Goal: Task Accomplishment & Management: Complete application form

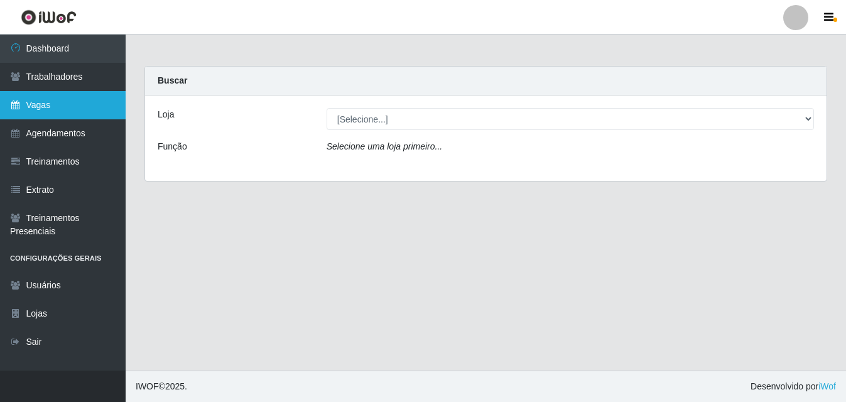
click at [58, 105] on link "Vagas" at bounding box center [63, 105] width 126 height 28
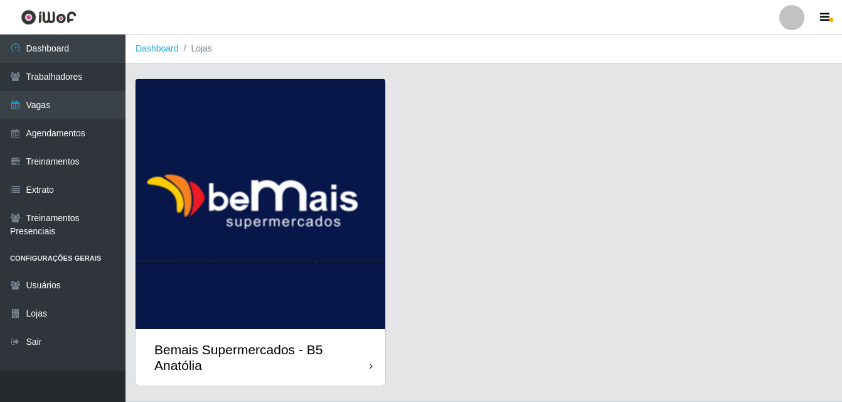
click at [370, 365] on icon at bounding box center [371, 366] width 3 height 9
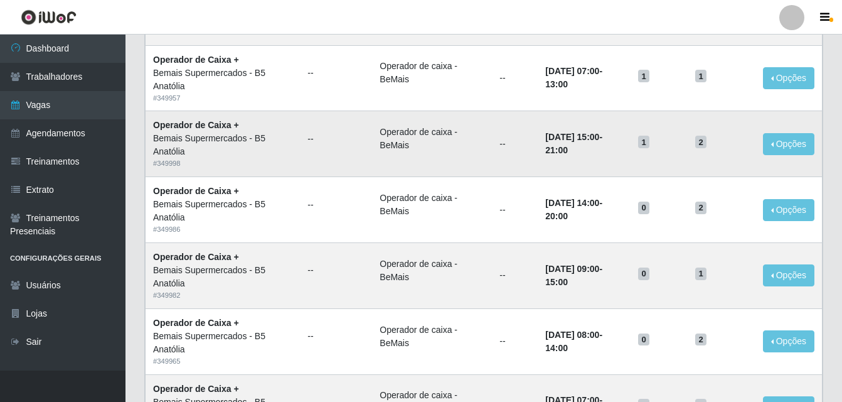
scroll to position [860, 0]
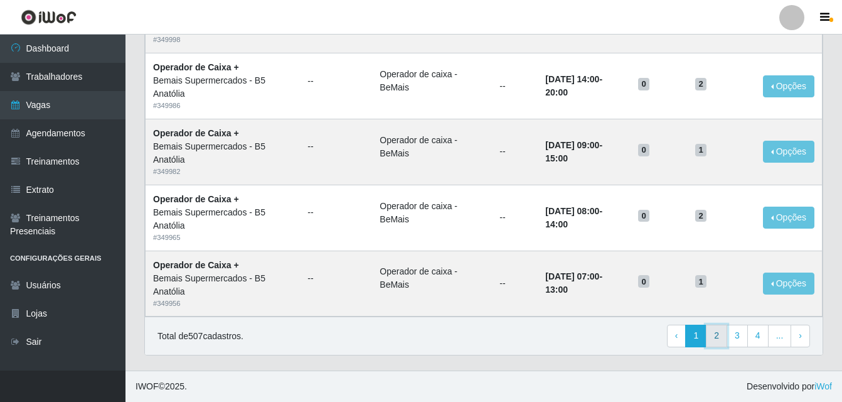
click at [718, 337] on link "2" at bounding box center [716, 336] width 21 height 23
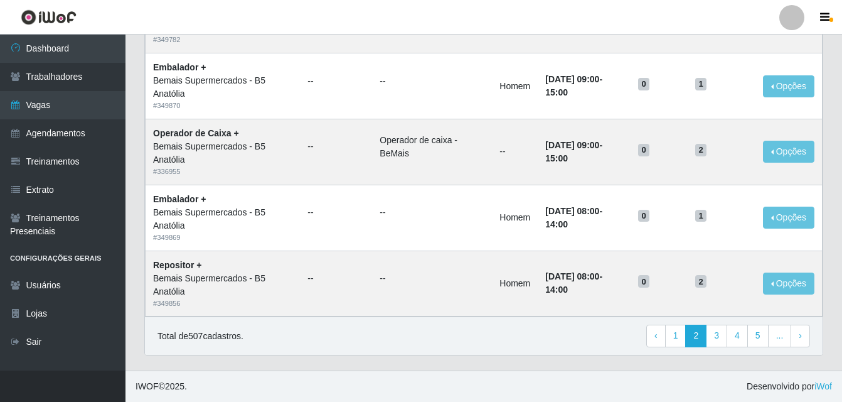
scroll to position [860, 0]
click at [681, 335] on link "1" at bounding box center [675, 336] width 21 height 23
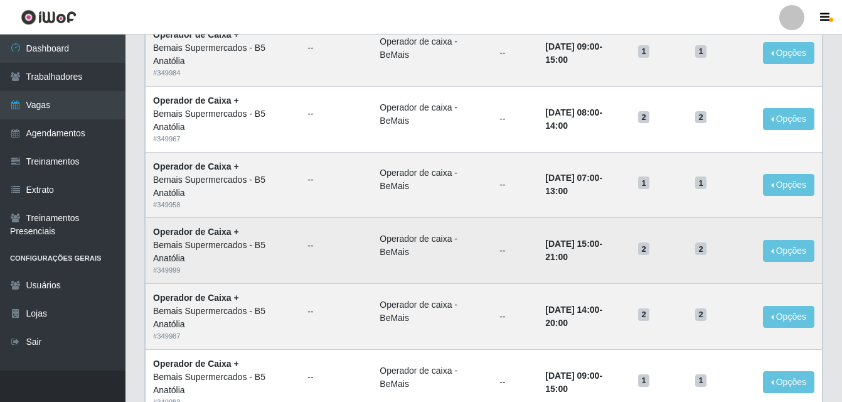
scroll to position [295, 0]
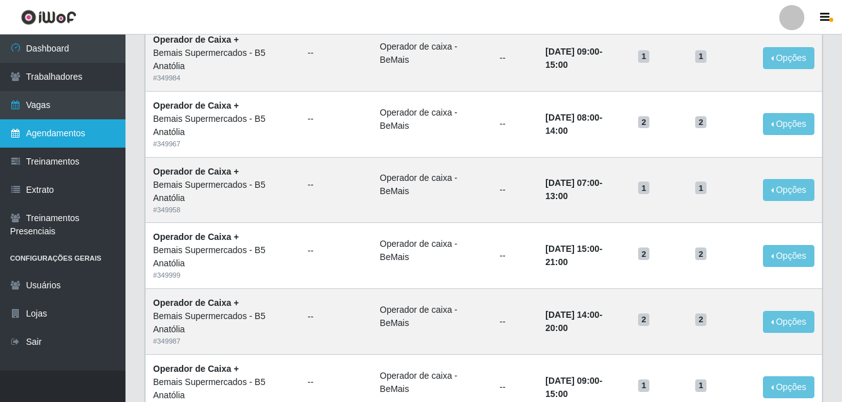
click at [56, 137] on link "Agendamentos" at bounding box center [63, 133] width 126 height 28
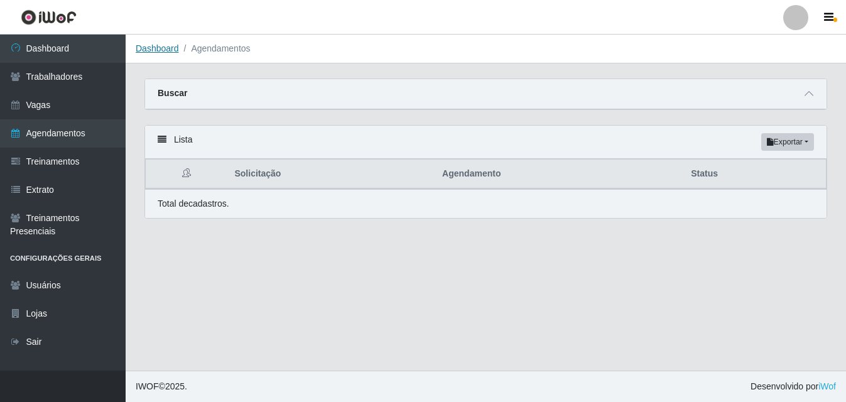
click at [162, 46] on link "Dashboard" at bounding box center [157, 48] width 43 height 10
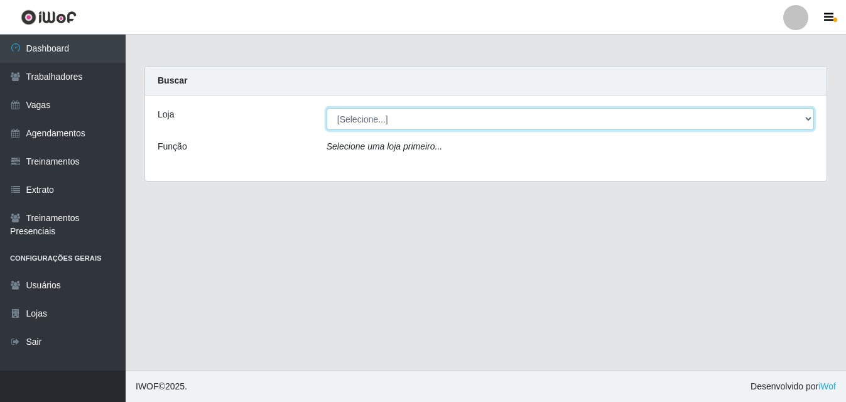
click at [808, 117] on select "[Selecione...] Bemais Supermercados - B5 Anatólia" at bounding box center [569, 119] width 487 height 22
select select "405"
click at [326, 108] on select "[Selecione...] Bemais Supermercados - B5 Anatólia" at bounding box center [569, 119] width 487 height 22
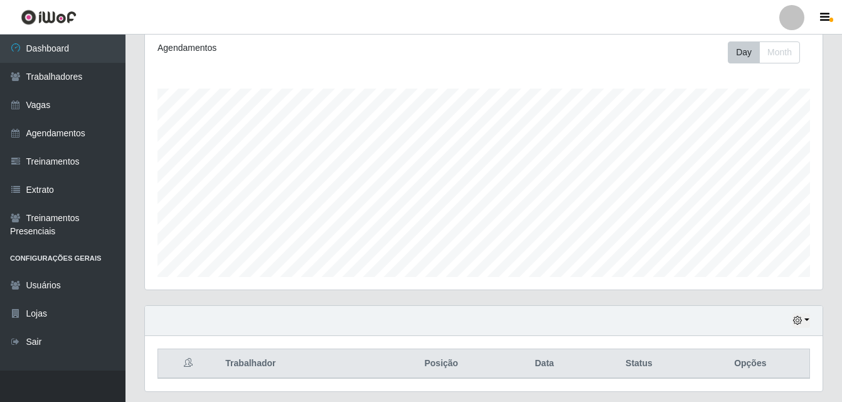
scroll to position [208, 0]
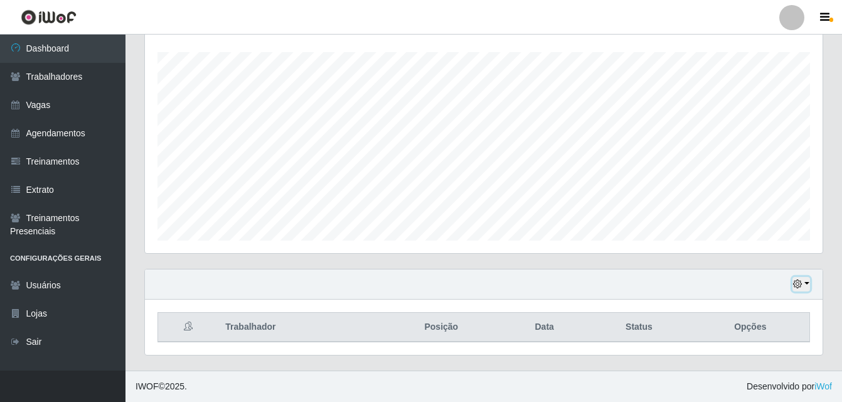
click at [806, 282] on button "button" at bounding box center [802, 284] width 18 height 14
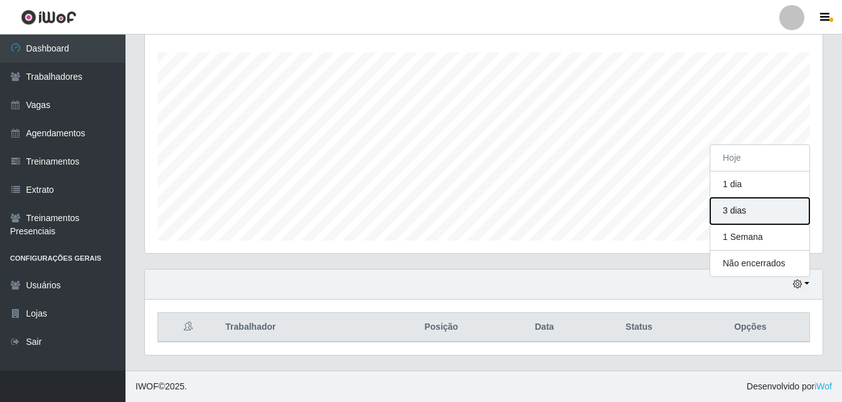
click at [738, 210] on button "3 dias" at bounding box center [760, 211] width 99 height 26
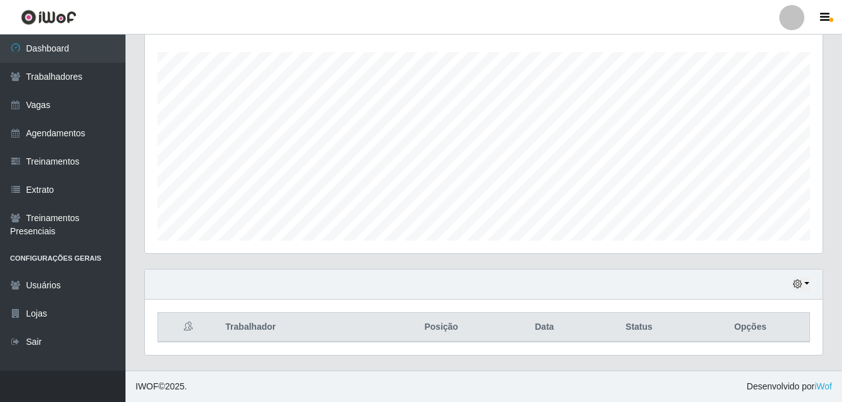
scroll to position [0, 0]
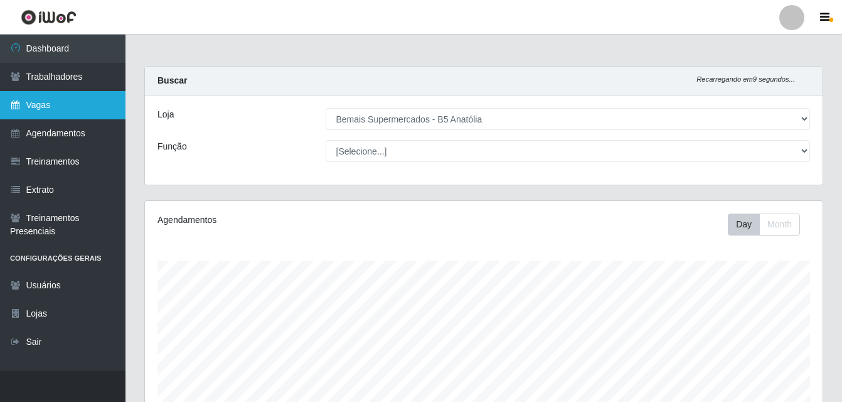
click at [34, 103] on link "Vagas" at bounding box center [63, 105] width 126 height 28
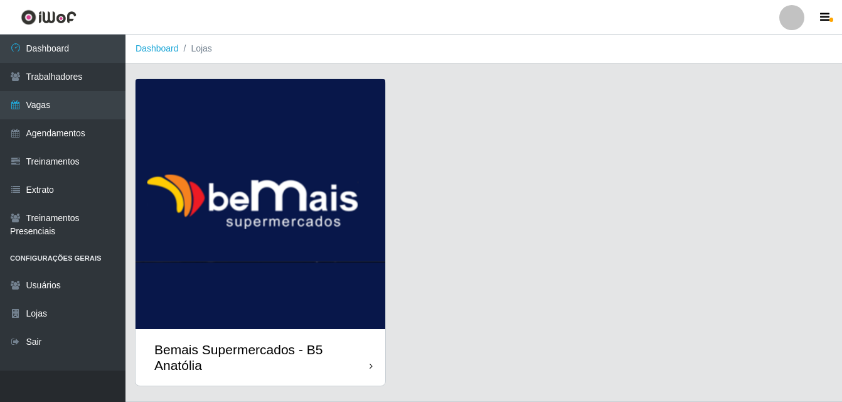
click at [341, 343] on div "Bemais Supermercados - B5 Anatólia" at bounding box center [261, 356] width 215 height 31
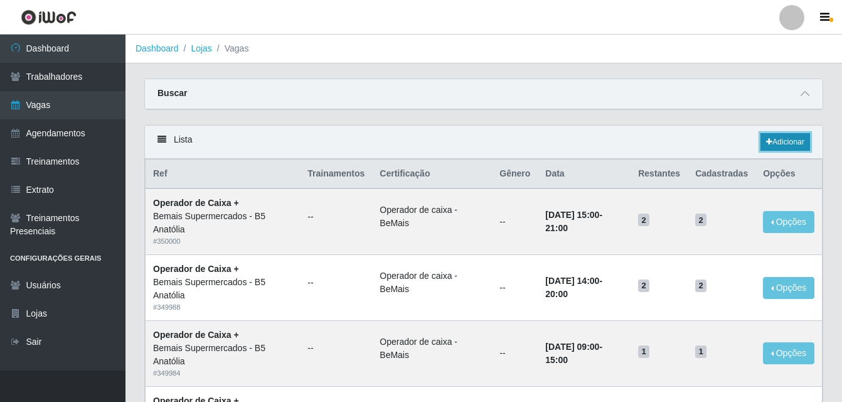
click at [793, 144] on link "Adicionar" at bounding box center [786, 142] width 50 height 18
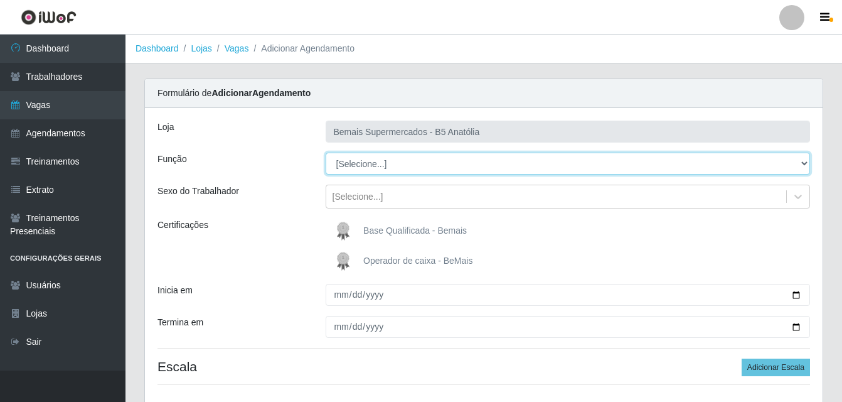
click at [805, 163] on select "[Selecione...] ASG ASG + ASG ++ Auxiliar de Estacionamento Auxiliar de Estacion…" at bounding box center [568, 164] width 485 height 22
select select "82"
click at [326, 153] on select "[Selecione...] ASG ASG + ASG ++ Auxiliar de Estacionamento Auxiliar de Estacion…" at bounding box center [568, 164] width 485 height 22
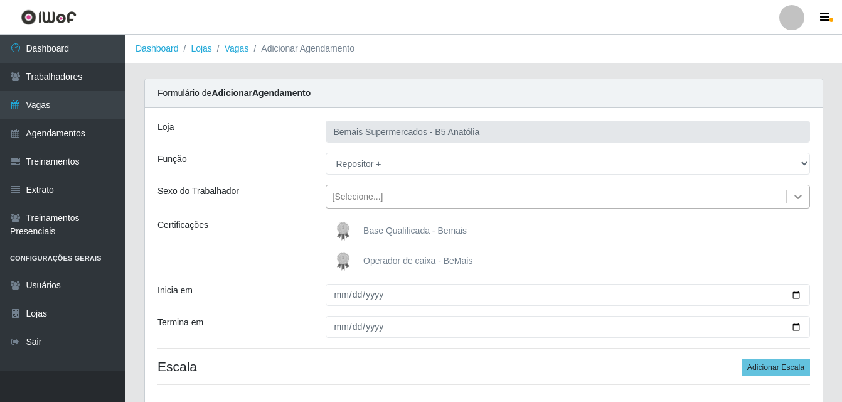
click at [800, 197] on icon at bounding box center [799, 197] width 8 height 4
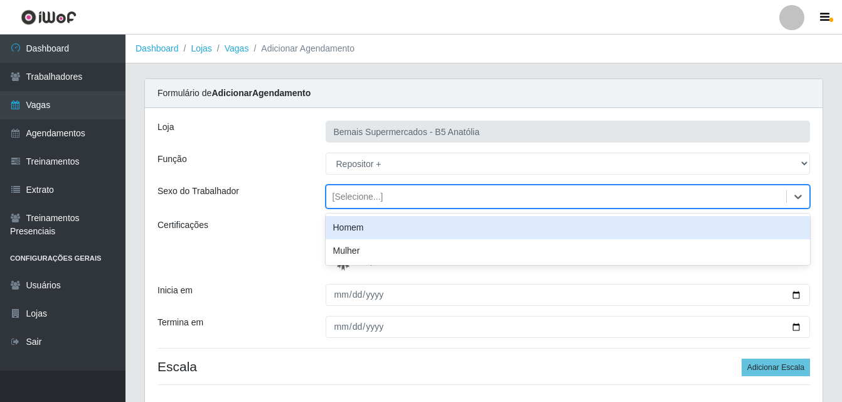
click at [389, 229] on div "Homem" at bounding box center [568, 227] width 485 height 23
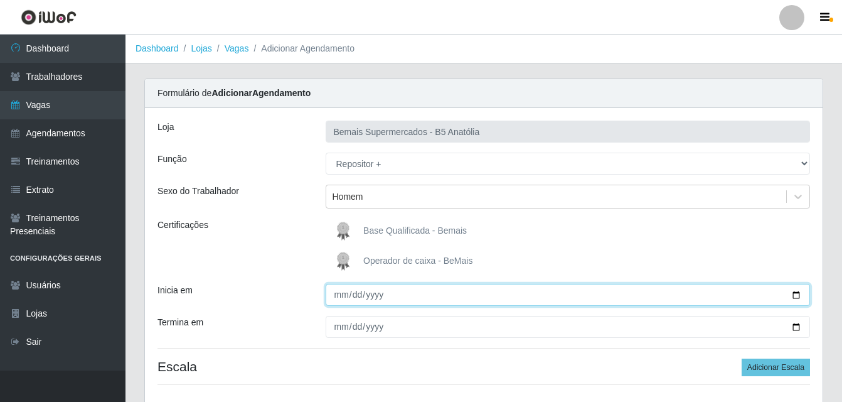
click at [795, 294] on input "Inicia em" at bounding box center [568, 295] width 485 height 22
type input "2025-10-01"
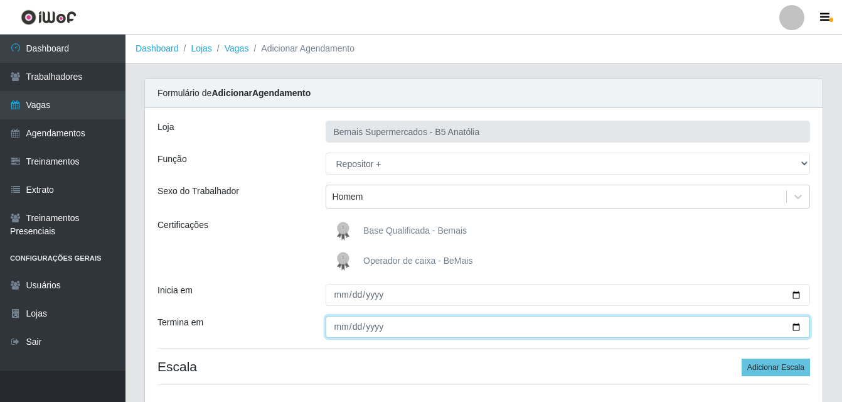
click at [800, 328] on input "Termina em" at bounding box center [568, 327] width 485 height 22
type input "2025-10-01"
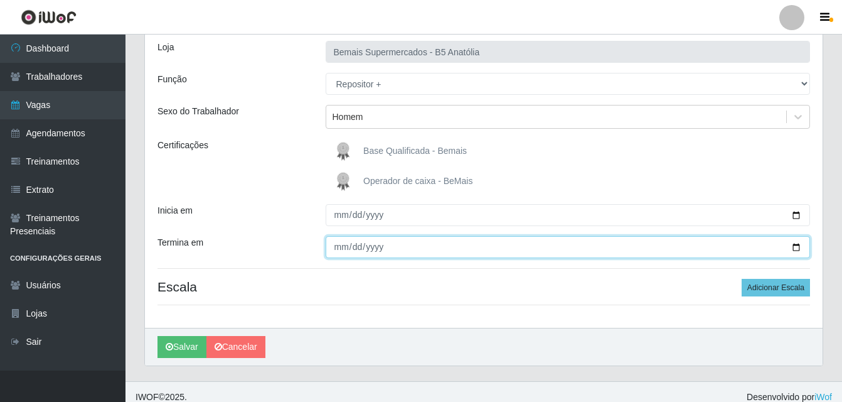
scroll to position [90, 0]
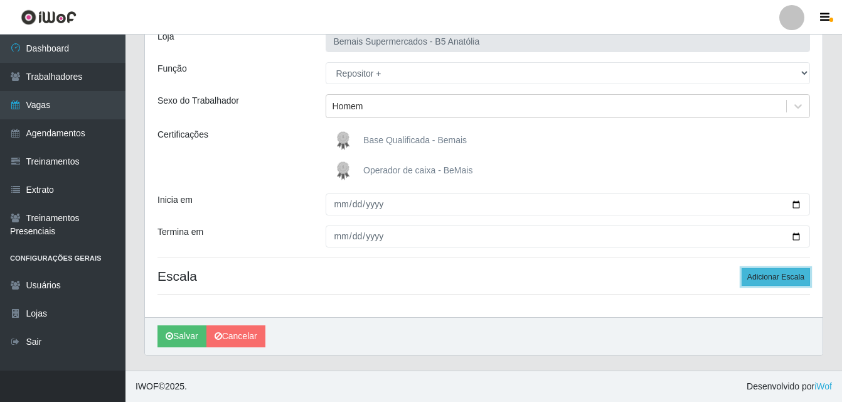
click at [783, 274] on button "Adicionar Escala" at bounding box center [776, 277] width 68 height 18
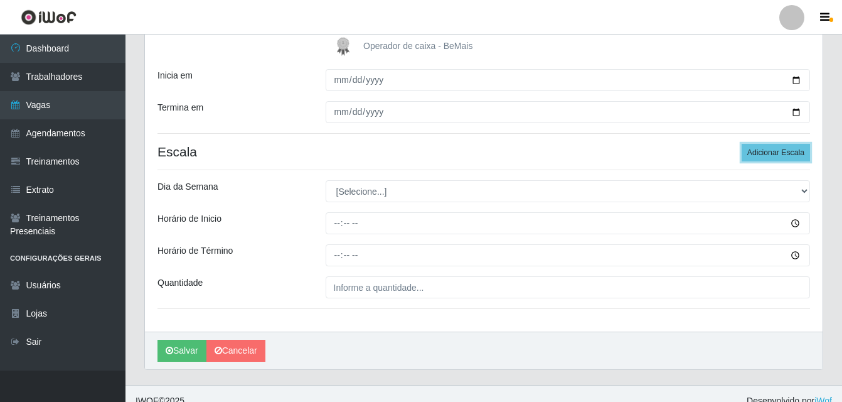
scroll to position [216, 0]
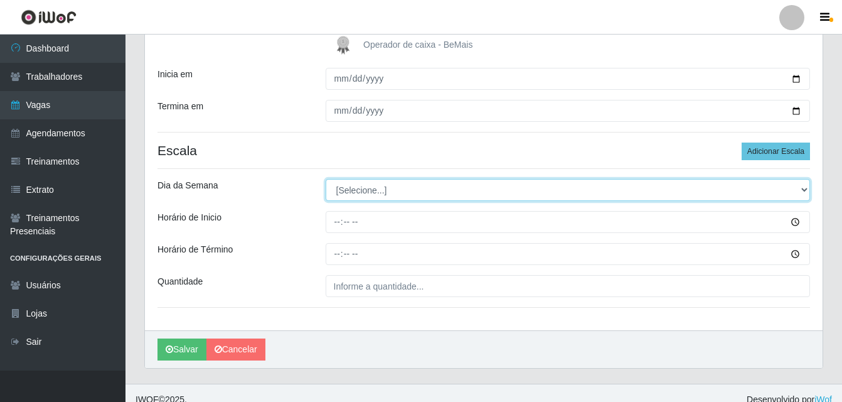
click at [805, 191] on select "[Selecione...] Segunda Terça Quarta Quinta Sexta Sábado Domingo" at bounding box center [568, 190] width 485 height 22
select select "3"
click at [326, 179] on select "[Selecione...] Segunda Terça Quarta Quinta Sexta Sábado Domingo" at bounding box center [568, 190] width 485 height 22
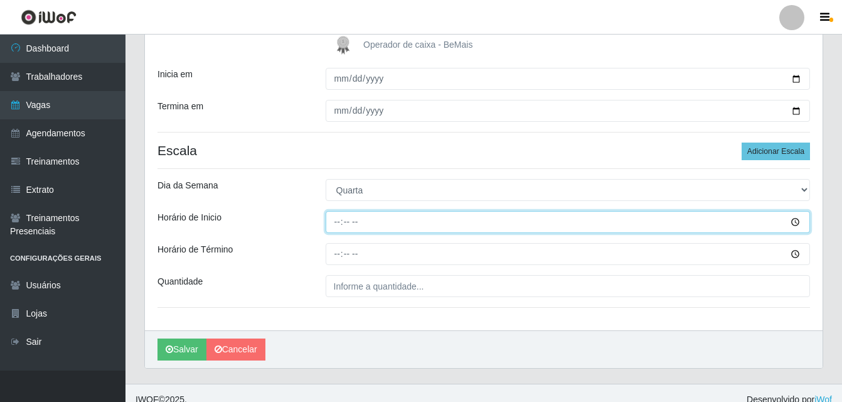
click at [335, 224] on input "Horário de Inicio" at bounding box center [568, 222] width 485 height 22
type input "08:00"
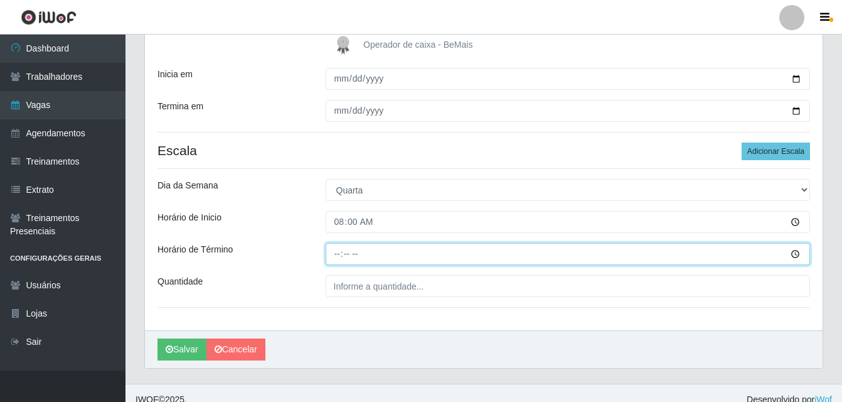
click at [339, 254] on input "Horário de Término" at bounding box center [568, 254] width 485 height 22
type input "14:00"
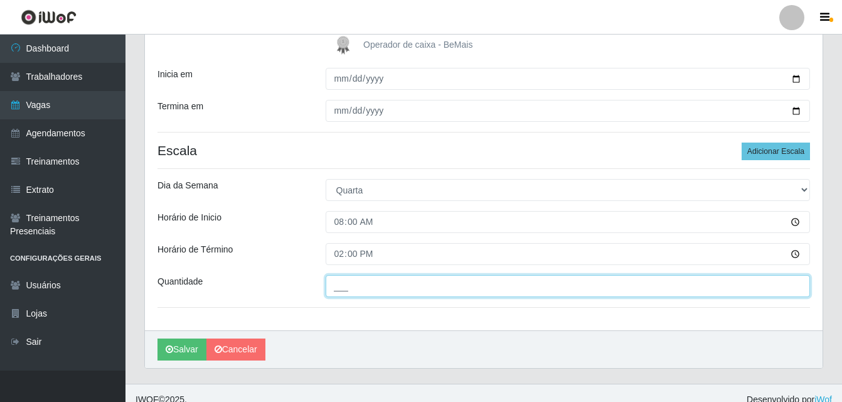
click at [348, 282] on input "___" at bounding box center [568, 286] width 485 height 22
type input "01_"
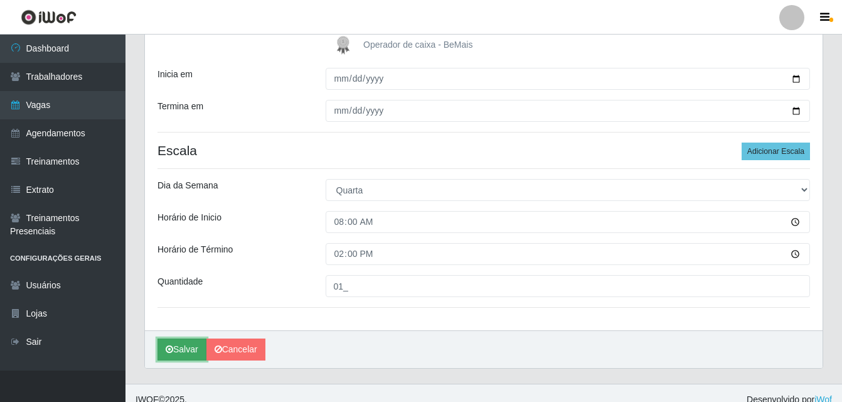
click at [183, 348] on button "Salvar" at bounding box center [182, 349] width 49 height 22
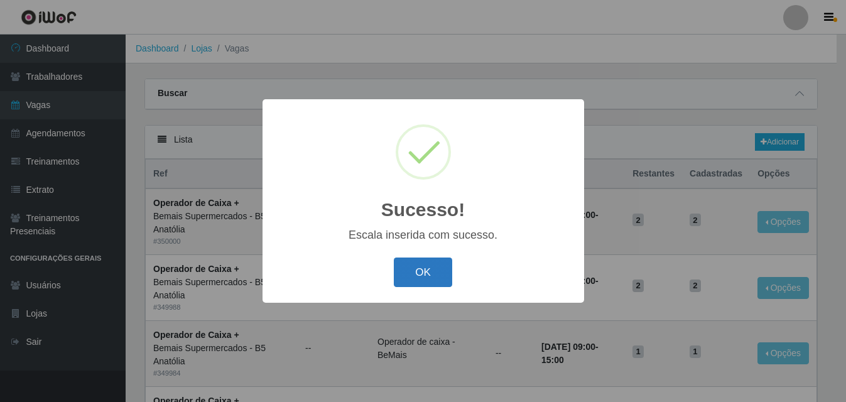
click at [433, 277] on button "OK" at bounding box center [423, 272] width 58 height 30
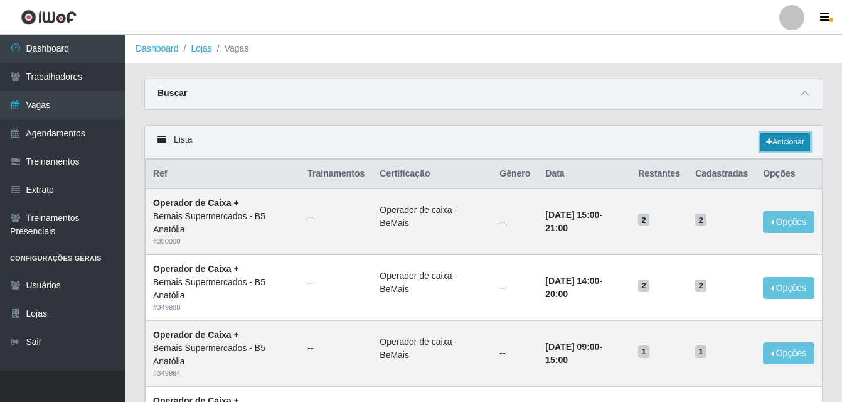
click at [786, 144] on link "Adicionar" at bounding box center [786, 142] width 50 height 18
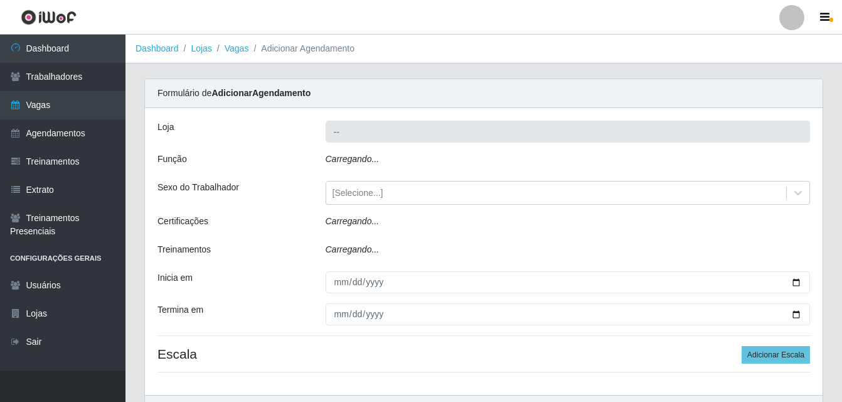
type input "Bemais Supermercados - B5 Anatólia"
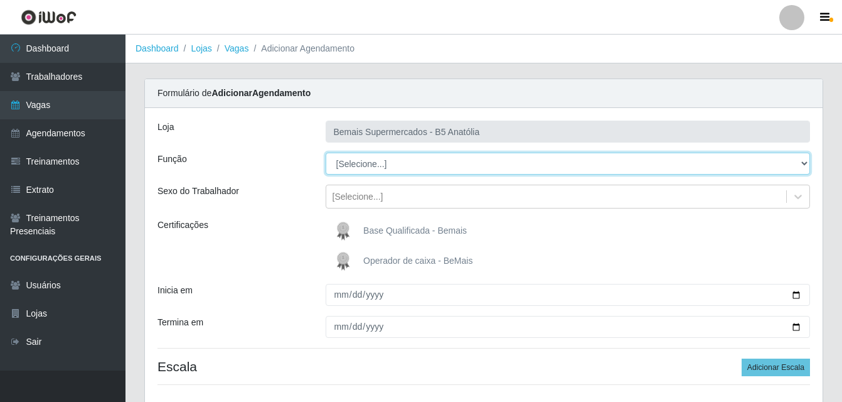
drag, startPoint x: 800, startPoint y: 163, endPoint x: 793, endPoint y: 166, distance: 7.9
click at [800, 164] on select "[Selecione...] ASG ASG + ASG ++ Auxiliar de Estacionamento Auxiliar de Estacion…" at bounding box center [568, 164] width 485 height 22
select select "82"
click at [326, 153] on select "[Selecione...] ASG ASG + ASG ++ Auxiliar de Estacionamento Auxiliar de Estacion…" at bounding box center [568, 164] width 485 height 22
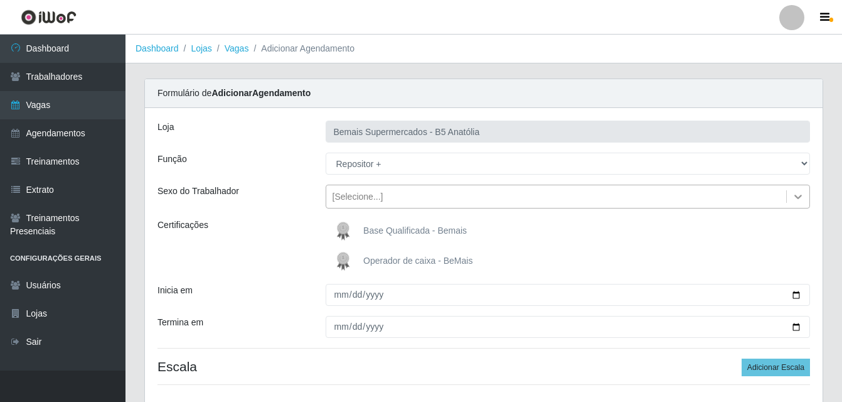
click at [797, 198] on icon at bounding box center [799, 197] width 8 height 4
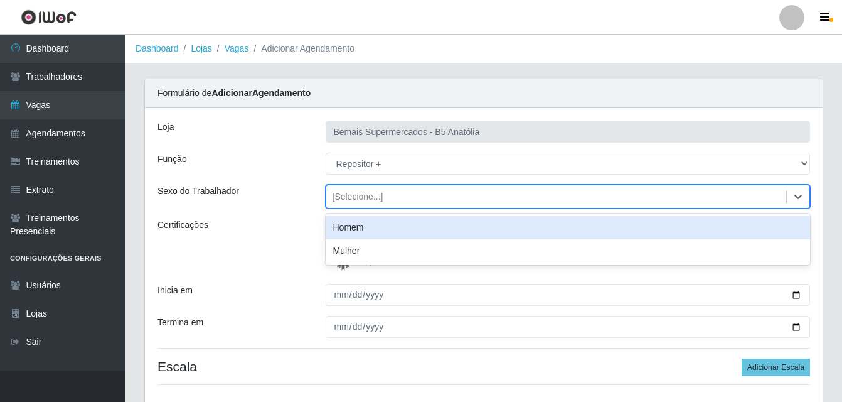
click at [377, 227] on div "Homem" at bounding box center [568, 227] width 485 height 23
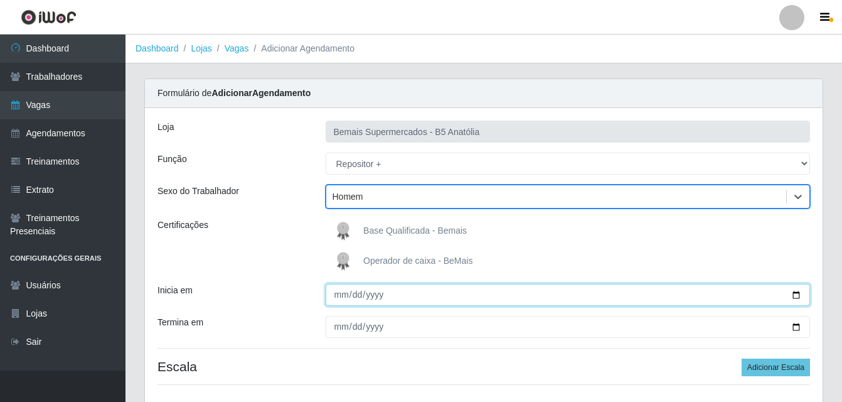
click at [794, 299] on input "Inicia em" at bounding box center [568, 295] width 485 height 22
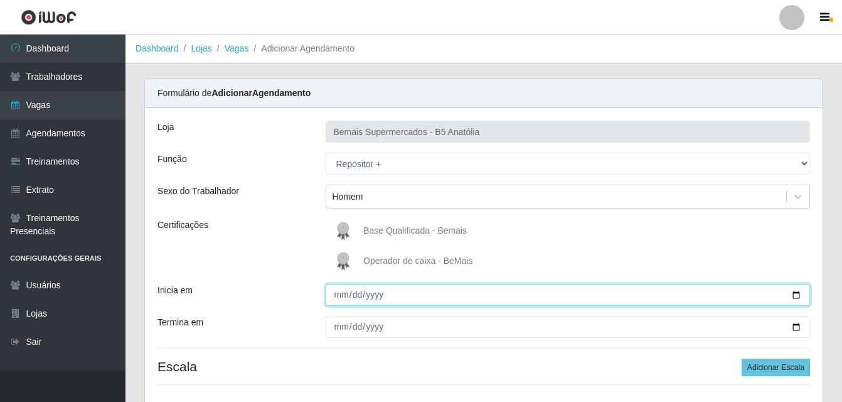
type input "2025-10-01"
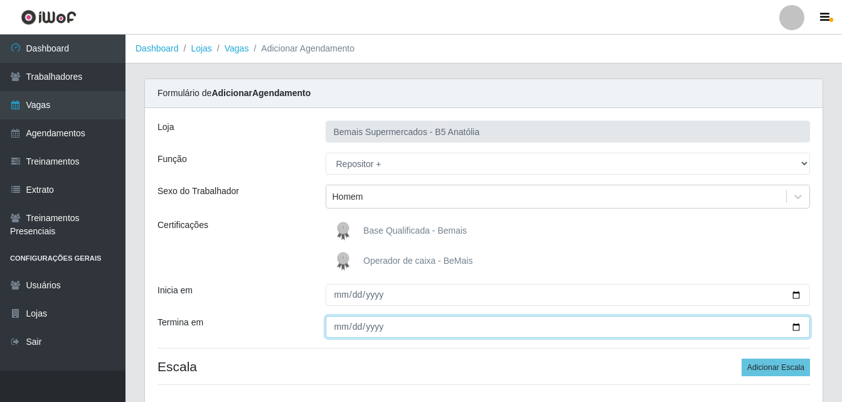
click at [797, 330] on input "Termina em" at bounding box center [568, 327] width 485 height 22
type input "2025-10-01"
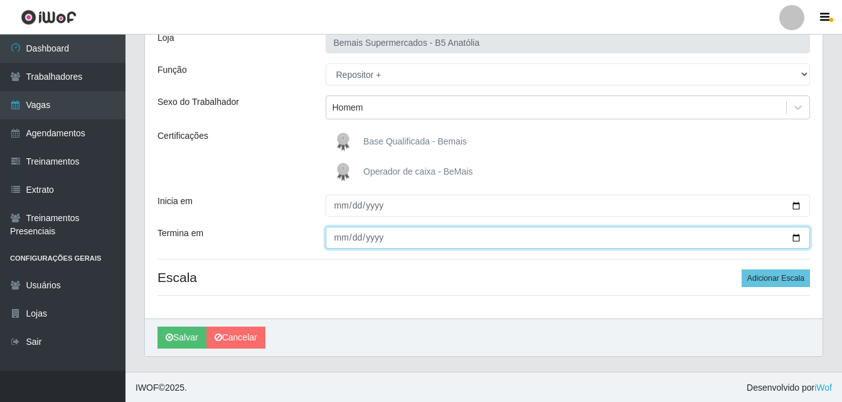
scroll to position [90, 0]
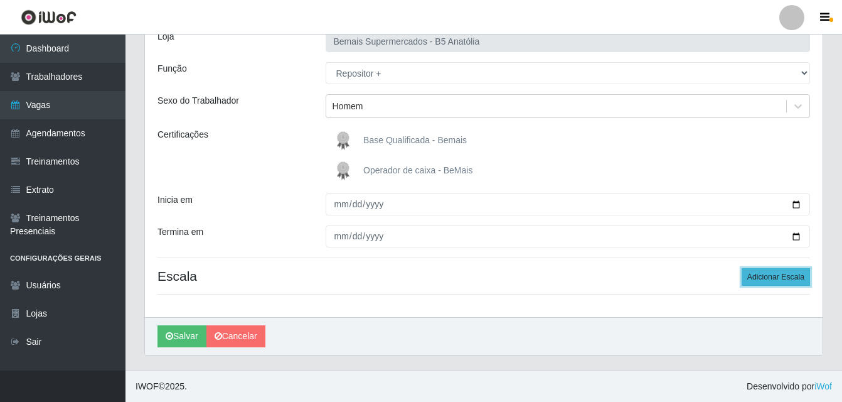
click at [776, 276] on button "Adicionar Escala" at bounding box center [776, 277] width 68 height 18
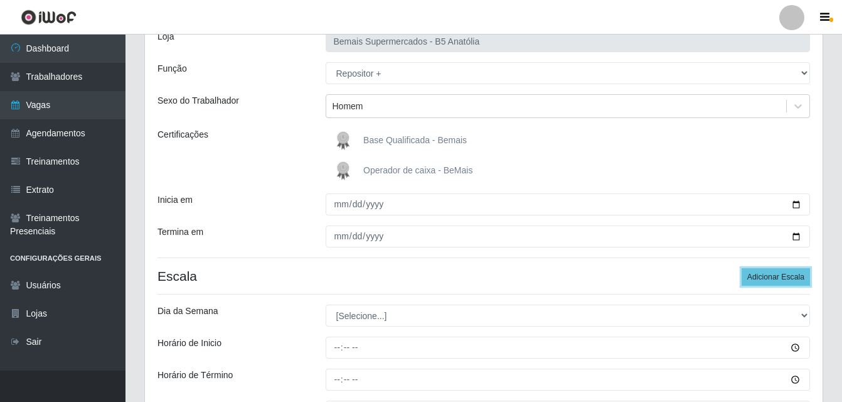
scroll to position [153, 0]
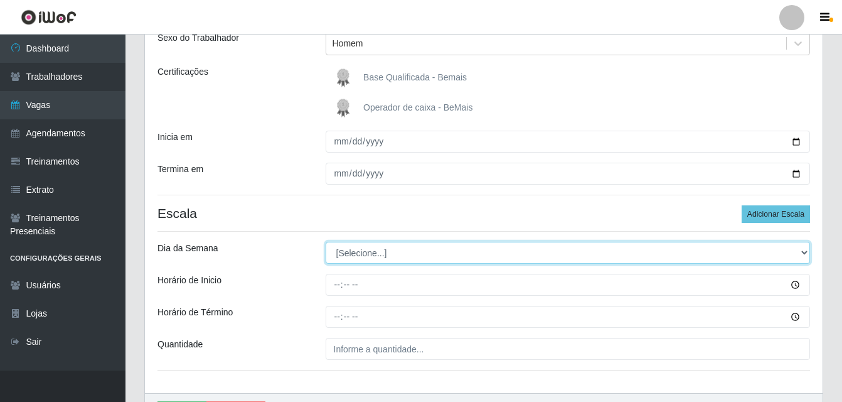
drag, startPoint x: 805, startPoint y: 252, endPoint x: 743, endPoint y: 256, distance: 62.3
click at [805, 252] on select "[Selecione...] Segunda Terça Quarta Quinta Sexta Sábado Domingo" at bounding box center [568, 253] width 485 height 22
select select "3"
click at [326, 242] on select "[Selecione...] Segunda Terça Quarta Quinta Sexta Sábado Domingo" at bounding box center [568, 253] width 485 height 22
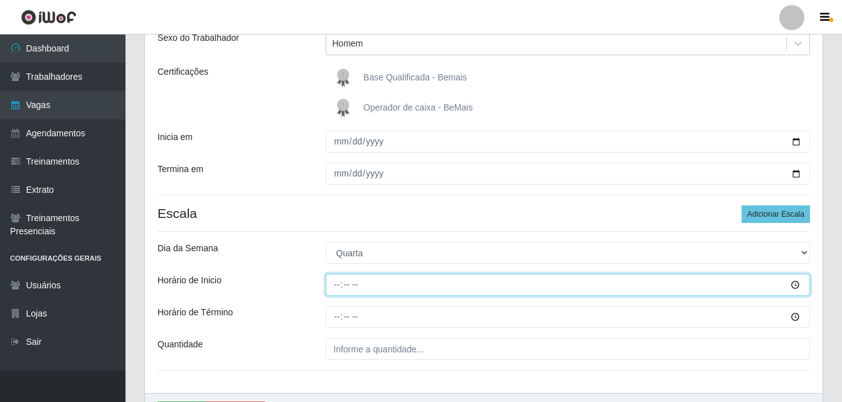
click at [336, 288] on input "Horário de Inicio" at bounding box center [568, 285] width 485 height 22
type input "15:00"
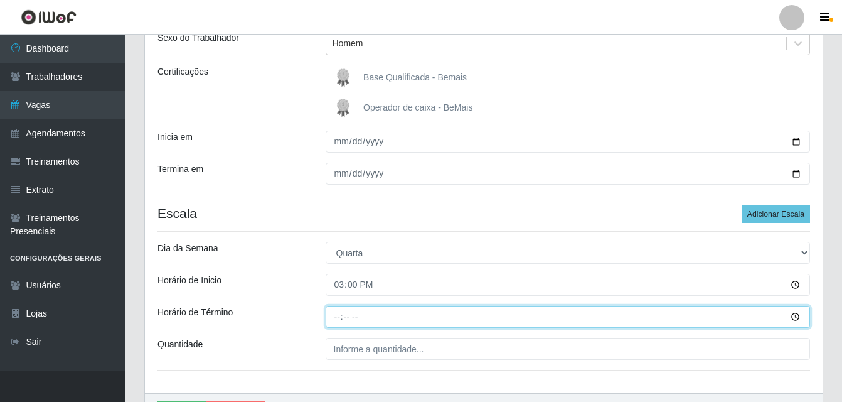
click at [341, 316] on input "Horário de Término" at bounding box center [568, 317] width 485 height 22
type input "21:00"
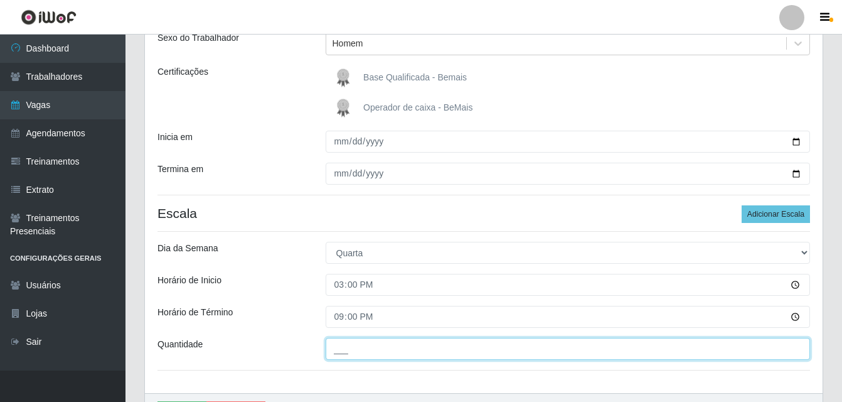
click at [350, 345] on input "___" at bounding box center [568, 349] width 485 height 22
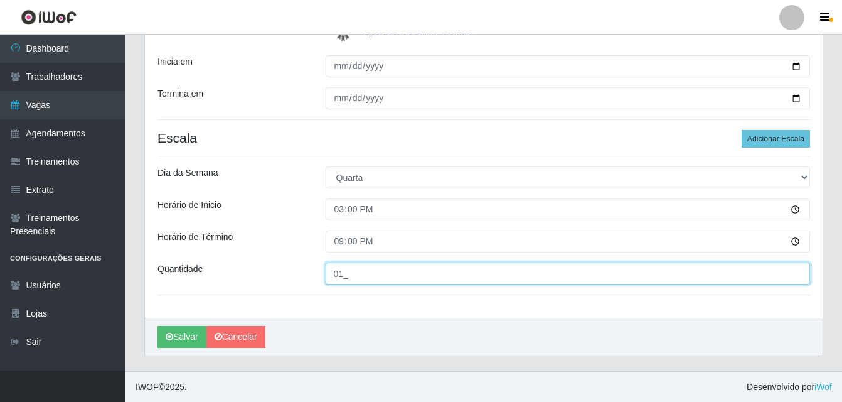
scroll to position [229, 0]
type input "01_"
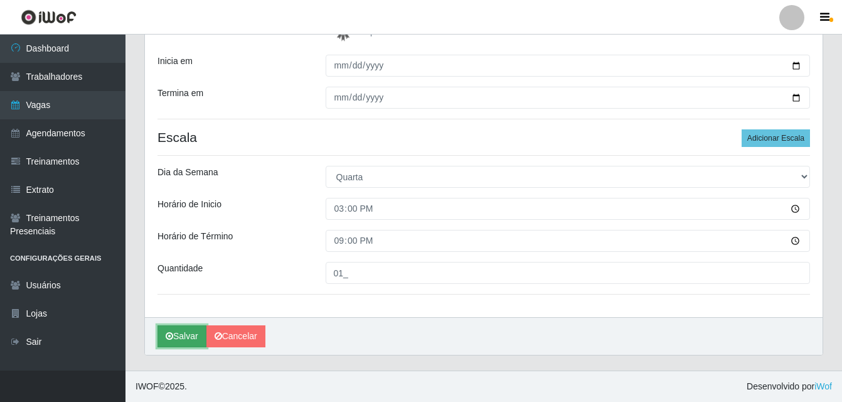
click at [180, 335] on button "Salvar" at bounding box center [182, 336] width 49 height 22
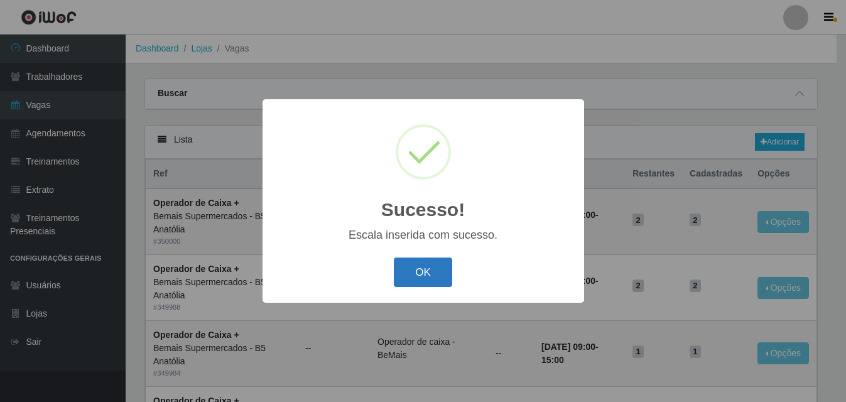
click at [434, 280] on button "OK" at bounding box center [423, 272] width 58 height 30
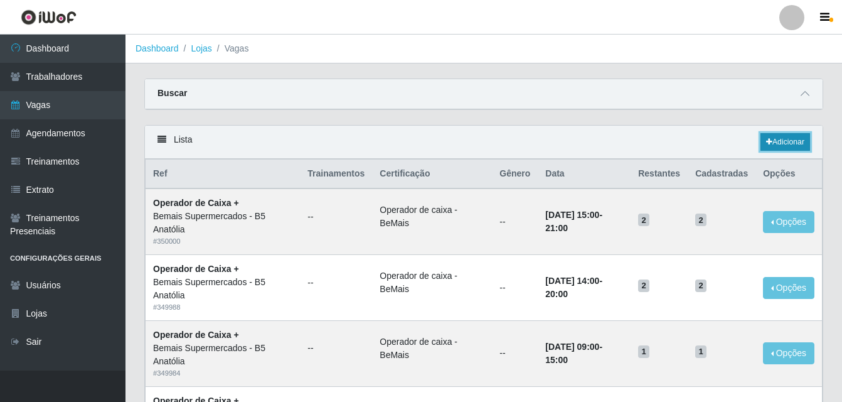
click at [780, 145] on link "Adicionar" at bounding box center [786, 142] width 50 height 18
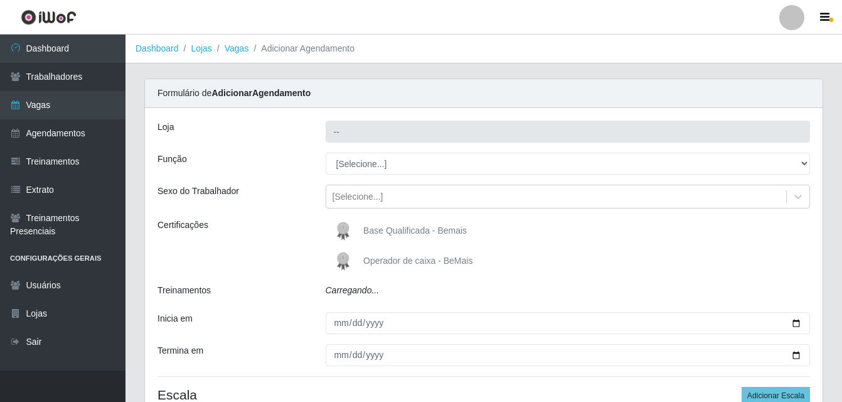
type input "Bemais Supermercados - B5 Anatólia"
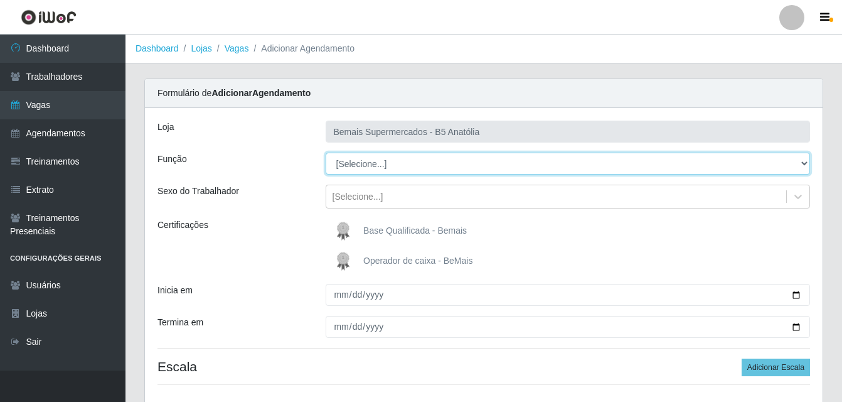
drag, startPoint x: 803, startPoint y: 164, endPoint x: 788, endPoint y: 164, distance: 14.4
click at [803, 164] on select "[Selecione...] ASG ASG + ASG ++ Auxiliar de Estacionamento Auxiliar de Estacion…" at bounding box center [568, 164] width 485 height 22
select select "82"
click at [326, 153] on select "[Selecione...] ASG ASG + ASG ++ Auxiliar de Estacionamento Auxiliar de Estacion…" at bounding box center [568, 164] width 485 height 22
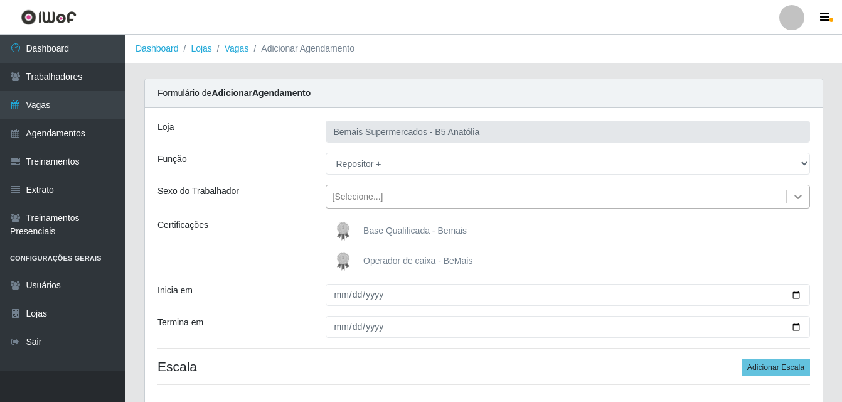
click at [798, 197] on icon at bounding box center [798, 196] width 13 height 13
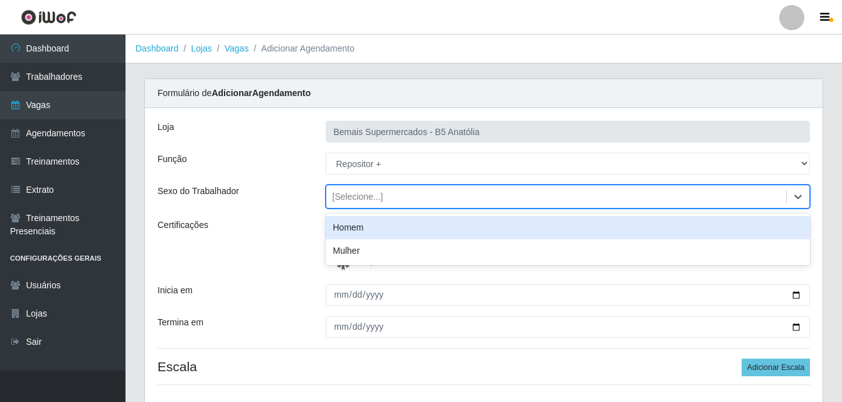
click at [381, 228] on div "Homem" at bounding box center [568, 227] width 485 height 23
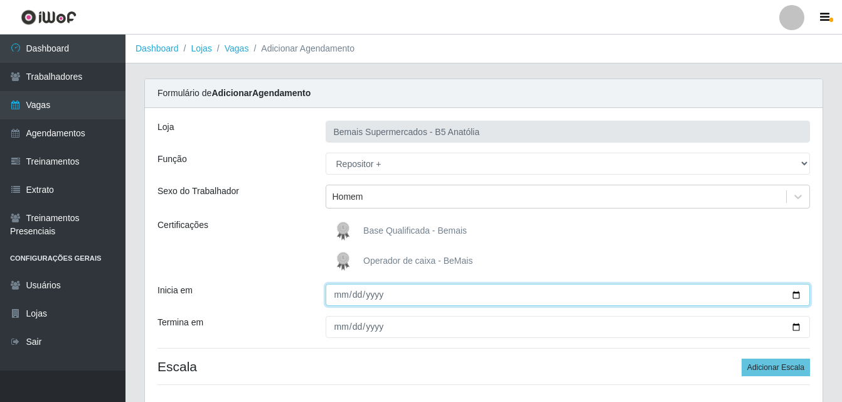
click at [797, 296] on input "Inicia em" at bounding box center [568, 295] width 485 height 22
type input "2025-10-02"
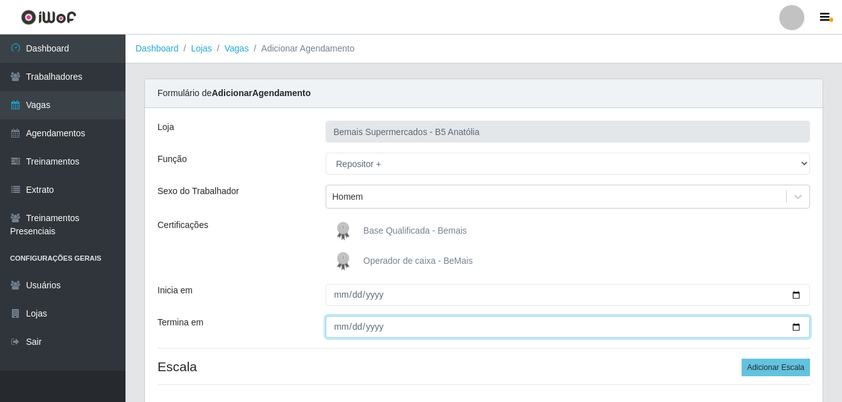
click at [793, 328] on input "Termina em" at bounding box center [568, 327] width 485 height 22
type input "2025-10-02"
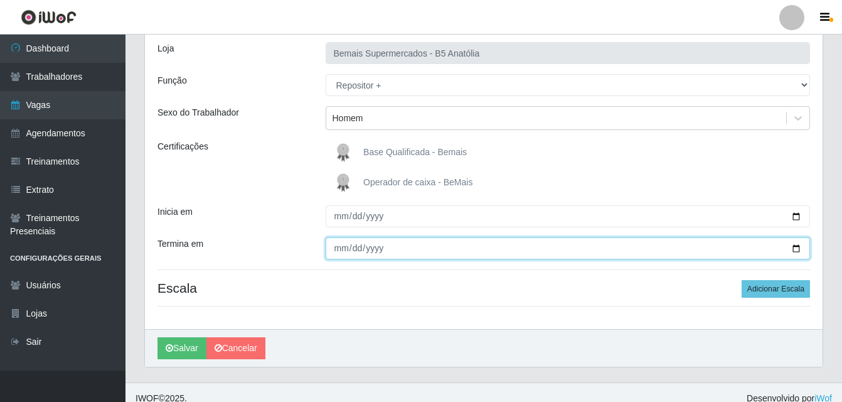
scroll to position [90, 0]
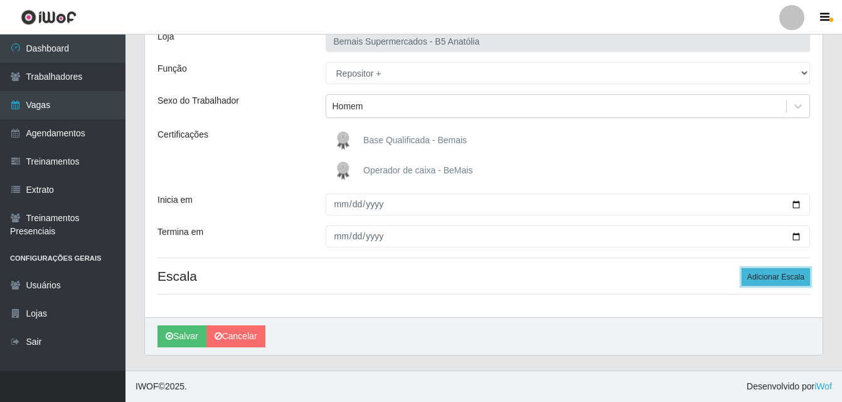
click at [789, 278] on button "Adicionar Escala" at bounding box center [776, 277] width 68 height 18
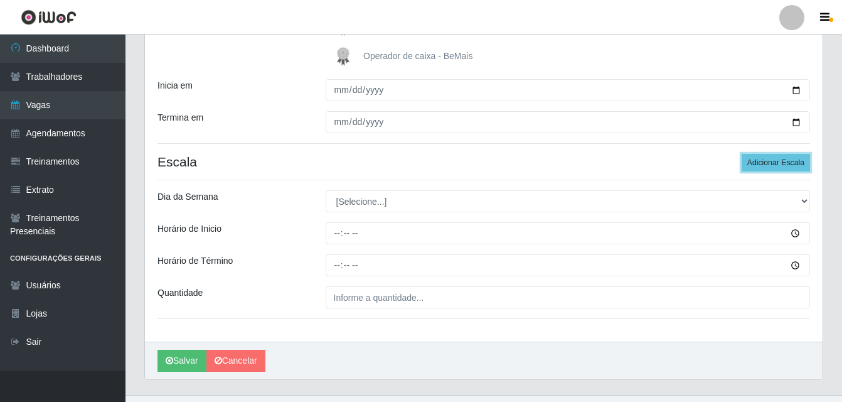
scroll to position [216, 0]
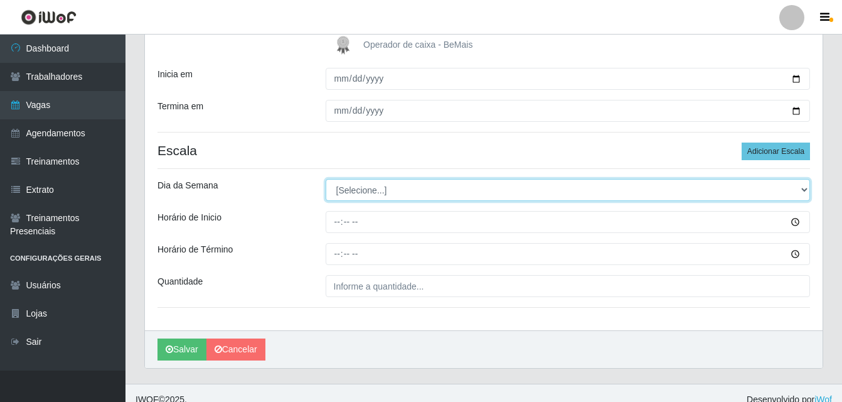
drag, startPoint x: 803, startPoint y: 190, endPoint x: 787, endPoint y: 191, distance: 16.3
click at [803, 190] on select "[Selecione...] Segunda Terça Quarta Quinta Sexta Sábado Domingo" at bounding box center [568, 190] width 485 height 22
select select "4"
click at [326, 179] on select "[Selecione...] Segunda Terça Quarta Quinta Sexta Sábado Domingo" at bounding box center [568, 190] width 485 height 22
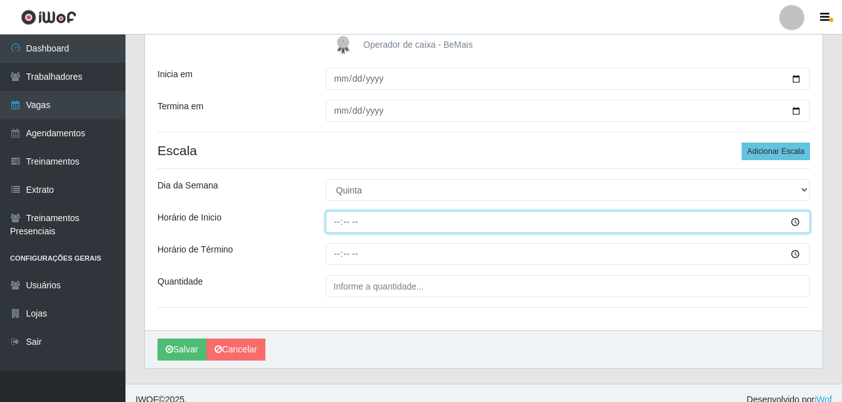
click at [335, 225] on input "Horário de Inicio" at bounding box center [568, 222] width 485 height 22
type input "08:00"
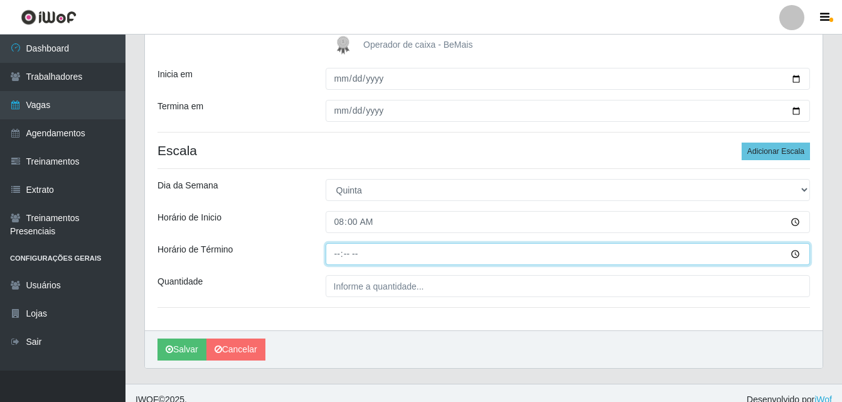
click at [335, 254] on input "Horário de Término" at bounding box center [568, 254] width 485 height 22
type input "14:00"
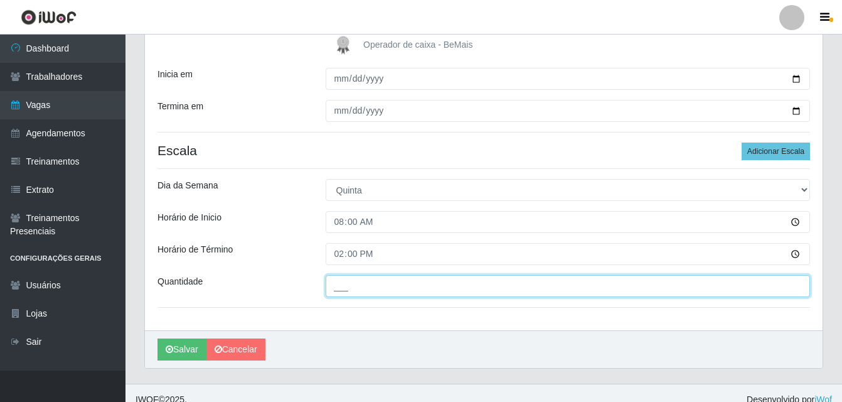
click at [351, 284] on input "___" at bounding box center [568, 286] width 485 height 22
type input "01_"
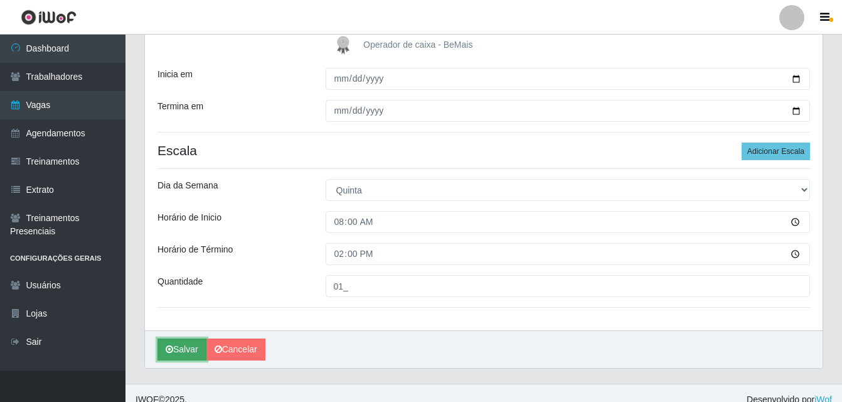
click at [191, 348] on button "Salvar" at bounding box center [182, 349] width 49 height 22
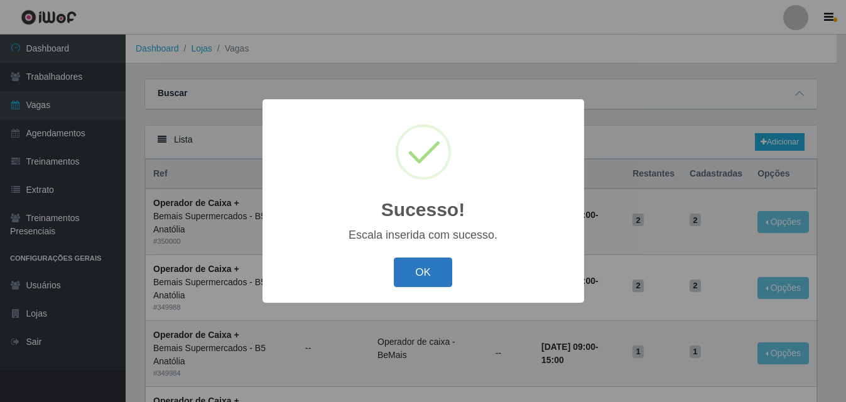
click at [422, 280] on button "OK" at bounding box center [423, 272] width 58 height 30
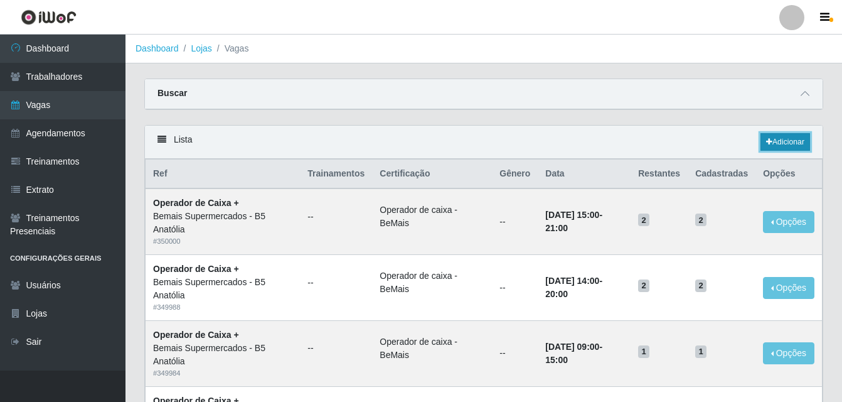
click at [796, 142] on link "Adicionar" at bounding box center [786, 142] width 50 height 18
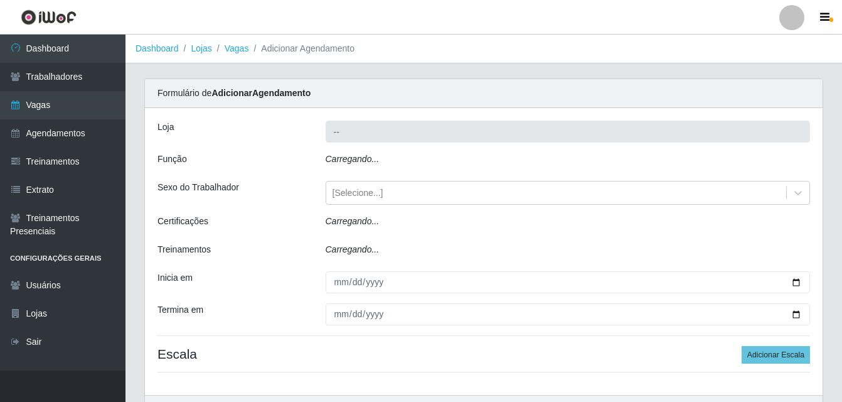
type input "Bemais Supermercados - B5 Anatólia"
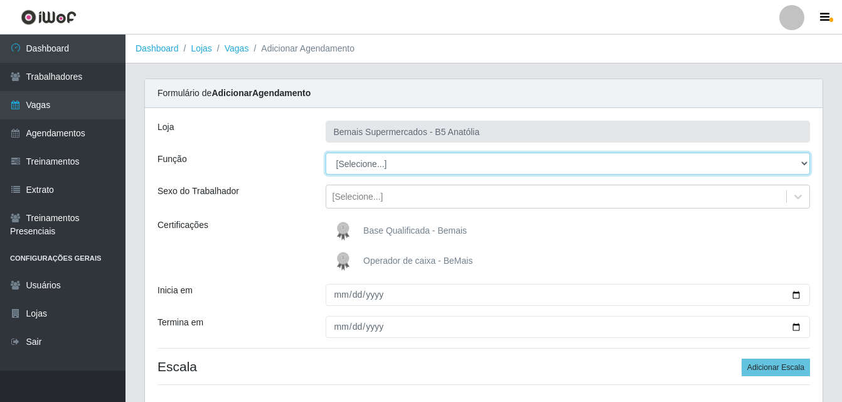
drag, startPoint x: 803, startPoint y: 163, endPoint x: 786, endPoint y: 163, distance: 16.9
click at [803, 163] on select "[Selecione...] ASG ASG + ASG ++ Auxiliar de Estacionamento Auxiliar de Estacion…" at bounding box center [568, 164] width 485 height 22
select select "82"
click at [326, 153] on select "[Selecione...] ASG ASG + ASG ++ Auxiliar de Estacionamento Auxiliar de Estacion…" at bounding box center [568, 164] width 485 height 22
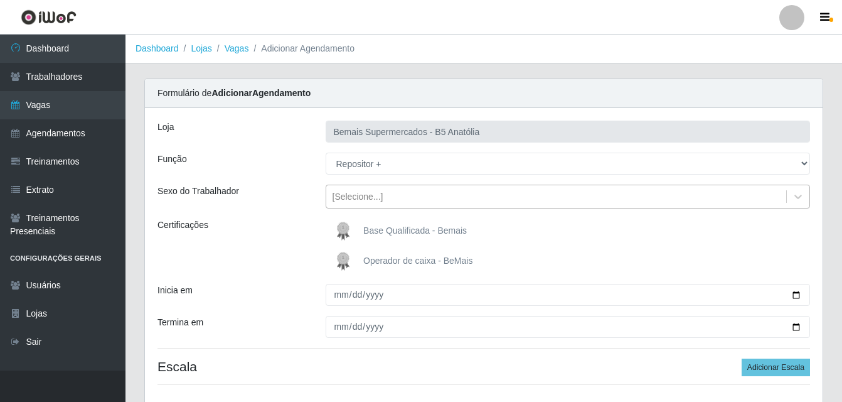
click at [347, 201] on div "[Selecione...]" at bounding box center [358, 196] width 51 height 13
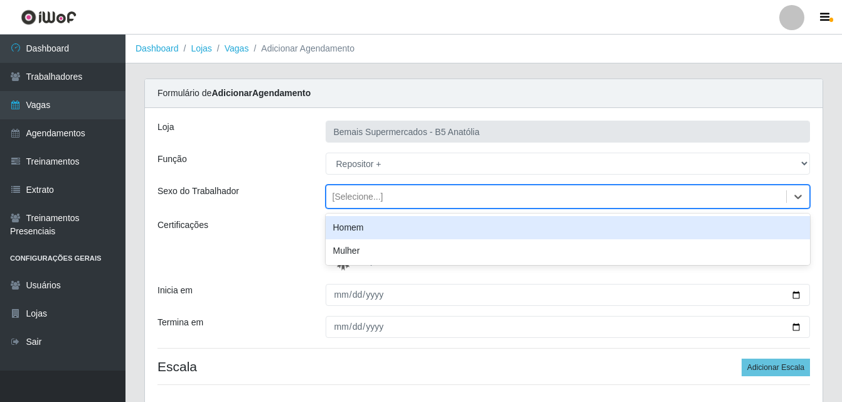
click at [357, 230] on div "Homem" at bounding box center [568, 227] width 485 height 23
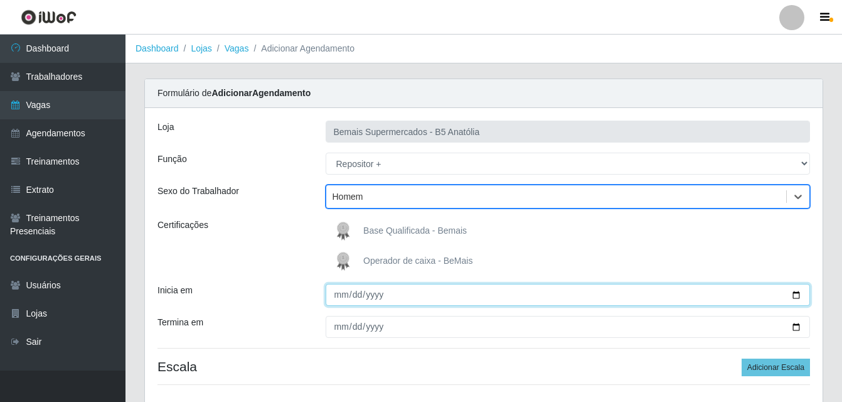
click at [344, 294] on input "Inicia em" at bounding box center [568, 295] width 485 height 22
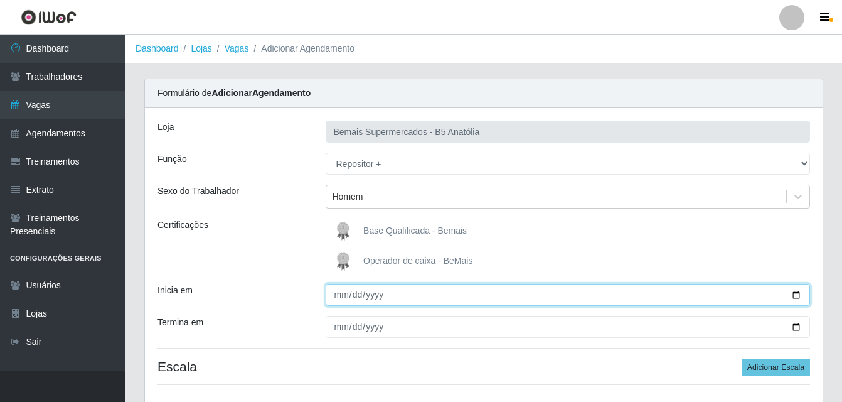
click at [803, 296] on input "Inicia em" at bounding box center [568, 295] width 485 height 22
click at [797, 294] on input "Inicia em" at bounding box center [568, 295] width 485 height 22
type input "2025-10-02"
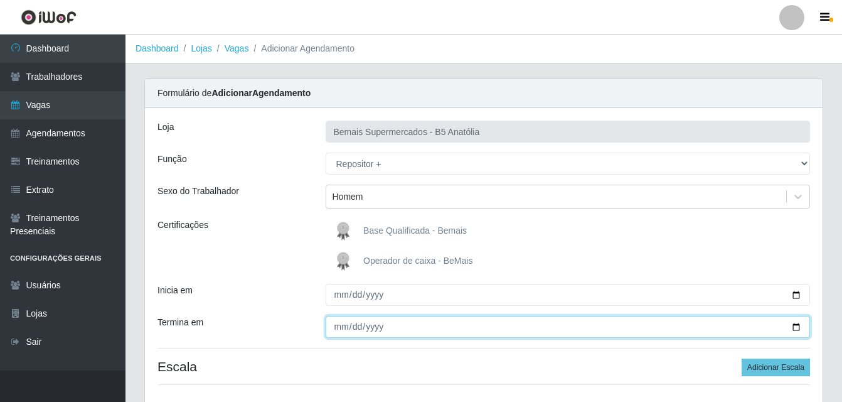
click at [795, 325] on input "Termina em" at bounding box center [568, 327] width 485 height 22
type input "2025-10-02"
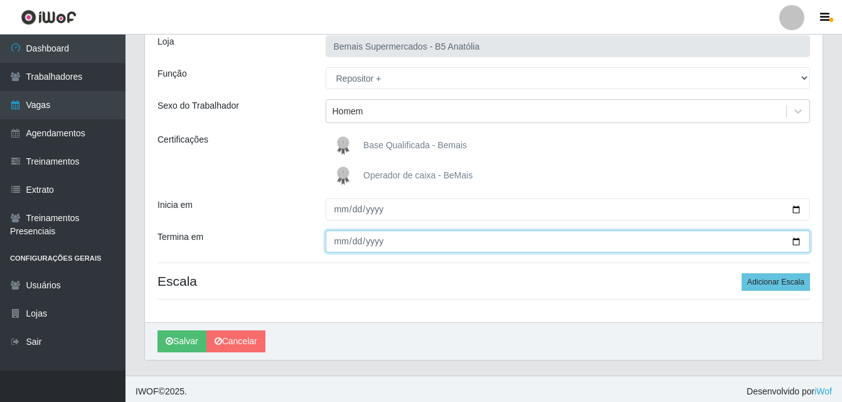
scroll to position [90, 0]
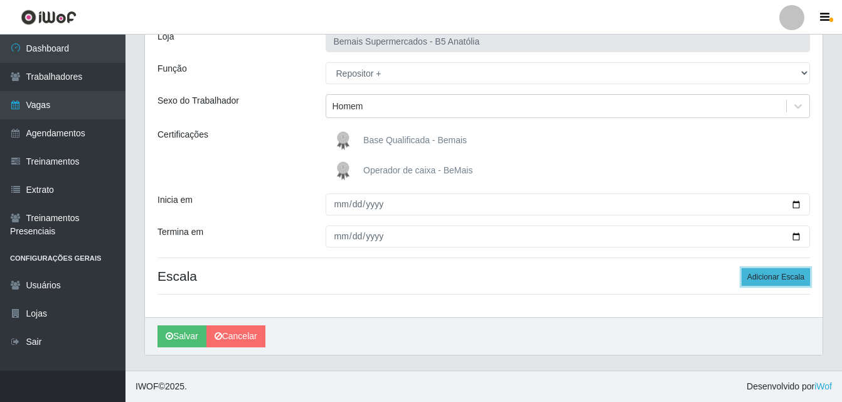
click at [765, 274] on button "Adicionar Escala" at bounding box center [776, 277] width 68 height 18
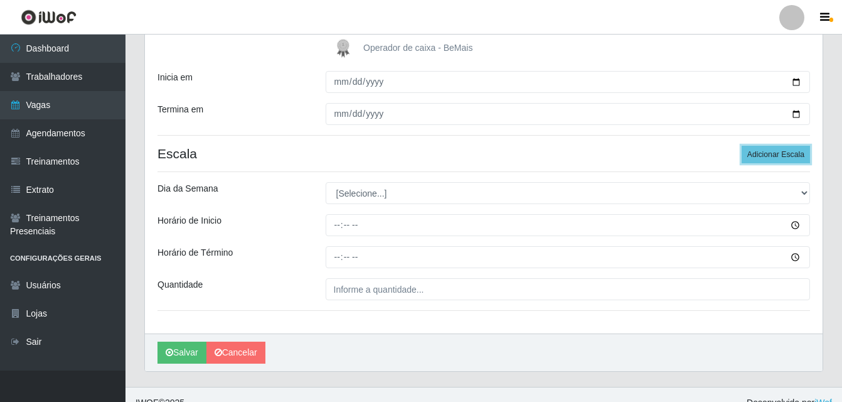
scroll to position [216, 0]
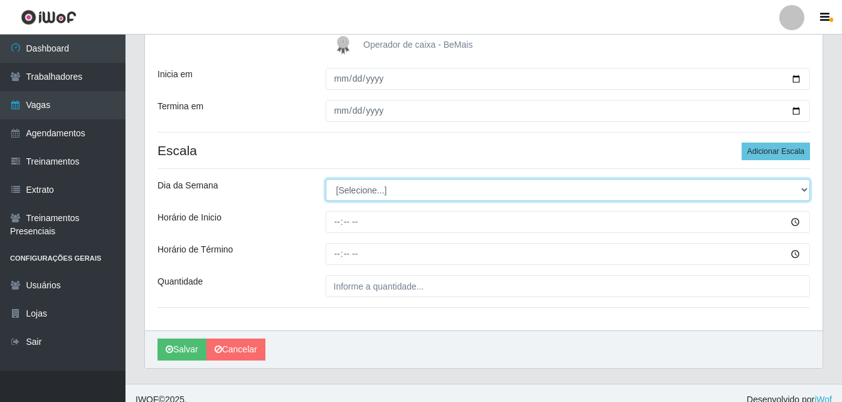
click at [805, 190] on select "[Selecione...] Segunda Terça Quarta Quinta Sexta Sábado Domingo" at bounding box center [568, 190] width 485 height 22
select select "4"
click at [326, 179] on select "[Selecione...] Segunda Terça Quarta Quinta Sexta Sábado Domingo" at bounding box center [568, 190] width 485 height 22
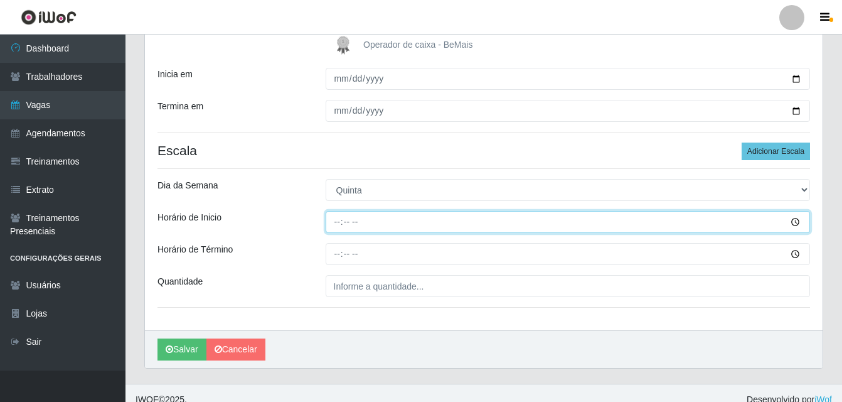
click at [795, 225] on input "Horário de Inicio" at bounding box center [568, 222] width 485 height 22
click at [341, 226] on input "Horário de Inicio" at bounding box center [568, 222] width 485 height 22
type input "08:00"
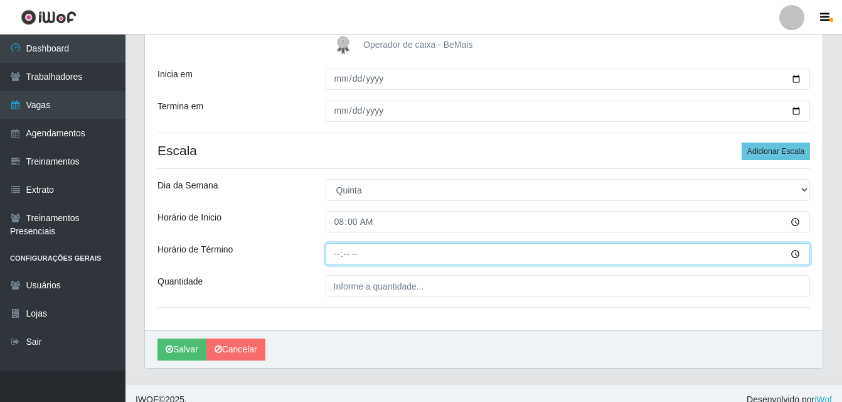
click at [341, 254] on input "Horário de Término" at bounding box center [568, 254] width 485 height 22
type input "14:00"
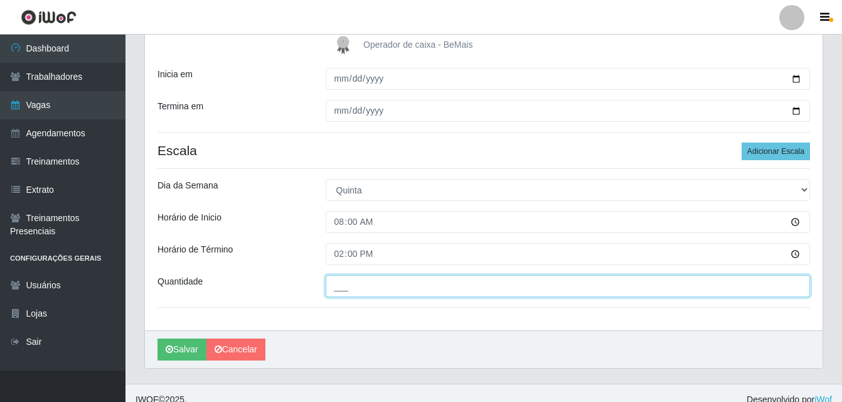
click at [354, 293] on input "___" at bounding box center [568, 286] width 485 height 22
type input "01_"
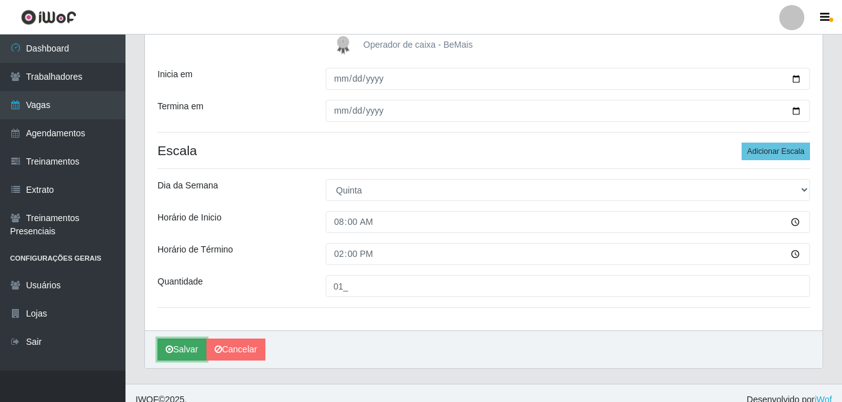
click at [200, 348] on button "Salvar" at bounding box center [182, 349] width 49 height 22
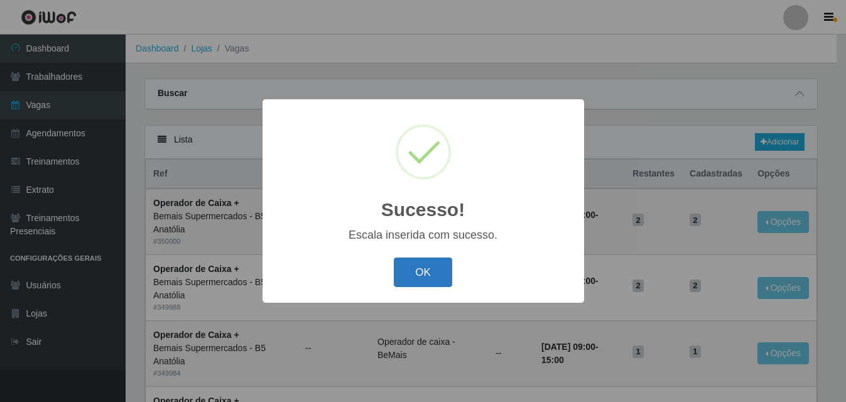
click at [414, 283] on button "OK" at bounding box center [423, 272] width 58 height 30
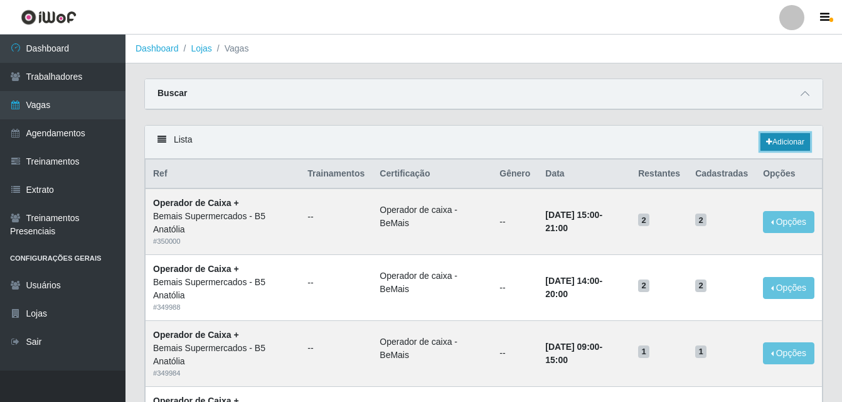
click at [780, 144] on link "Adicionar" at bounding box center [786, 142] width 50 height 18
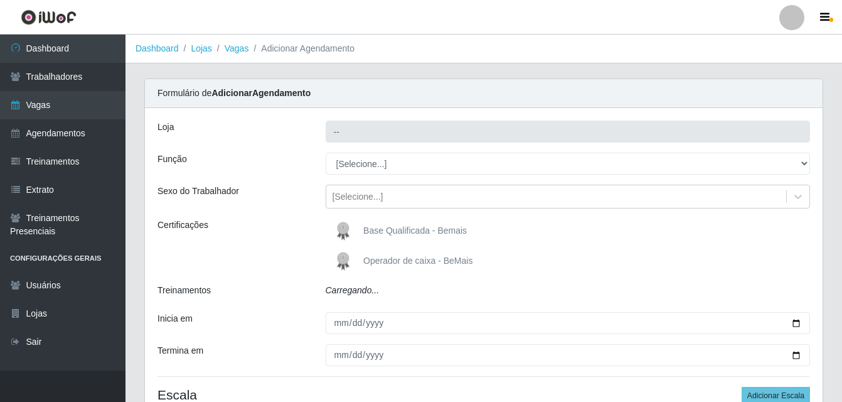
type input "Bemais Supermercados - B5 Anatólia"
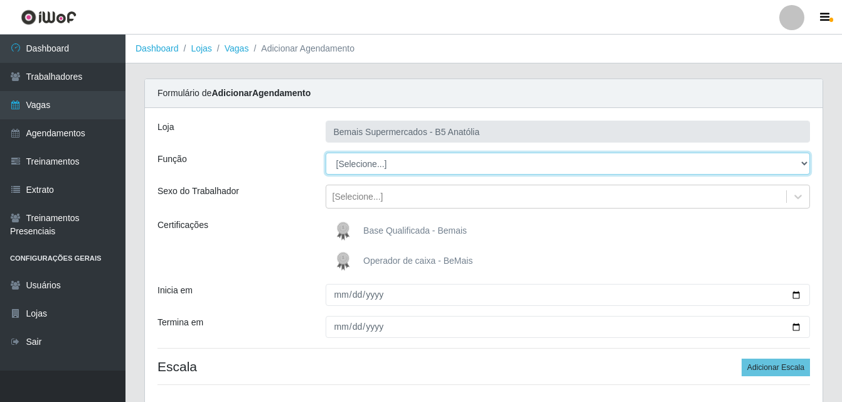
click at [805, 163] on select "[Selecione...] ASG ASG + ASG ++ Auxiliar de Estacionamento Auxiliar de Estacion…" at bounding box center [568, 164] width 485 height 22
select select "82"
click at [326, 153] on select "[Selecione...] ASG ASG + ASG ++ Auxiliar de Estacionamento Auxiliar de Estacion…" at bounding box center [568, 164] width 485 height 22
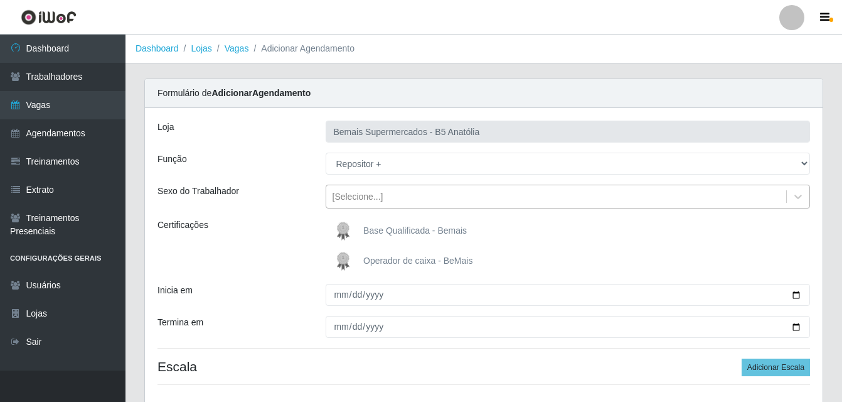
click at [373, 200] on div "[Selecione...]" at bounding box center [358, 196] width 51 height 13
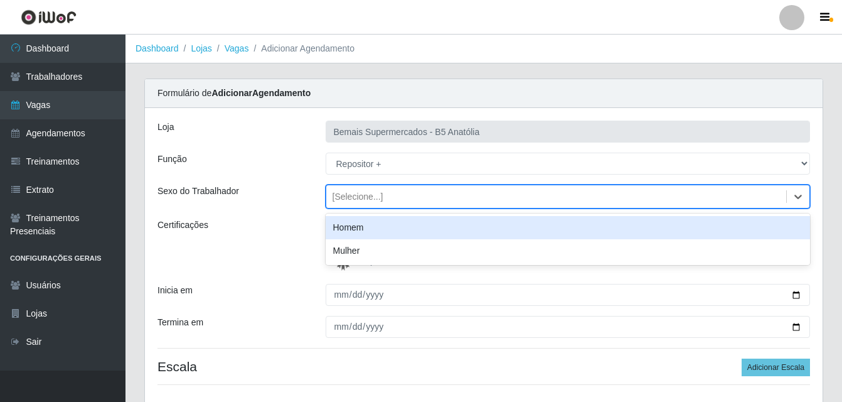
click at [358, 229] on div "Homem" at bounding box center [568, 227] width 485 height 23
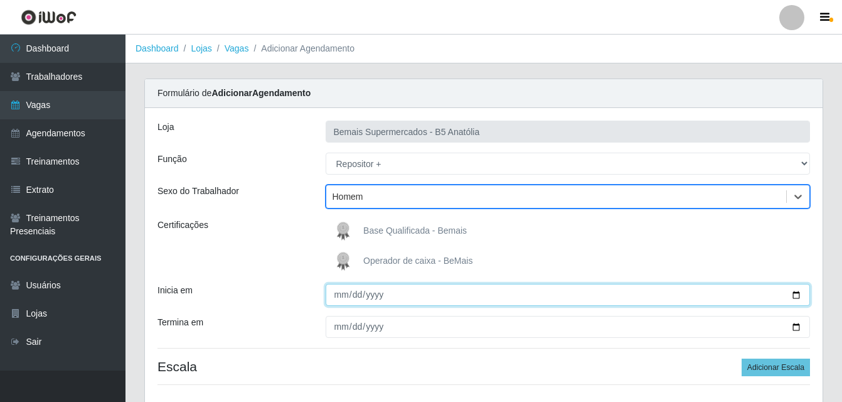
click at [795, 296] on input "Inicia em" at bounding box center [568, 295] width 485 height 22
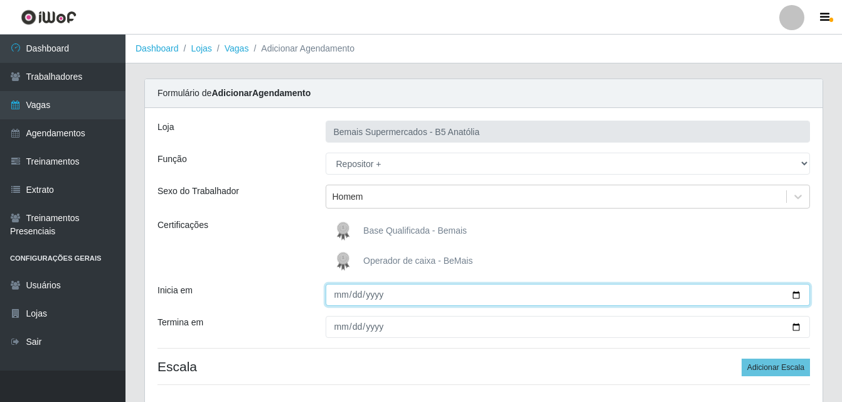
type input "2025-10-02"
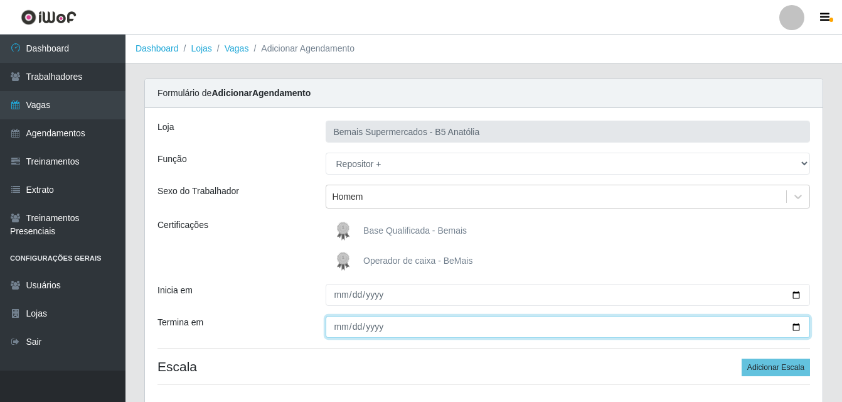
click at [793, 327] on input "Termina em" at bounding box center [568, 327] width 485 height 22
type input "2025-10-02"
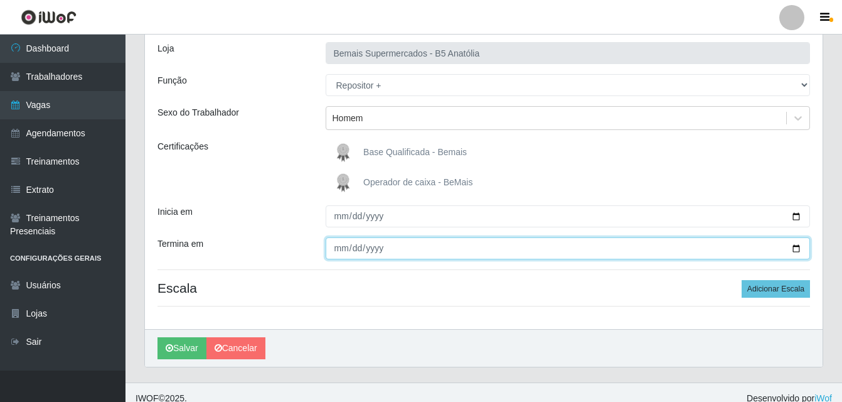
scroll to position [90, 0]
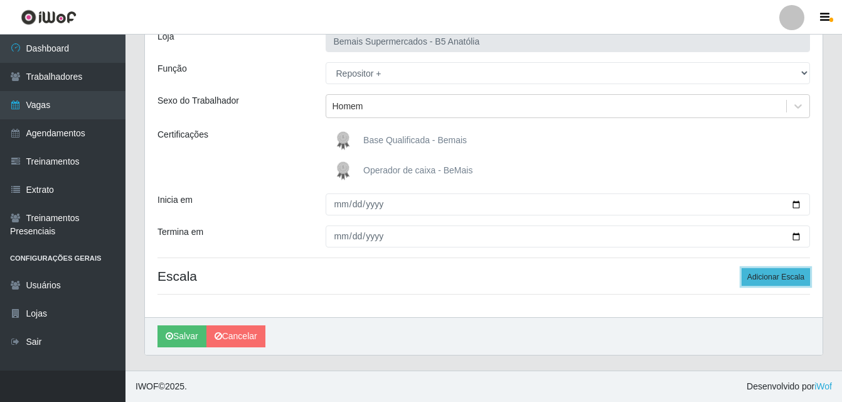
click at [763, 276] on button "Adicionar Escala" at bounding box center [776, 277] width 68 height 18
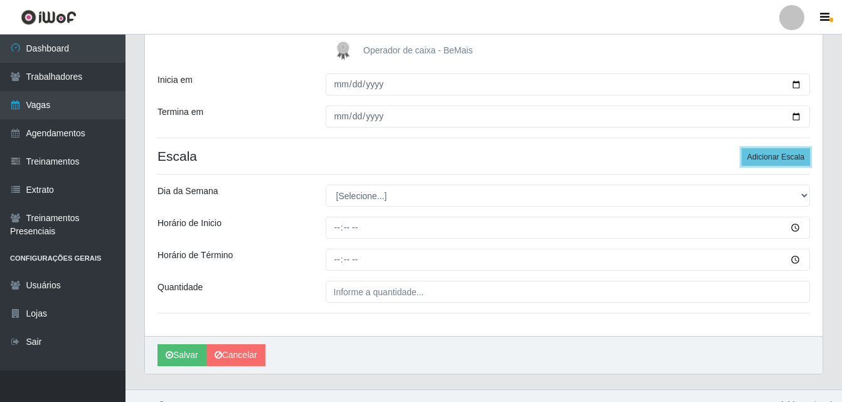
scroll to position [216, 0]
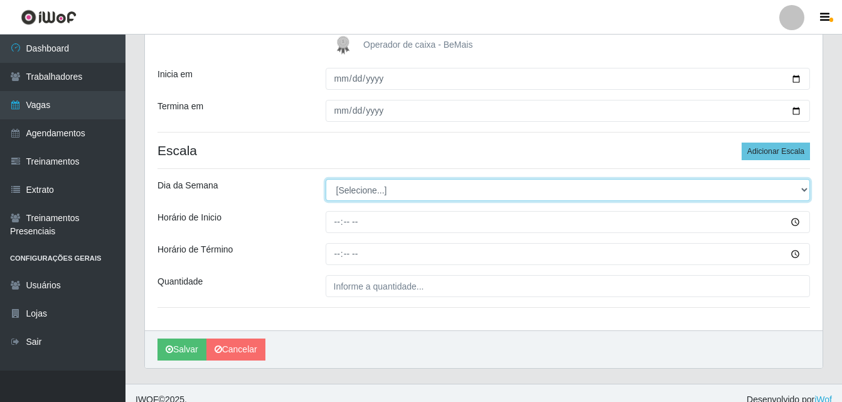
click at [799, 189] on select "[Selecione...] Segunda Terça Quarta Quinta Sexta Sábado Domingo" at bounding box center [568, 190] width 485 height 22
select select "4"
click at [326, 179] on select "[Selecione...] Segunda Terça Quarta Quinta Sexta Sábado Domingo" at bounding box center [568, 190] width 485 height 22
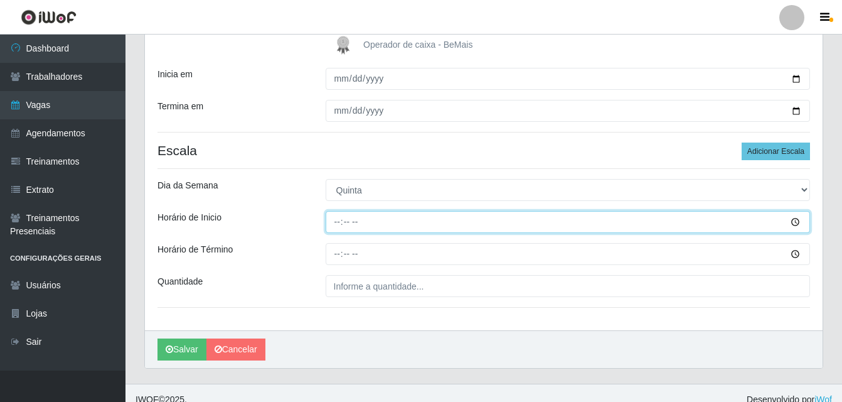
click at [341, 223] on input "Horário de Inicio" at bounding box center [568, 222] width 485 height 22
type input "15:00"
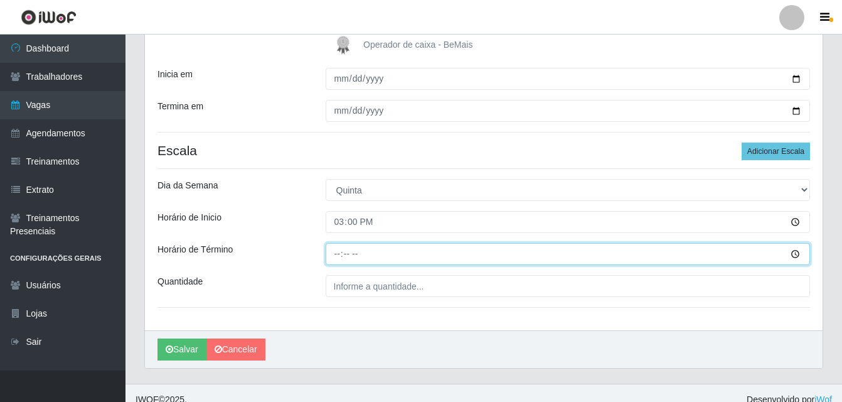
click at [340, 254] on input "Horário de Término" at bounding box center [568, 254] width 485 height 22
type input "21:00"
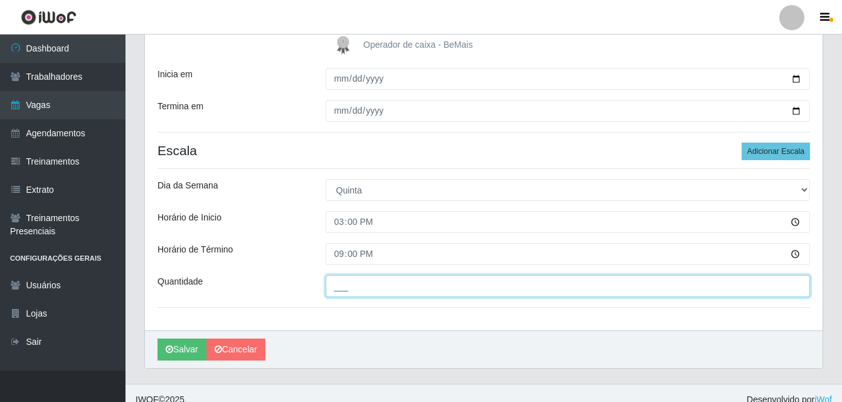
click at [353, 287] on input "___" at bounding box center [568, 286] width 485 height 22
type input "01_"
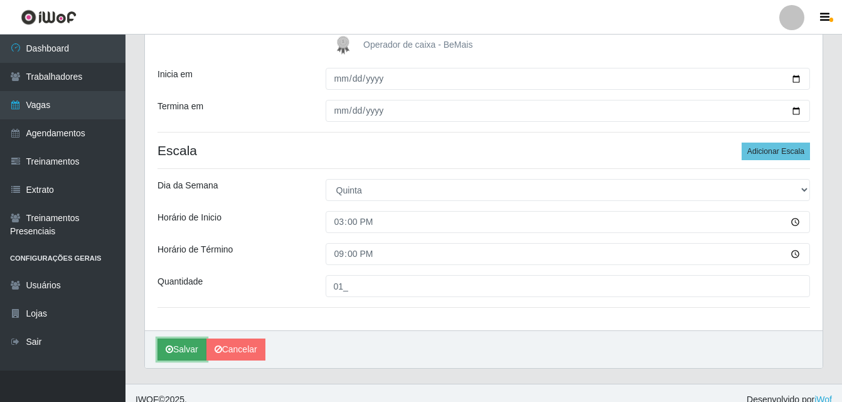
click at [190, 351] on button "Salvar" at bounding box center [182, 349] width 49 height 22
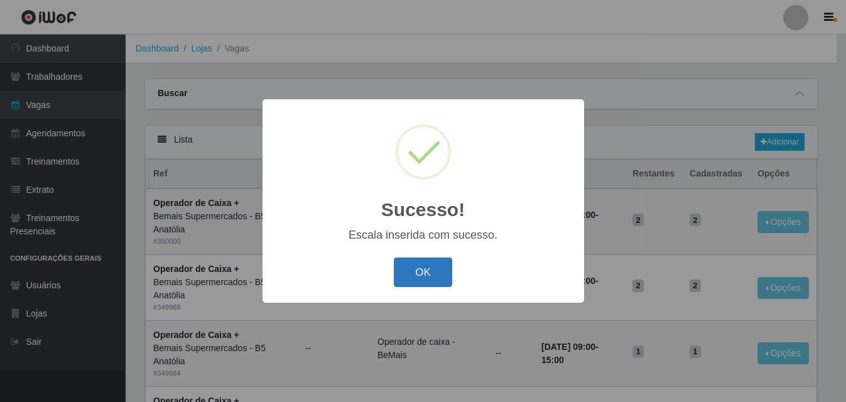
click at [411, 273] on button "OK" at bounding box center [423, 272] width 58 height 30
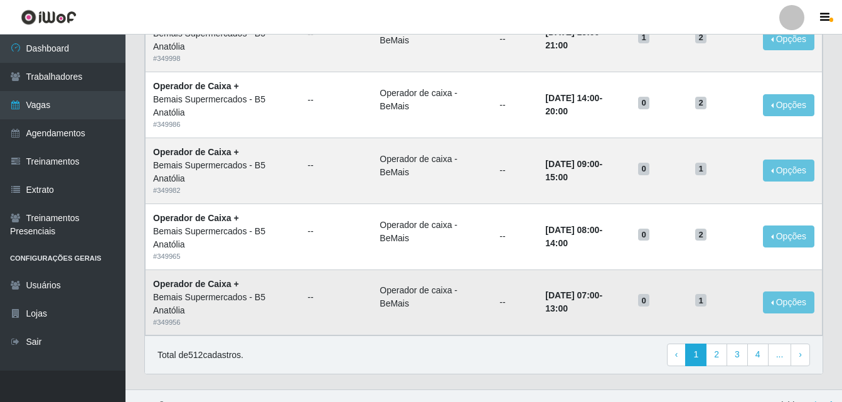
scroll to position [860, 0]
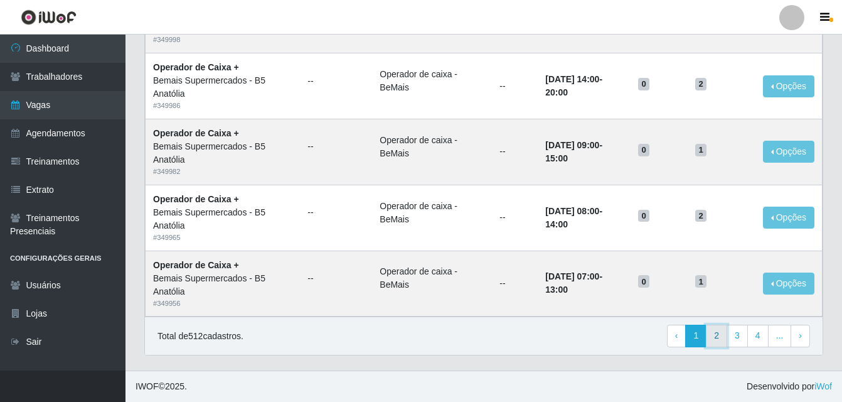
click at [716, 335] on link "2" at bounding box center [716, 336] width 21 height 23
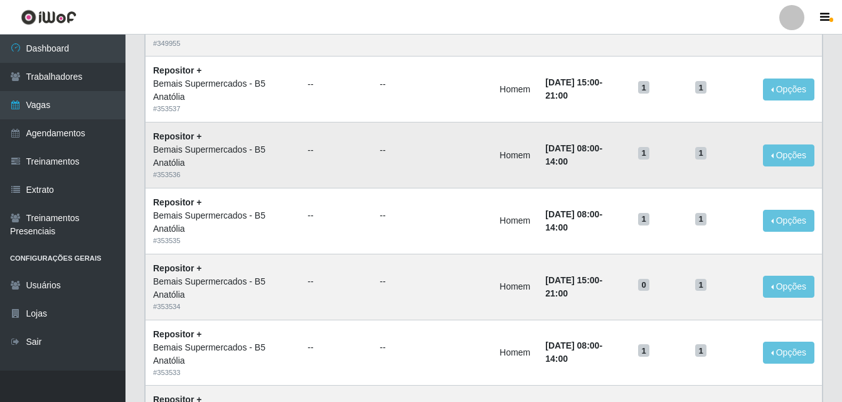
scroll to position [439, 0]
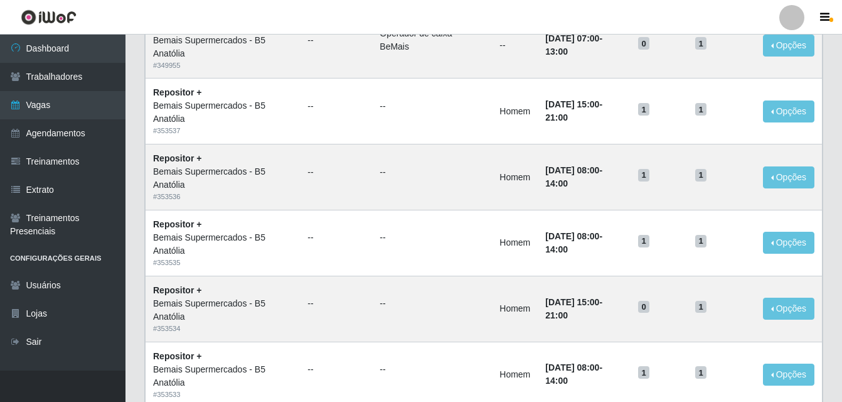
drag, startPoint x: 792, startPoint y: 182, endPoint x: 836, endPoint y: 252, distance: 83.2
click at [836, 252] on div "Carregando... Buscar Início em Término em Função [Selecione...] ASG ASG + ASG +…" at bounding box center [484, 214] width 717 height 1151
click at [788, 172] on button "Opções" at bounding box center [788, 177] width 51 height 22
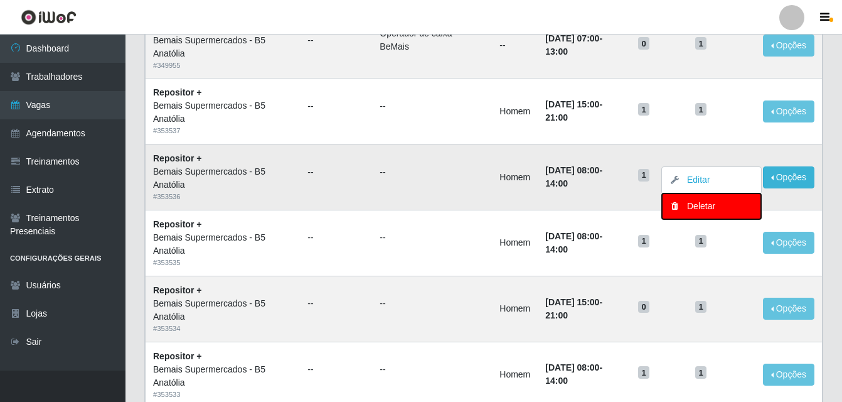
click at [716, 209] on div "Deletar" at bounding box center [712, 206] width 74 height 13
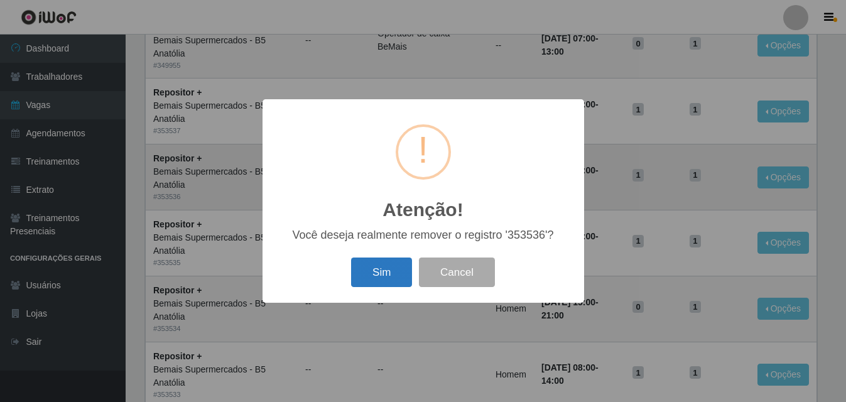
click at [387, 281] on button "Sim" at bounding box center [381, 272] width 61 height 30
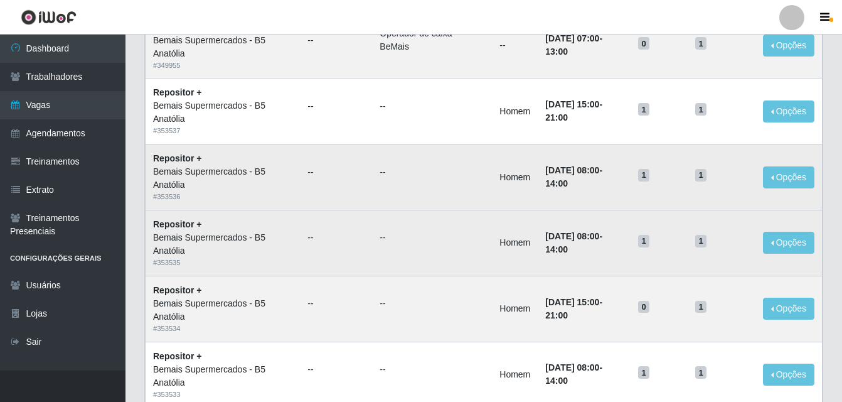
scroll to position [0, 0]
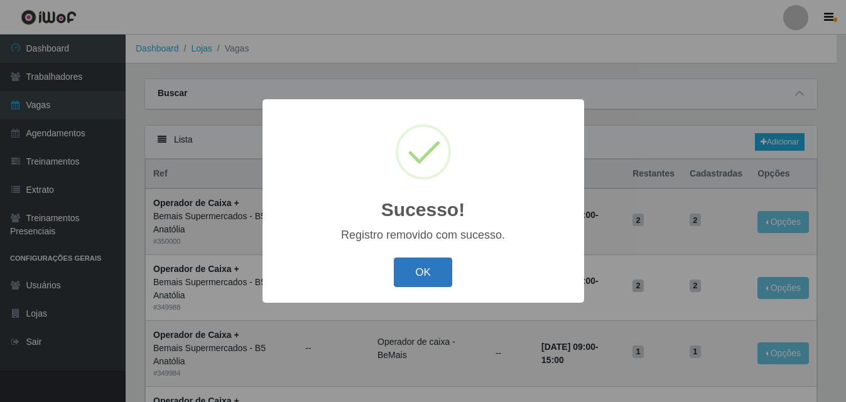
click at [426, 280] on button "OK" at bounding box center [423, 272] width 58 height 30
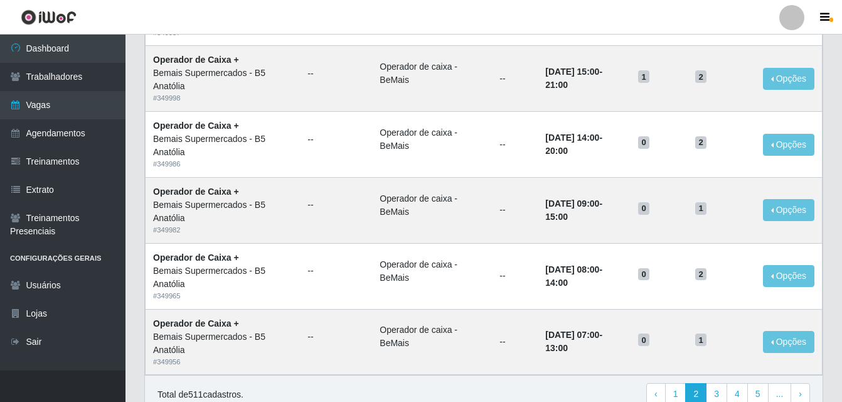
scroll to position [816, 0]
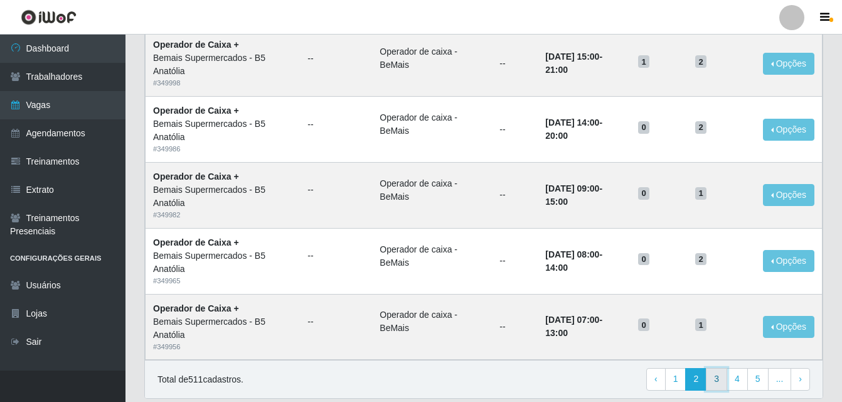
click at [718, 380] on link "3" at bounding box center [716, 379] width 21 height 23
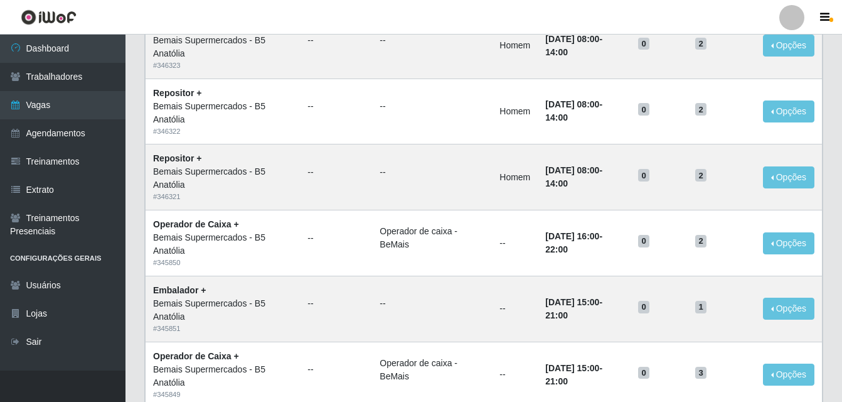
scroll to position [860, 0]
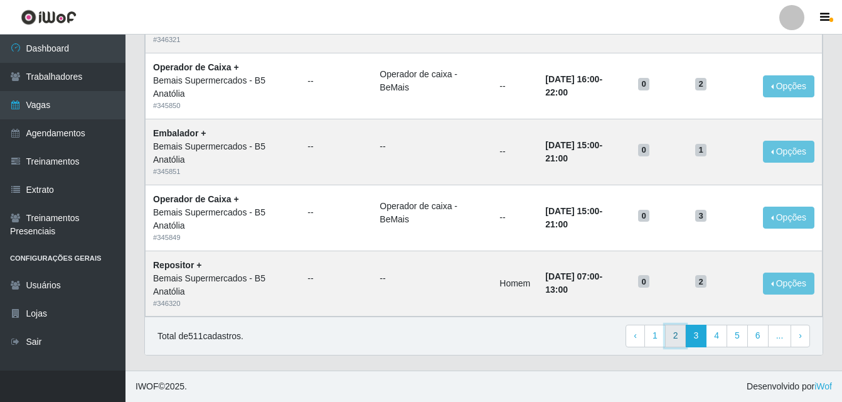
click at [676, 337] on link "2" at bounding box center [675, 336] width 21 height 23
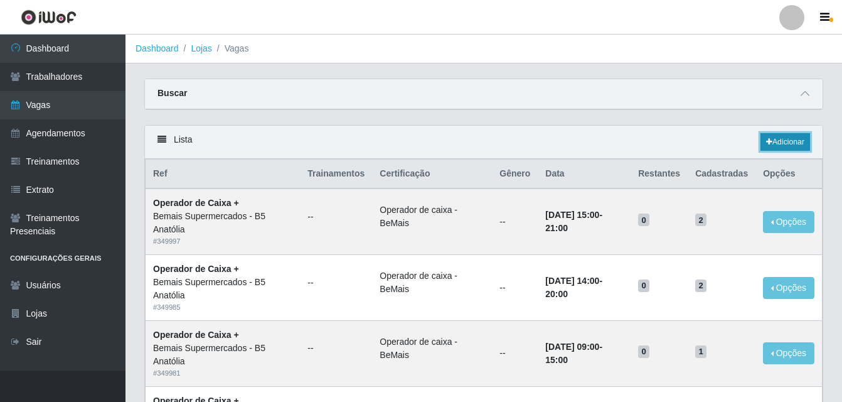
click at [786, 146] on link "Adicionar" at bounding box center [786, 142] width 50 height 18
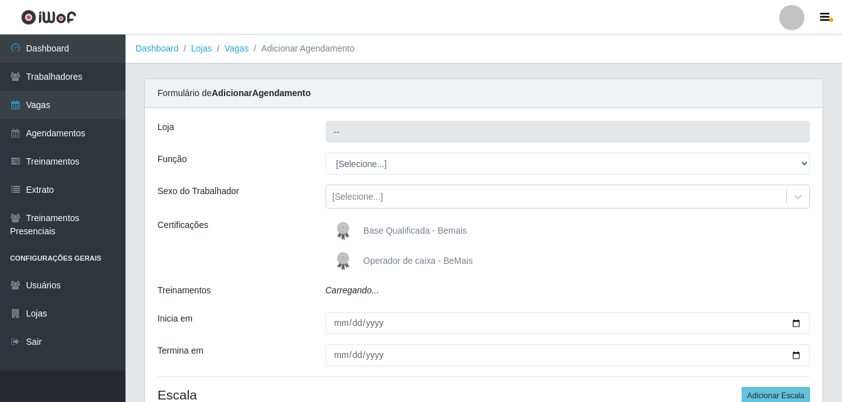
type input "Bemais Supermercados - B5 Anatólia"
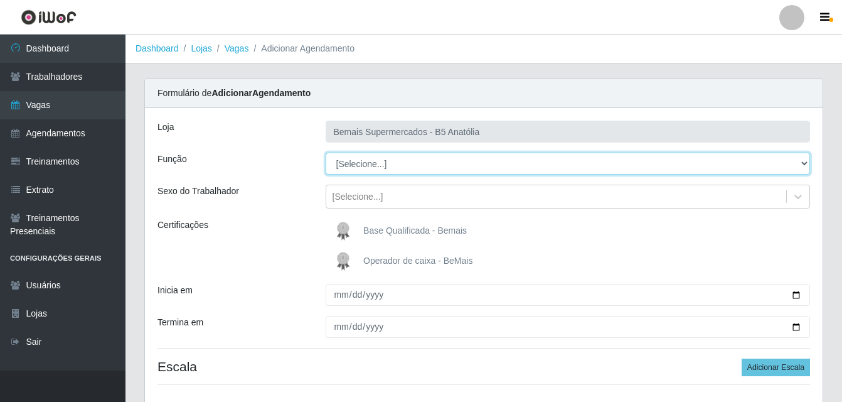
click at [802, 164] on select "[Selecione...] ASG ASG + ASG ++ Auxiliar de Estacionamento Auxiliar de Estacion…" at bounding box center [568, 164] width 485 height 22
select select "82"
click at [326, 153] on select "[Selecione...] ASG ASG + ASG ++ Auxiliar de Estacionamento Auxiliar de Estacion…" at bounding box center [568, 164] width 485 height 22
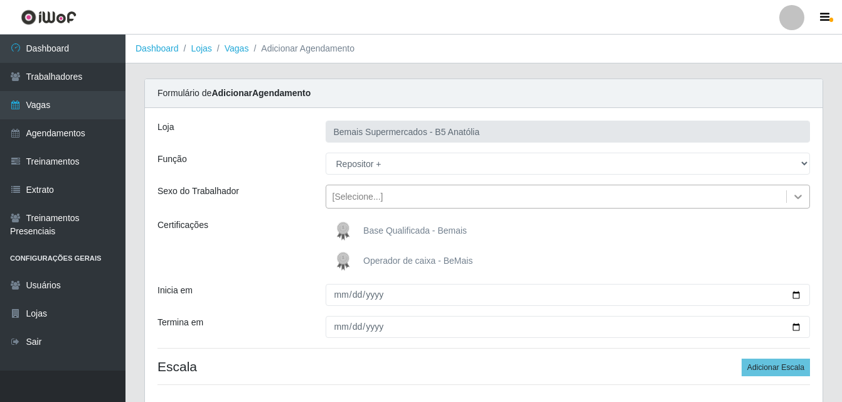
click at [800, 200] on icon at bounding box center [798, 196] width 13 height 13
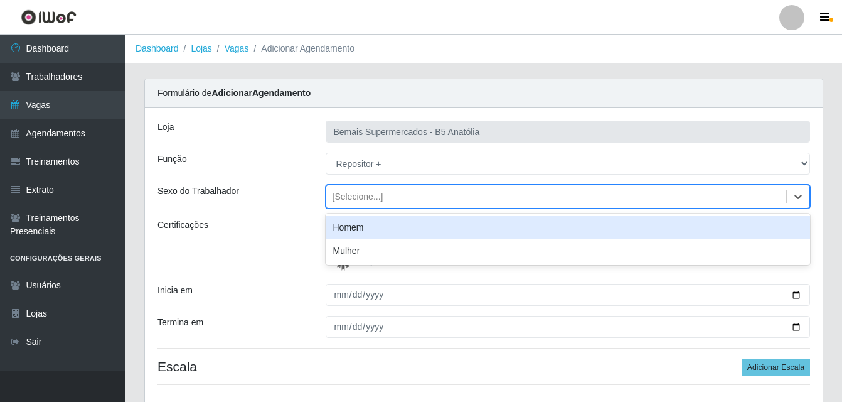
click at [370, 231] on div "Homem" at bounding box center [568, 227] width 485 height 23
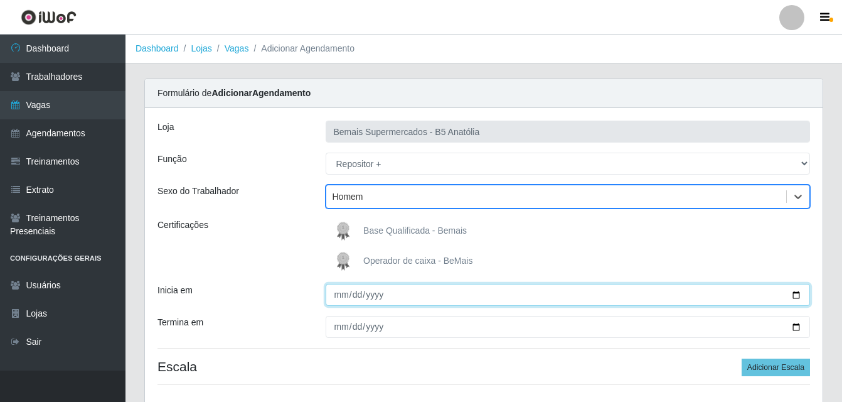
click at [794, 296] on input "Inicia em" at bounding box center [568, 295] width 485 height 22
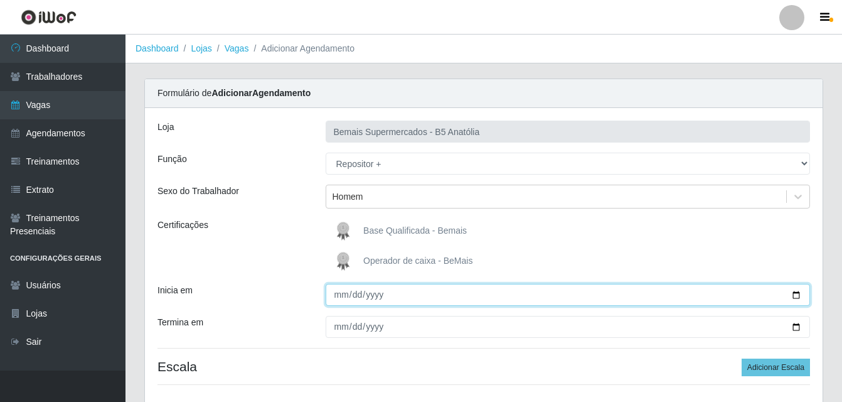
type input "2025-10-03"
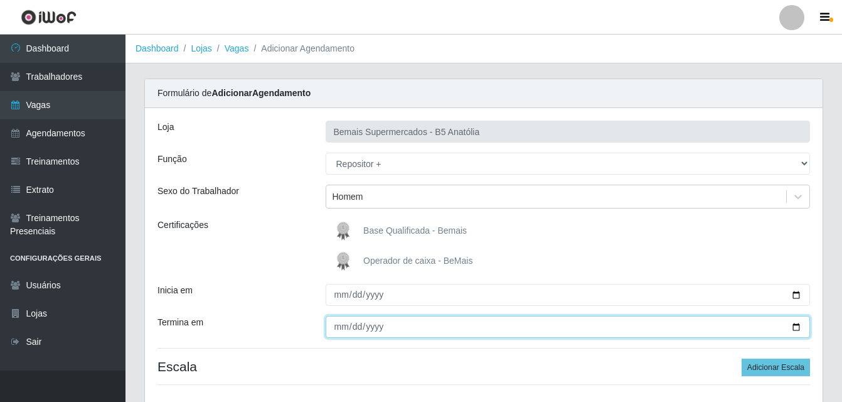
click at [793, 328] on input "Termina em" at bounding box center [568, 327] width 485 height 22
type input "2025-10-03"
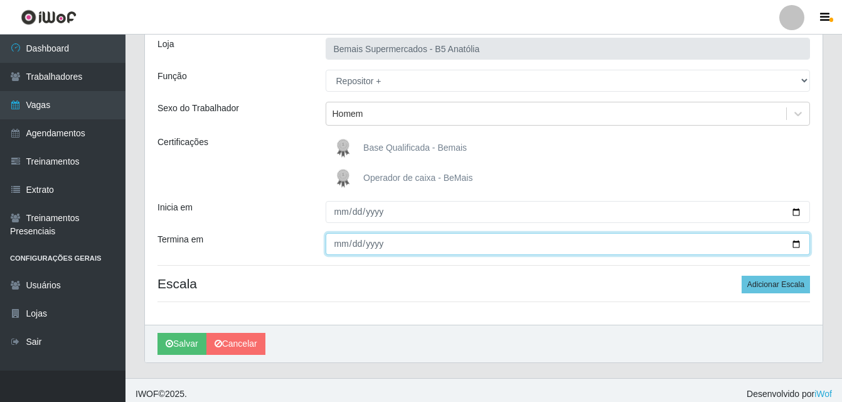
scroll to position [90, 0]
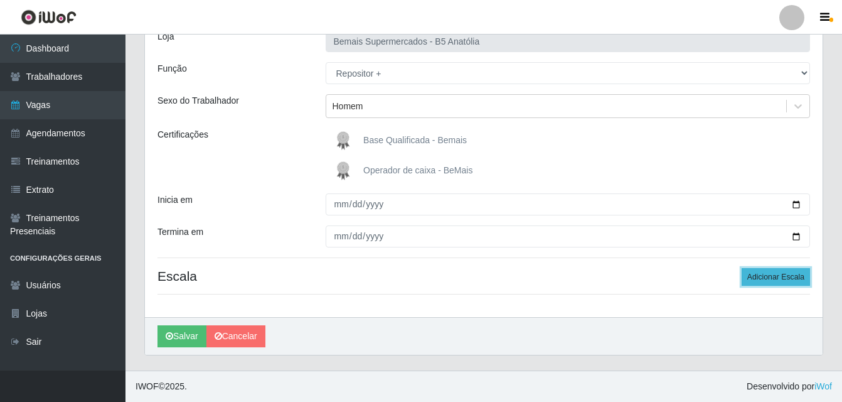
click at [790, 281] on button "Adicionar Escala" at bounding box center [776, 277] width 68 height 18
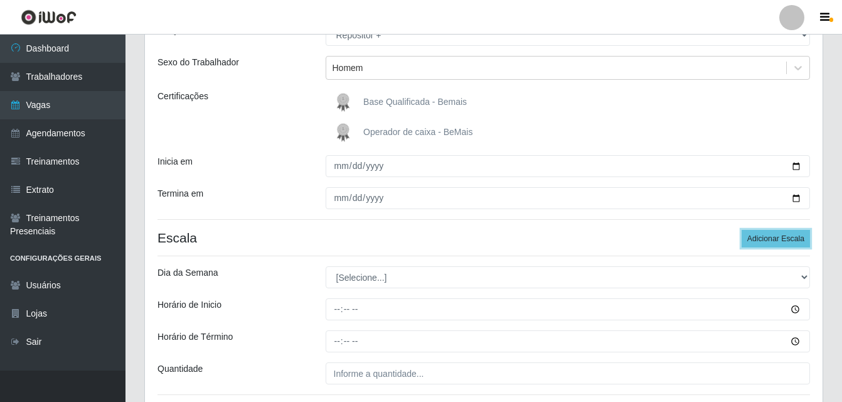
scroll to position [216, 0]
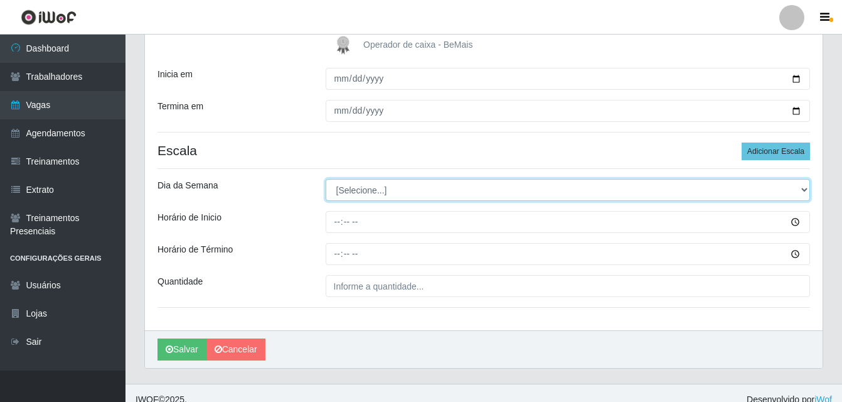
drag, startPoint x: 802, startPoint y: 189, endPoint x: 771, endPoint y: 196, distance: 32.1
click at [802, 189] on select "[Selecione...] Segunda Terça Quarta Quinta Sexta Sábado Domingo" at bounding box center [568, 190] width 485 height 22
select select "5"
click at [326, 179] on select "[Selecione...] Segunda Terça Quarta Quinta Sexta Sábado Domingo" at bounding box center [568, 190] width 485 height 22
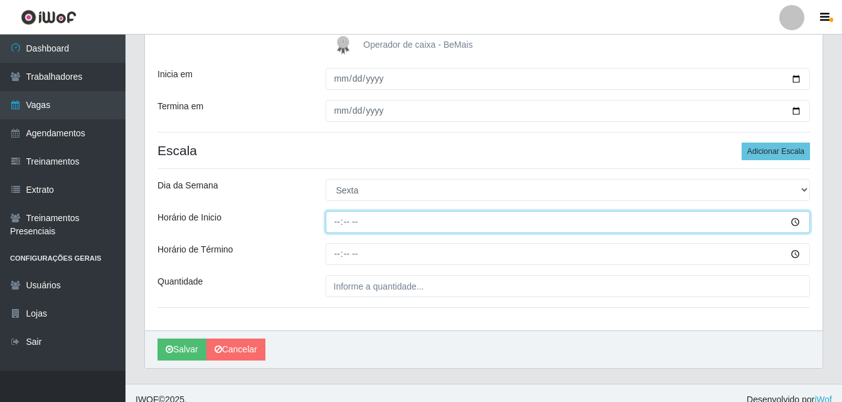
click at [335, 223] on input "Horário de Inicio" at bounding box center [568, 222] width 485 height 22
type input "08:00"
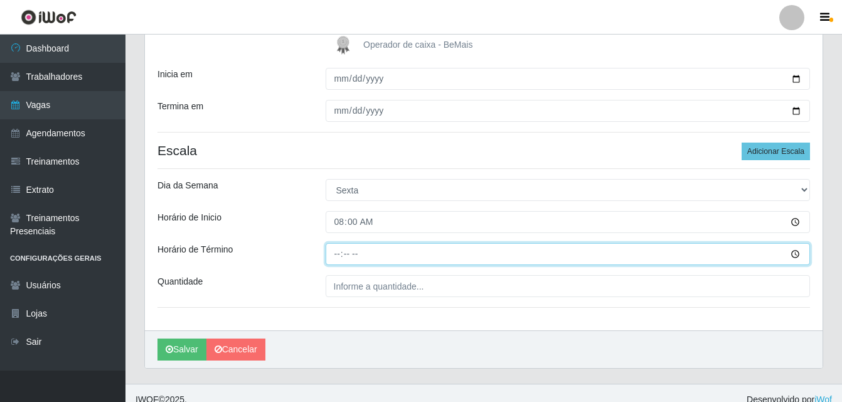
click at [339, 258] on input "Horário de Término" at bounding box center [568, 254] width 485 height 22
type input "14:00"
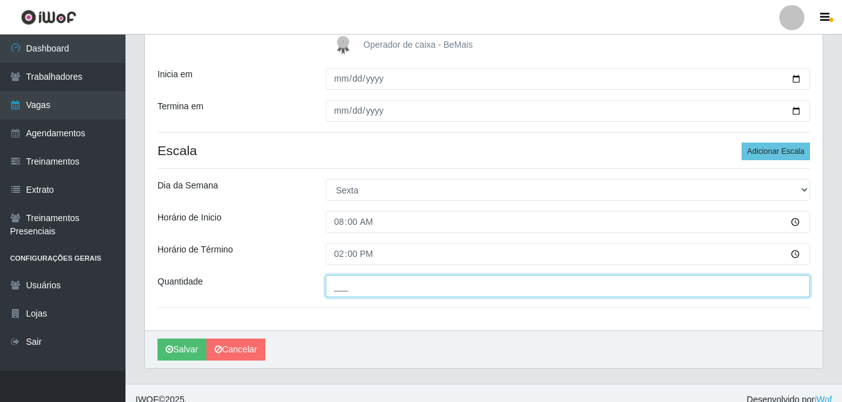
click at [350, 287] on input "___" at bounding box center [568, 286] width 485 height 22
type input "01_"
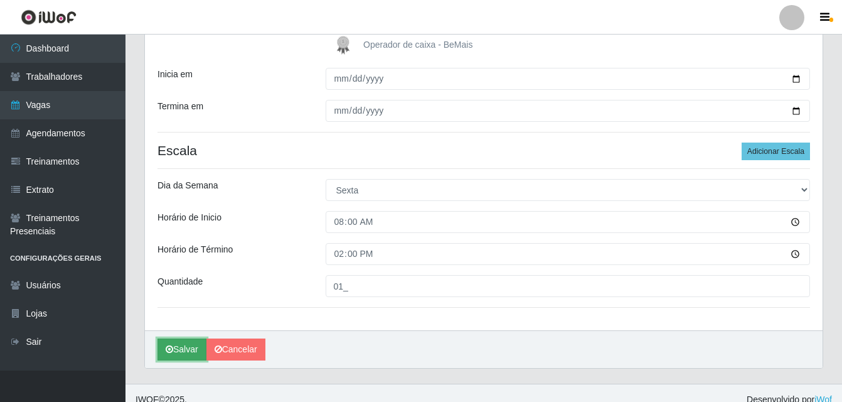
click at [191, 349] on button "Salvar" at bounding box center [182, 349] width 49 height 22
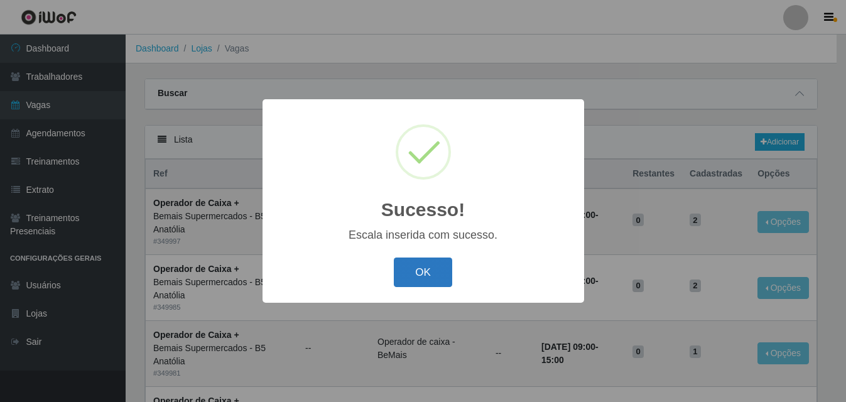
click at [421, 275] on button "OK" at bounding box center [423, 272] width 58 height 30
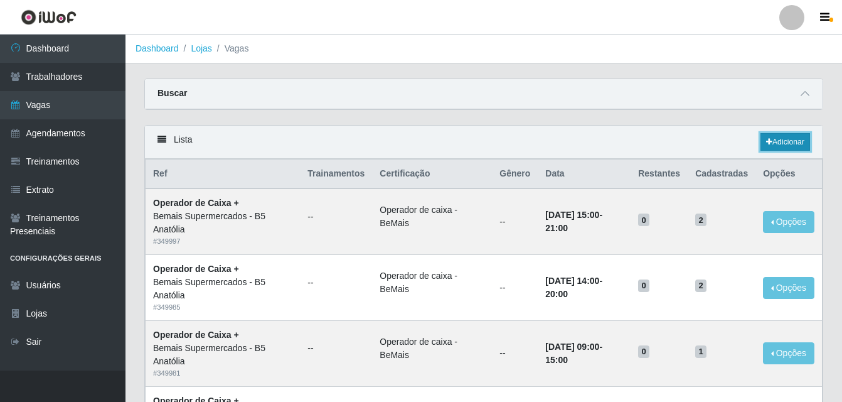
click at [784, 147] on link "Adicionar" at bounding box center [786, 142] width 50 height 18
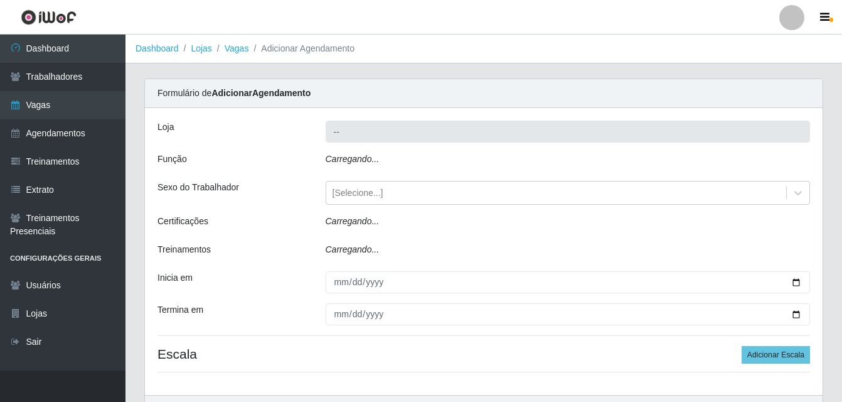
type input "Bemais Supermercados - B5 Anatólia"
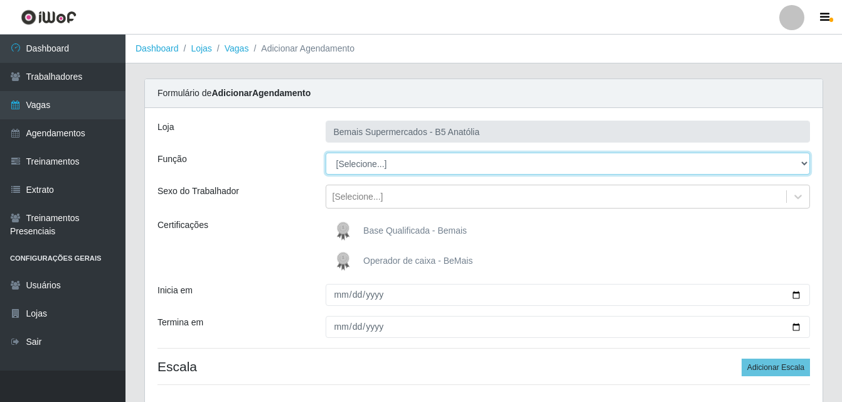
click at [803, 166] on select "[Selecione...] ASG ASG + ASG ++ Auxiliar de Estacionamento Auxiliar de Estacion…" at bounding box center [568, 164] width 485 height 22
select select "82"
click at [326, 153] on select "[Selecione...] ASG ASG + ASG ++ Auxiliar de Estacionamento Auxiliar de Estacion…" at bounding box center [568, 164] width 485 height 22
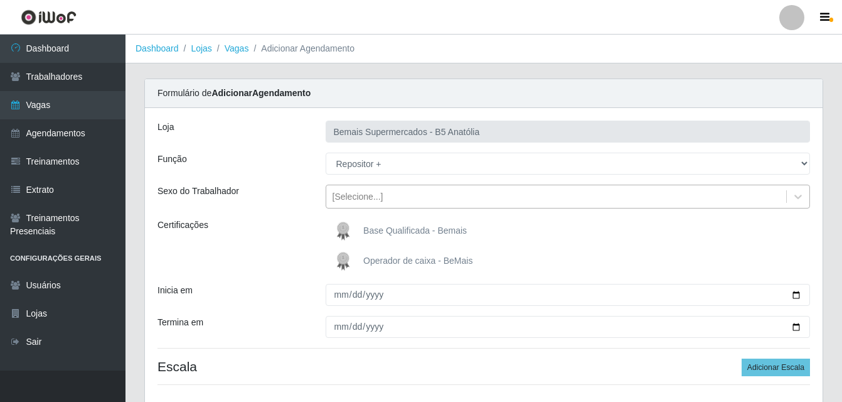
click at [437, 190] on div "[Selecione...]" at bounding box center [556, 196] width 461 height 21
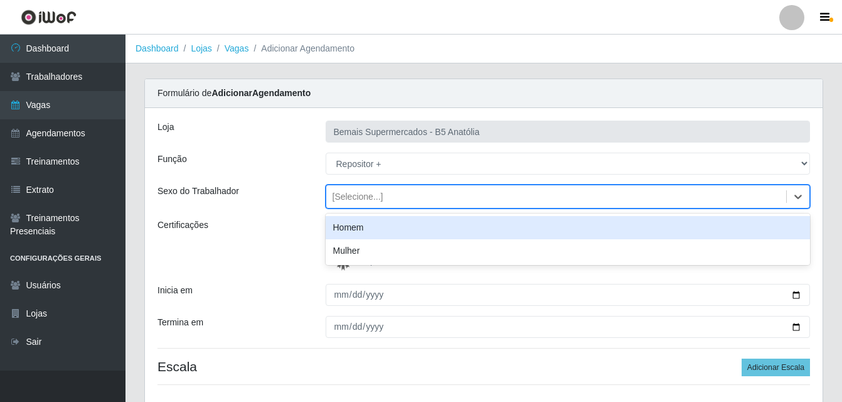
drag, startPoint x: 375, startPoint y: 226, endPoint x: 386, endPoint y: 235, distance: 14.3
click at [374, 227] on div "Homem" at bounding box center [568, 227] width 485 height 23
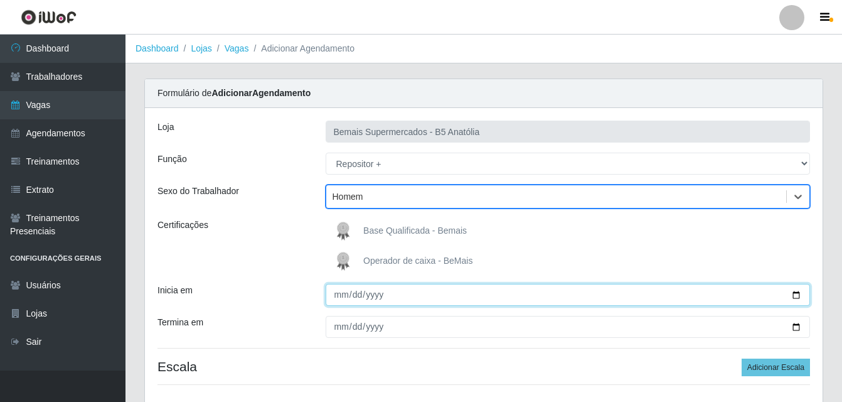
click at [795, 297] on input "Inicia em" at bounding box center [568, 295] width 485 height 22
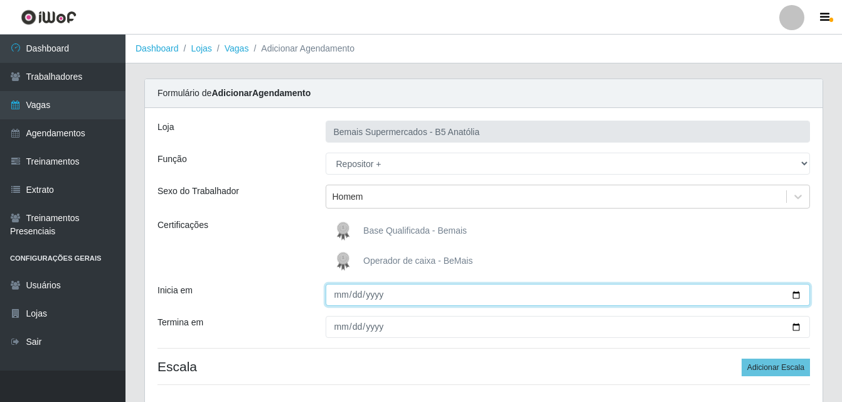
type input "2025-10-03"
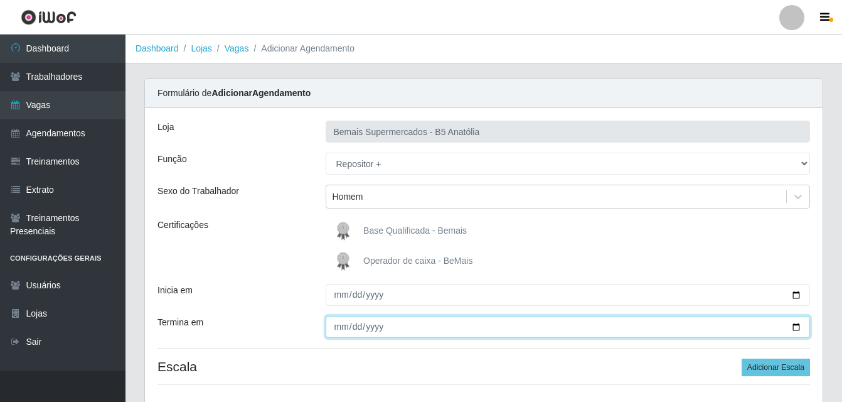
click at [795, 327] on input "Termina em" at bounding box center [568, 327] width 485 height 22
type input "2025-10-03"
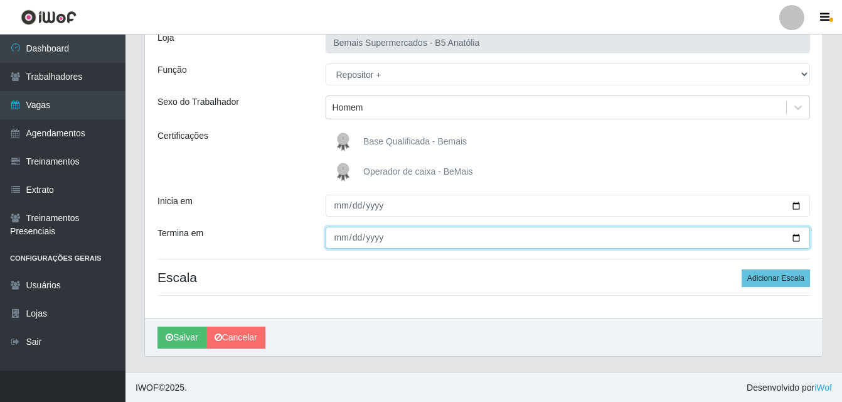
scroll to position [90, 0]
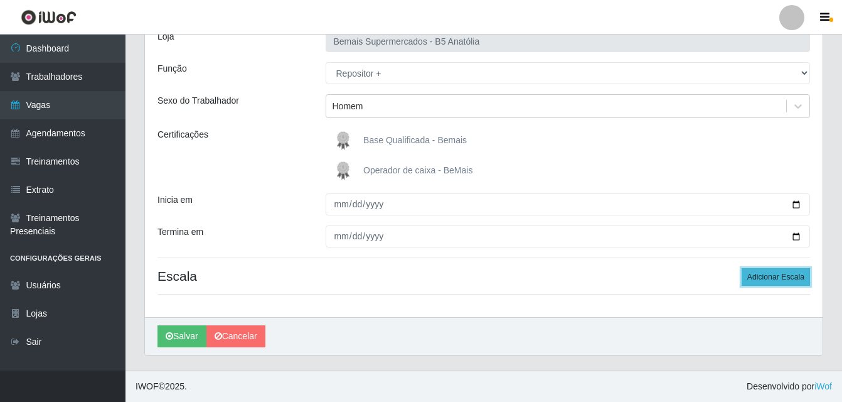
click at [762, 274] on button "Adicionar Escala" at bounding box center [776, 277] width 68 height 18
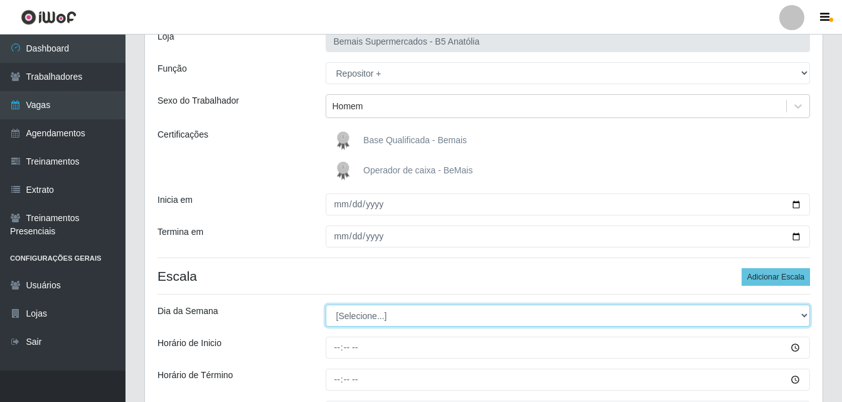
drag, startPoint x: 802, startPoint y: 314, endPoint x: 780, endPoint y: 314, distance: 22.6
click at [802, 314] on select "[Selecione...] Segunda Terça Quarta Quinta Sexta Sábado Domingo" at bounding box center [568, 315] width 485 height 22
select select "5"
click at [326, 304] on select "[Selecione...] Segunda Terça Quarta Quinta Sexta Sábado Domingo" at bounding box center [568, 315] width 485 height 22
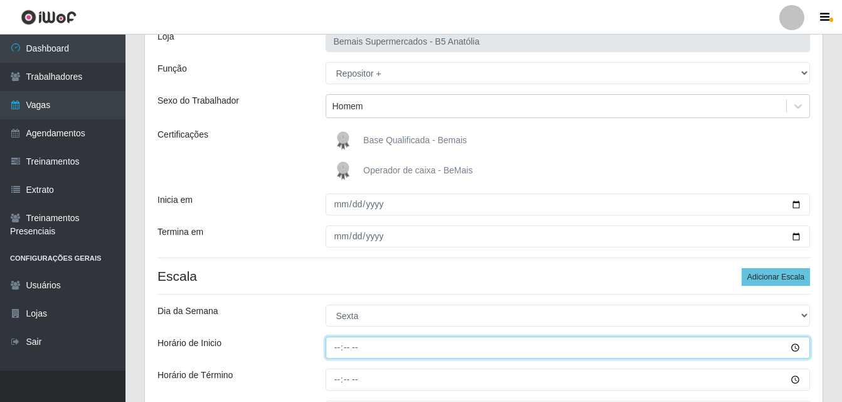
click at [339, 347] on input "Horário de Inicio" at bounding box center [568, 347] width 485 height 22
type input "15:00"
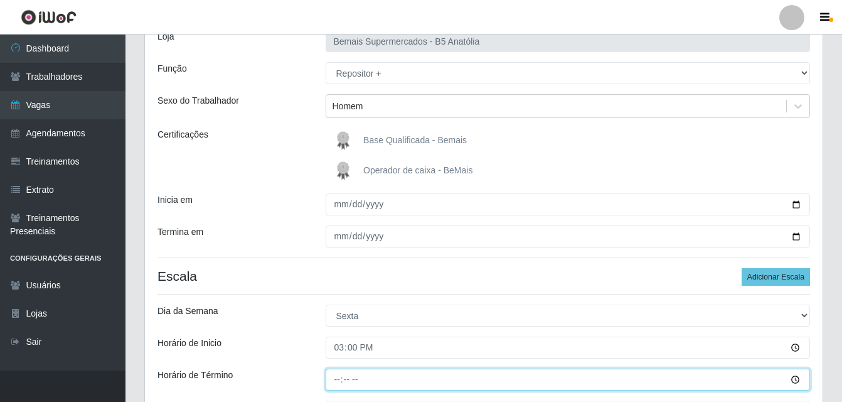
click at [345, 379] on input "Horário de Término" at bounding box center [568, 379] width 485 height 22
type input "21:00"
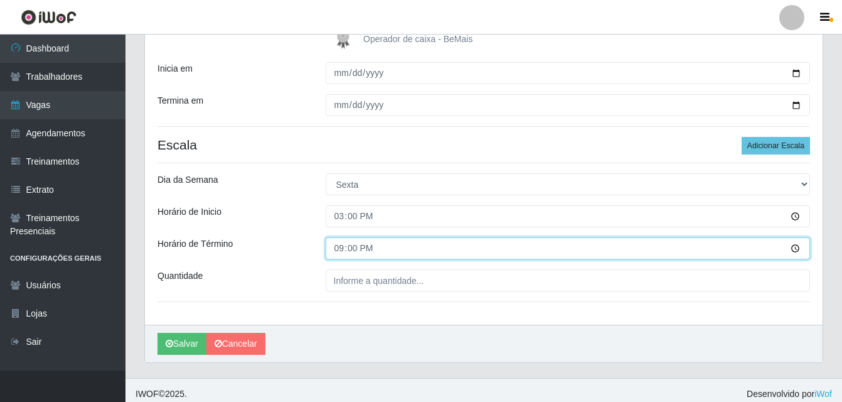
scroll to position [229, 0]
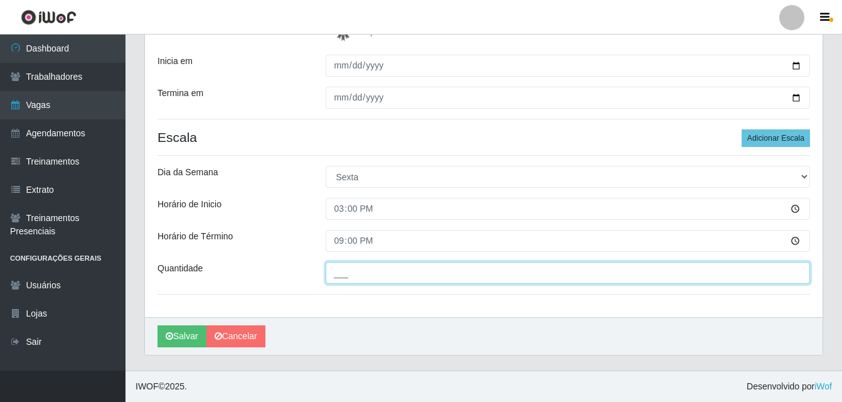
click at [360, 274] on input "___" at bounding box center [568, 273] width 485 height 22
type input "01_"
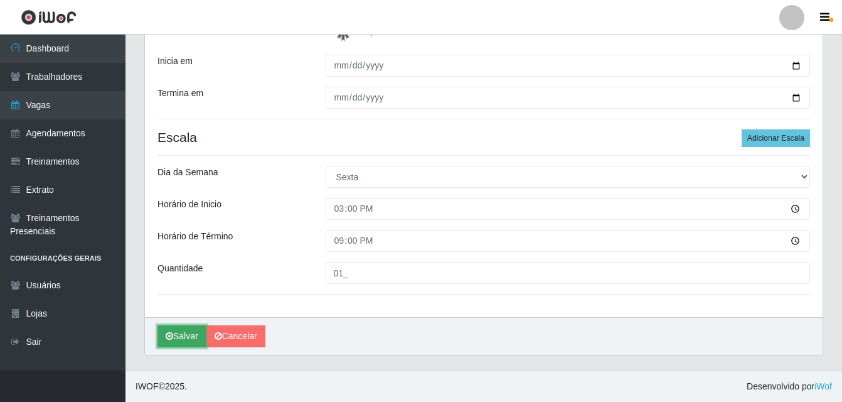
click at [191, 333] on button "Salvar" at bounding box center [182, 336] width 49 height 22
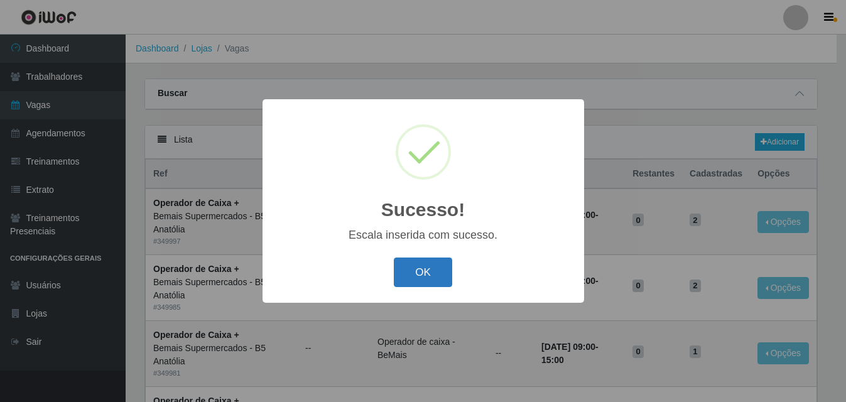
click at [442, 277] on button "OK" at bounding box center [423, 272] width 58 height 30
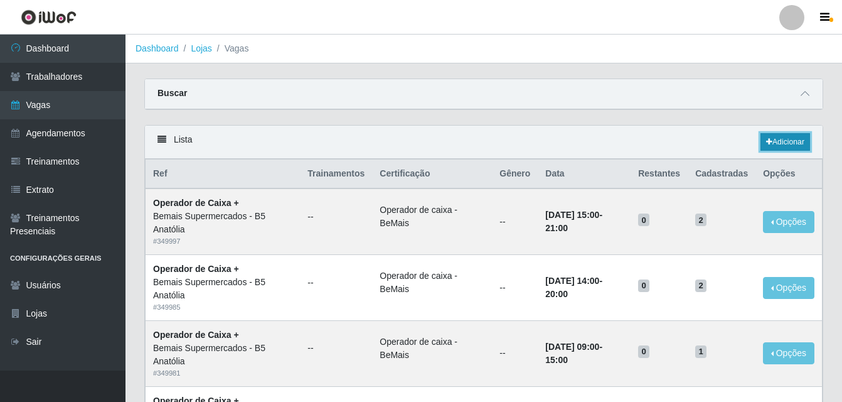
click at [790, 146] on link "Adicionar" at bounding box center [786, 142] width 50 height 18
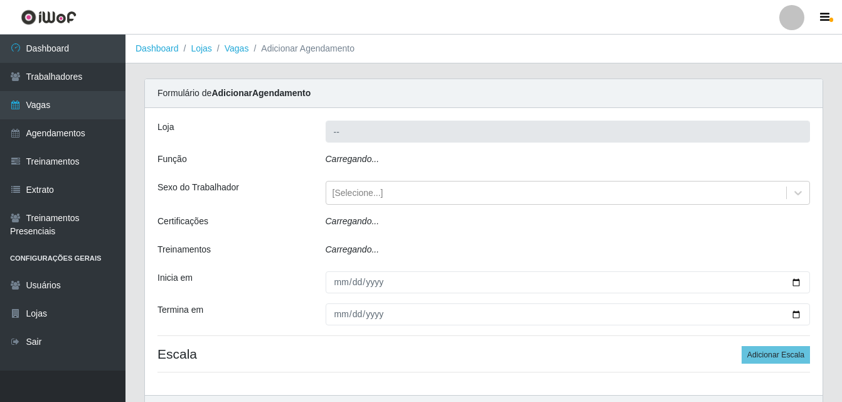
type input "Bemais Supermercados - B5 Anatólia"
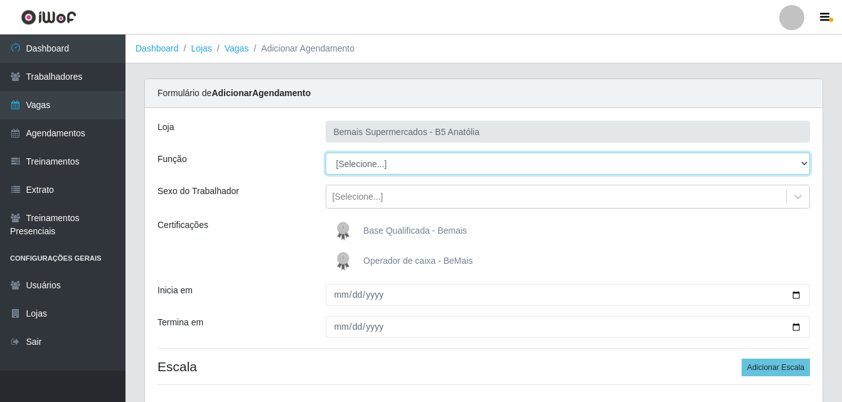
click at [802, 163] on select "[Selecione...] ASG ASG + ASG ++ Auxiliar de Estacionamento Auxiliar de Estacion…" at bounding box center [568, 164] width 485 height 22
select select "82"
click at [326, 153] on select "[Selecione...] ASG ASG + ASG ++ Auxiliar de Estacionamento Auxiliar de Estacion…" at bounding box center [568, 164] width 485 height 22
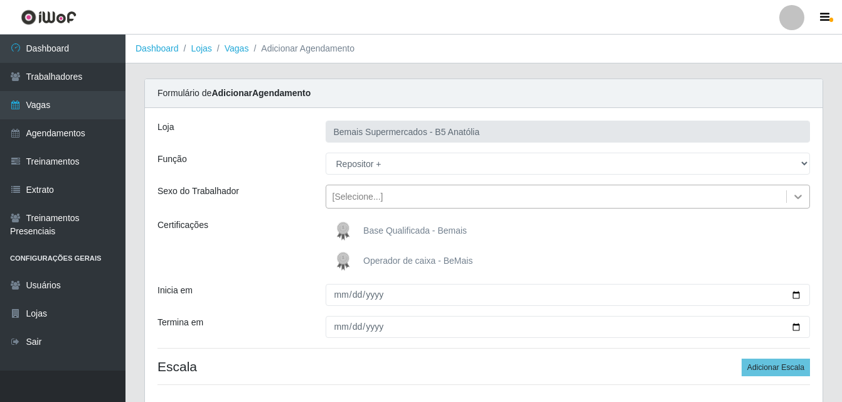
click at [798, 197] on icon at bounding box center [798, 196] width 13 height 13
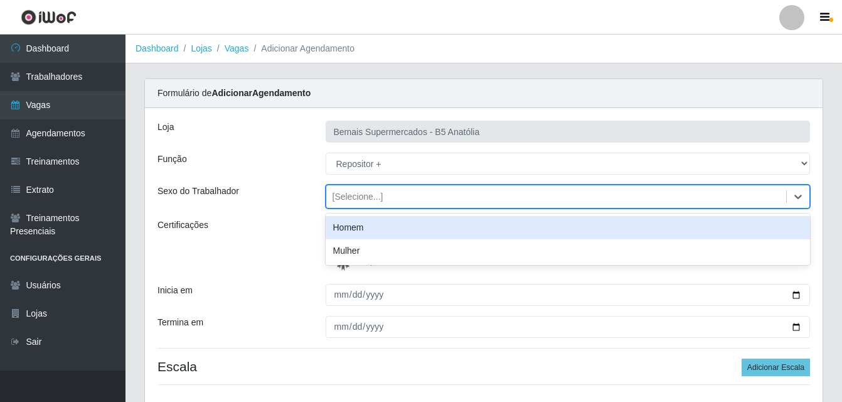
click at [399, 229] on div "Homem" at bounding box center [568, 227] width 485 height 23
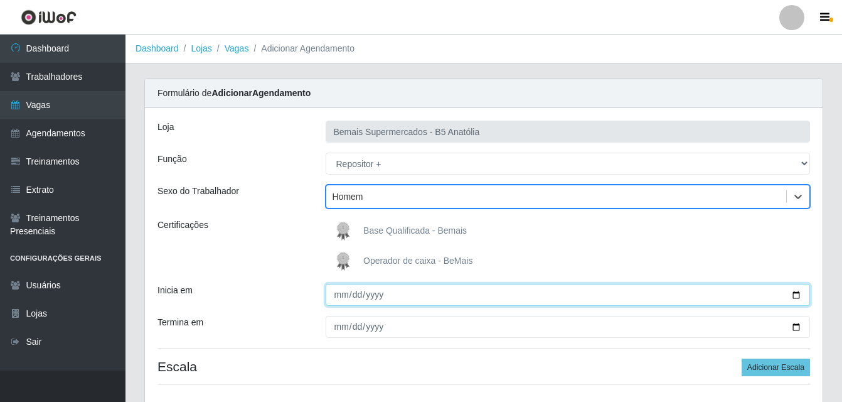
click at [795, 294] on input "Inicia em" at bounding box center [568, 295] width 485 height 22
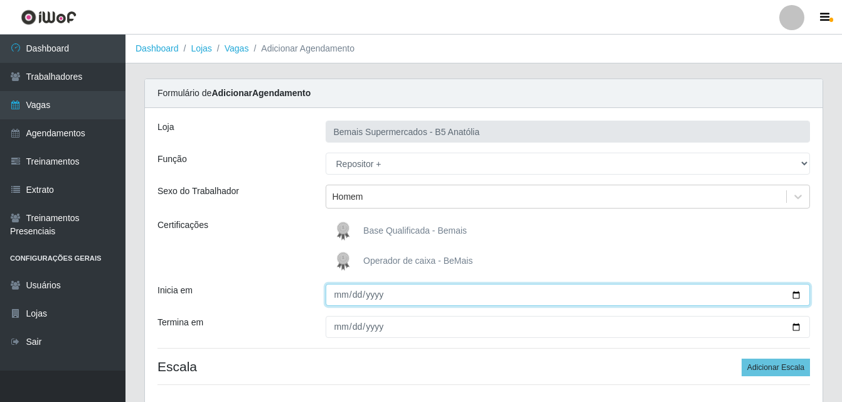
type input "2025-10-04"
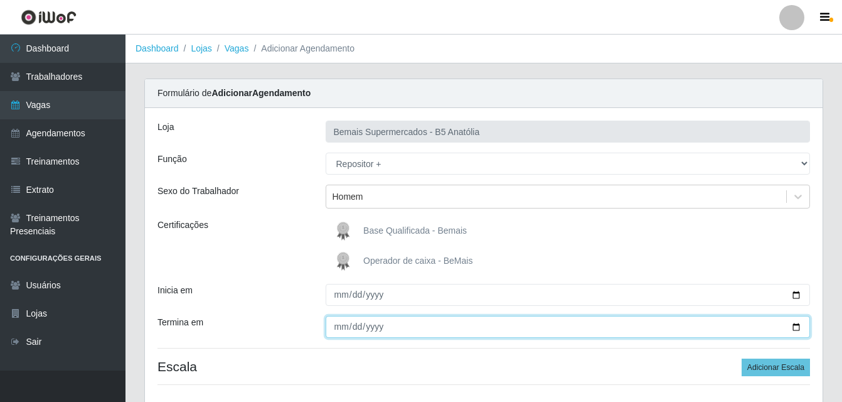
click at [799, 328] on input "Termina em" at bounding box center [568, 327] width 485 height 22
type input "2025-10-04"
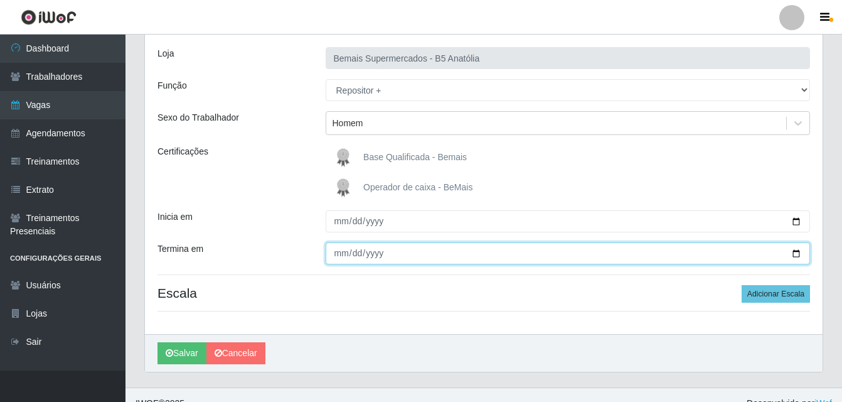
scroll to position [90, 0]
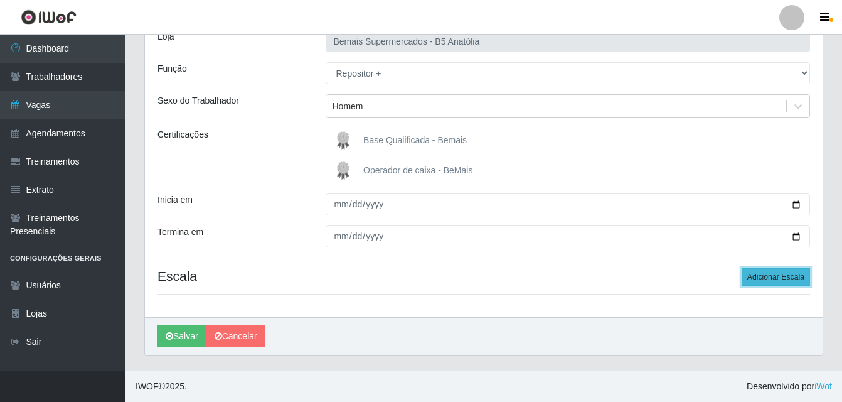
click at [784, 278] on button "Adicionar Escala" at bounding box center [776, 277] width 68 height 18
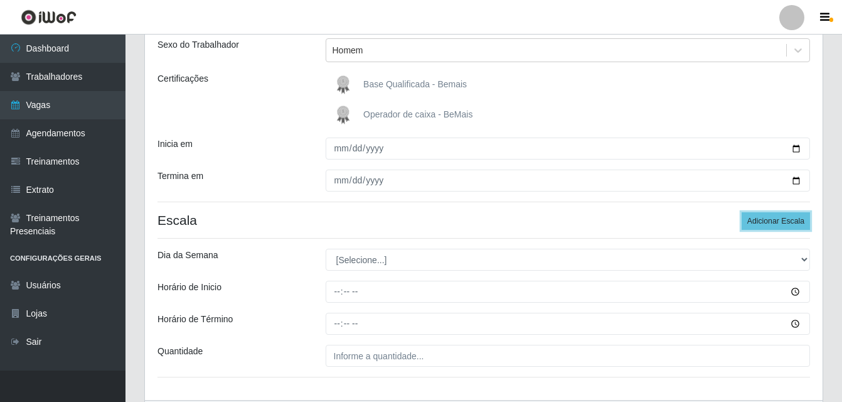
scroll to position [153, 0]
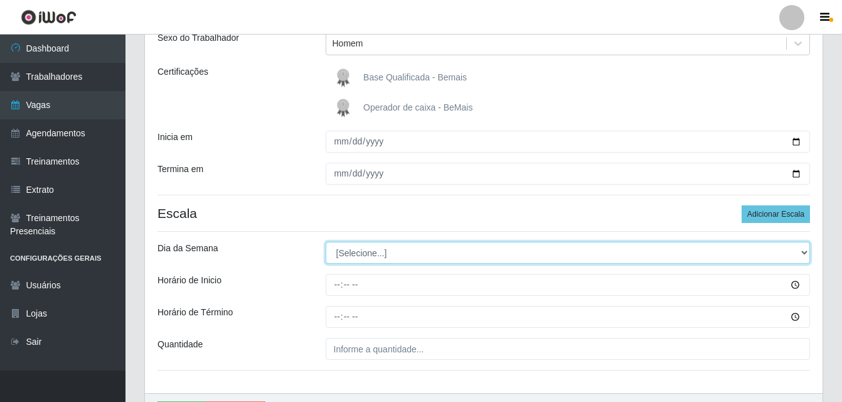
drag, startPoint x: 805, startPoint y: 255, endPoint x: 765, endPoint y: 260, distance: 40.5
click at [804, 255] on select "[Selecione...] Segunda Terça Quarta Quinta Sexta Sábado Domingo" at bounding box center [568, 253] width 485 height 22
select select "6"
click at [326, 242] on select "[Selecione...] Segunda Terça Quarta Quinta Sexta Sábado Domingo" at bounding box center [568, 253] width 485 height 22
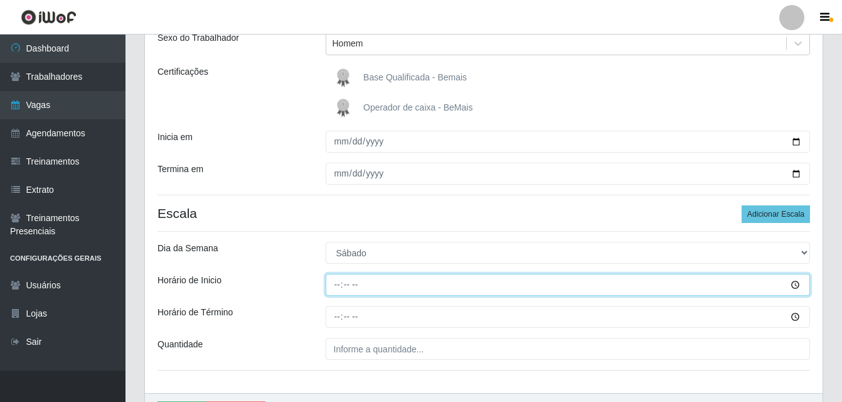
click at [341, 286] on input "Horário de Inicio" at bounding box center [568, 285] width 485 height 22
type input "08:00"
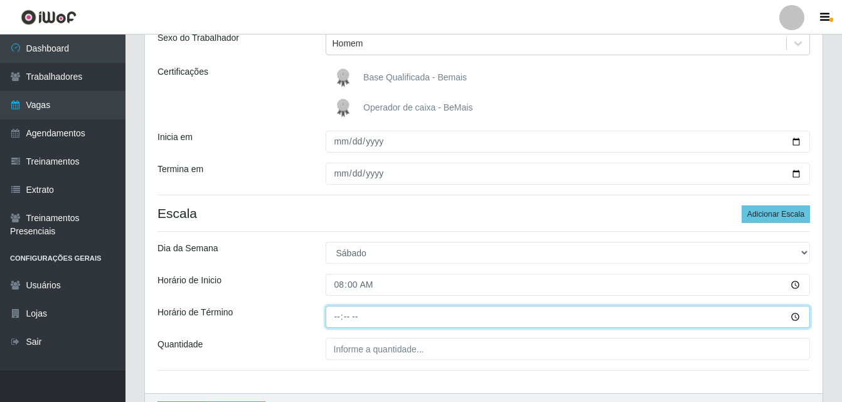
click at [337, 315] on input "Horário de Término" at bounding box center [568, 317] width 485 height 22
type input "14:00"
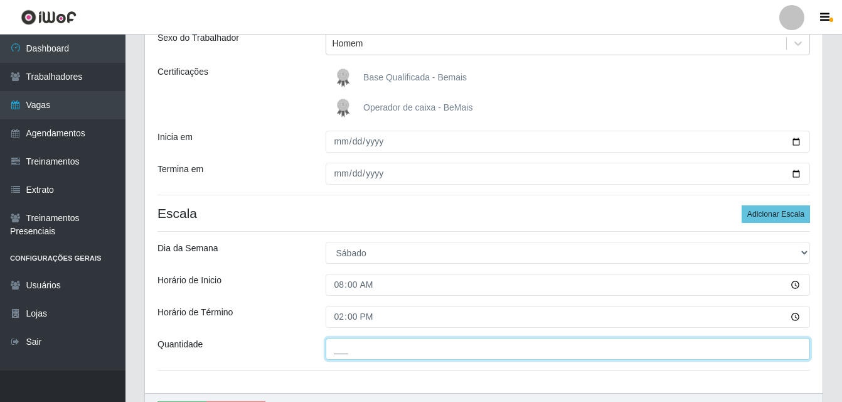
click at [340, 349] on input "___" at bounding box center [568, 349] width 485 height 22
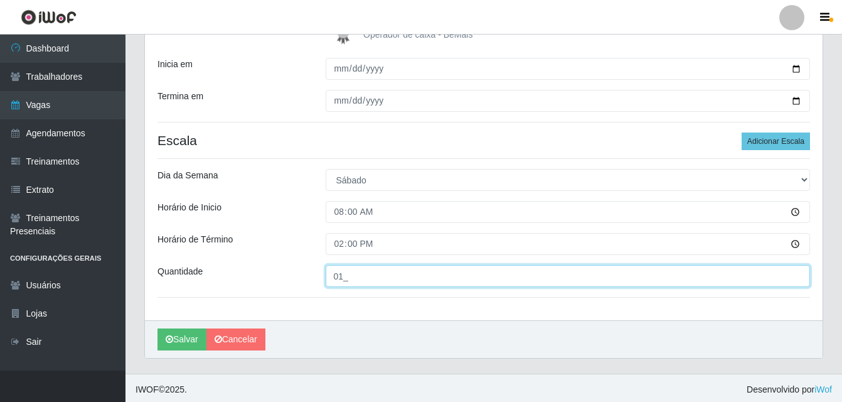
scroll to position [229, 0]
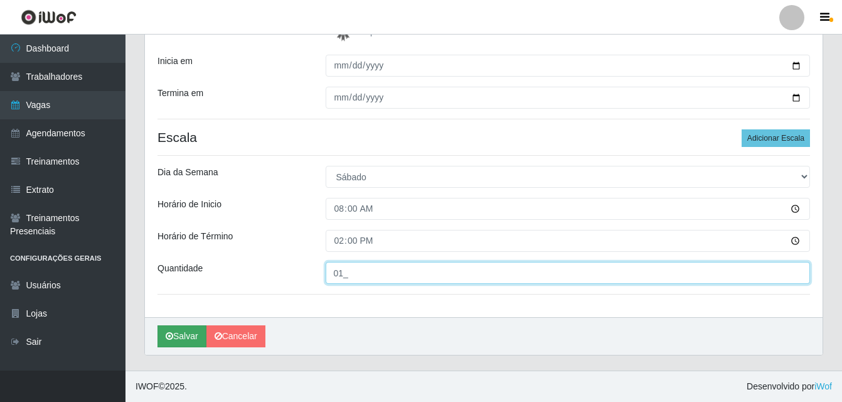
type input "01_"
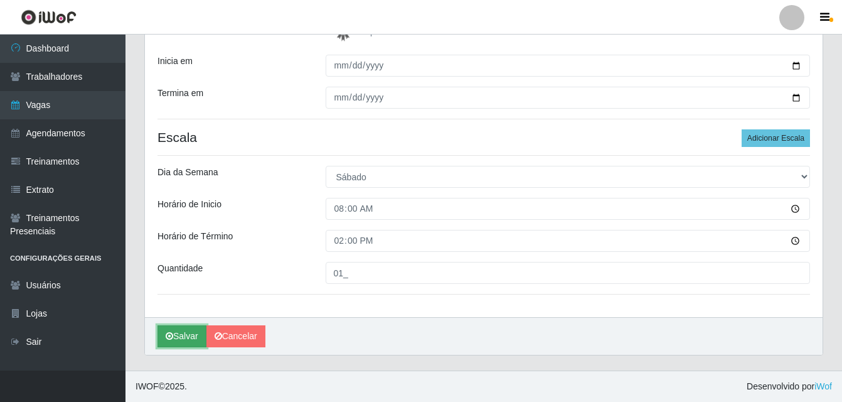
click at [198, 335] on button "Salvar" at bounding box center [182, 336] width 49 height 22
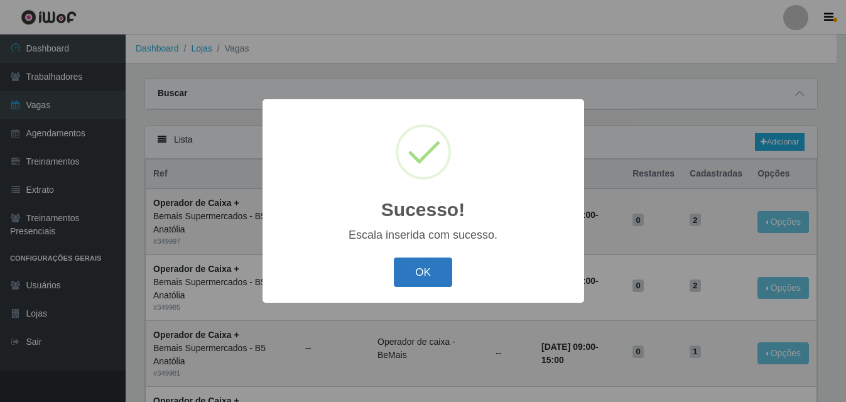
click at [422, 276] on button "OK" at bounding box center [423, 272] width 58 height 30
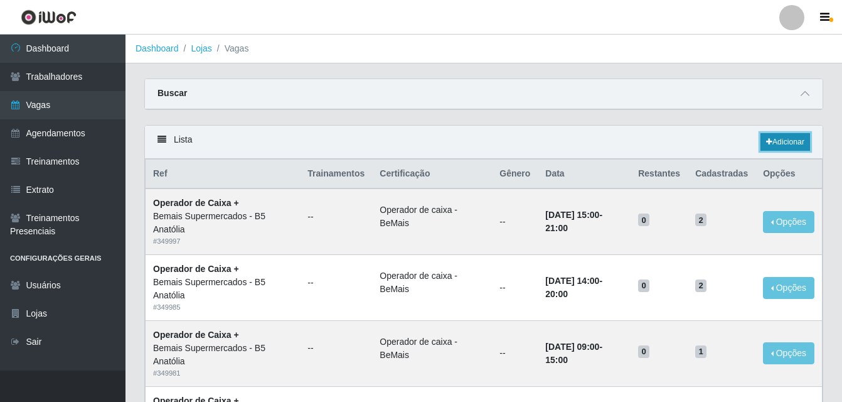
click at [782, 143] on link "Adicionar" at bounding box center [786, 142] width 50 height 18
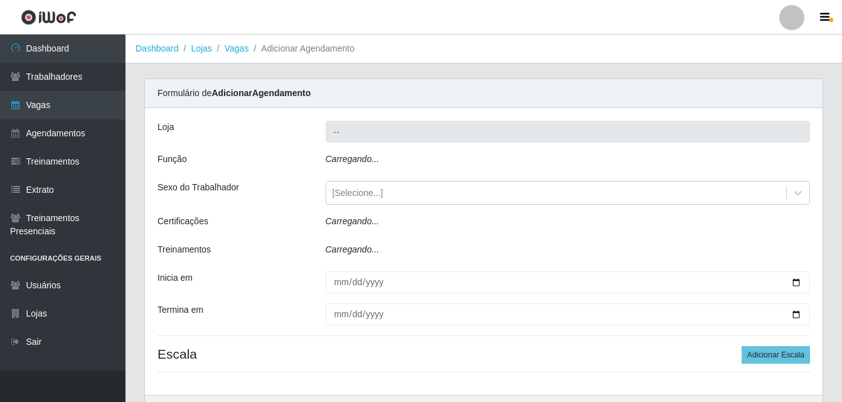
type input "Bemais Supermercados - B5 Anatólia"
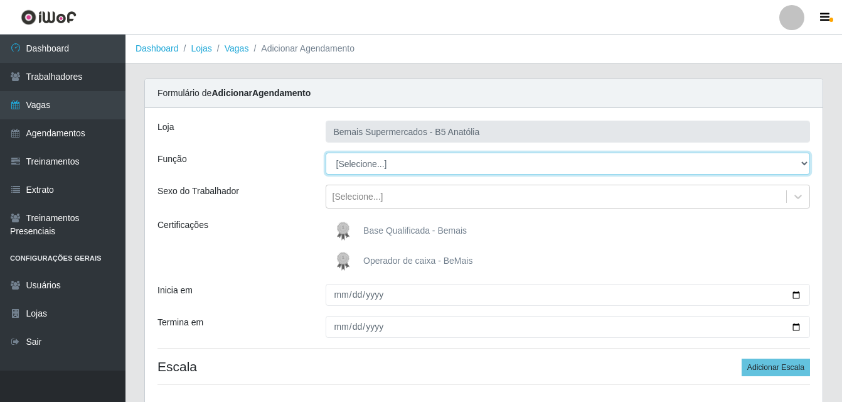
click at [804, 164] on select "[Selecione...] ASG ASG + ASG ++ Auxiliar de Estacionamento Auxiliar de Estacion…" at bounding box center [568, 164] width 485 height 22
select select "82"
click at [326, 153] on select "[Selecione...] ASG ASG + ASG ++ Auxiliar de Estacionamento Auxiliar de Estacion…" at bounding box center [568, 164] width 485 height 22
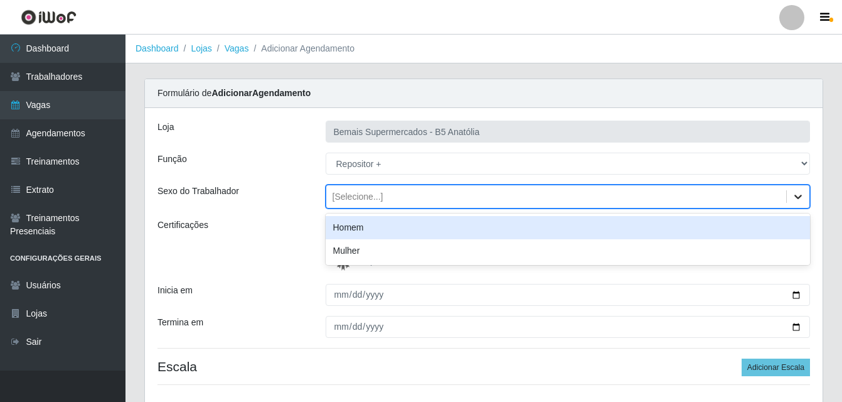
drag, startPoint x: 800, startPoint y: 196, endPoint x: 760, endPoint y: 206, distance: 41.3
click at [801, 197] on icon at bounding box center [798, 196] width 13 height 13
click at [413, 228] on div "Homem" at bounding box center [568, 227] width 485 height 23
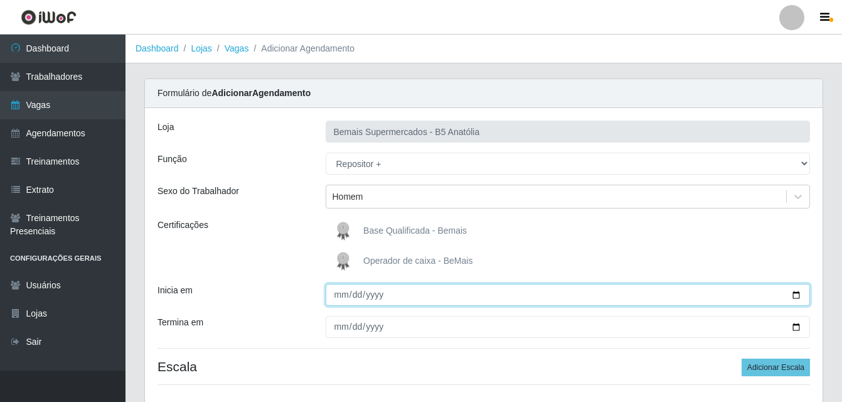
click at [795, 296] on input "Inicia em" at bounding box center [568, 295] width 485 height 22
type input "2025-10-04"
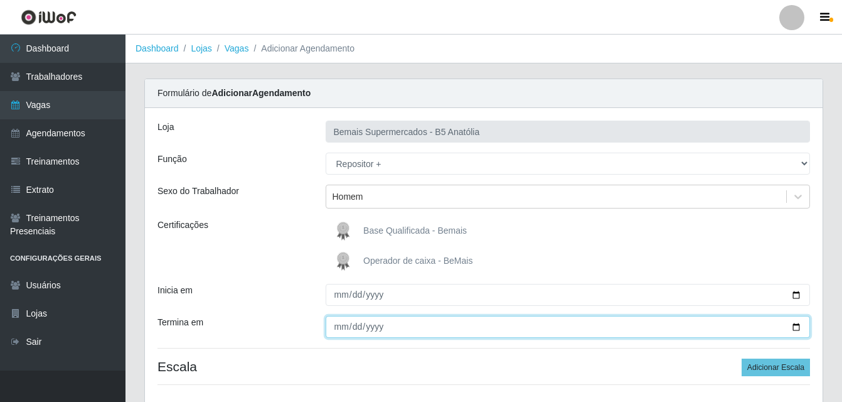
click at [795, 323] on input "Termina em" at bounding box center [568, 327] width 485 height 22
type input "2025-10-04"
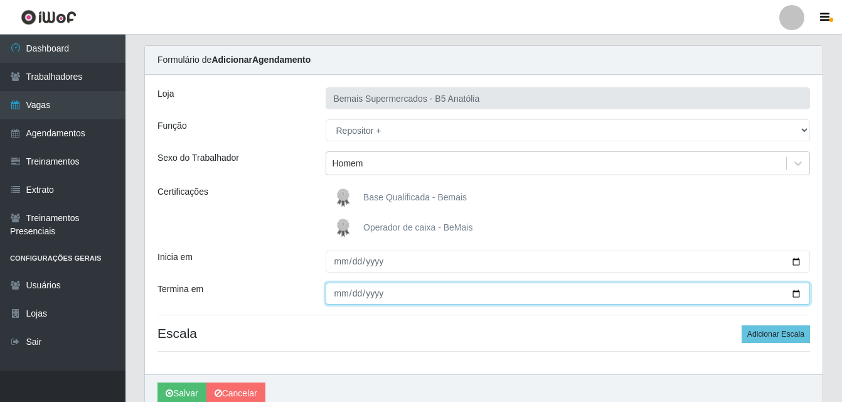
scroll to position [90, 0]
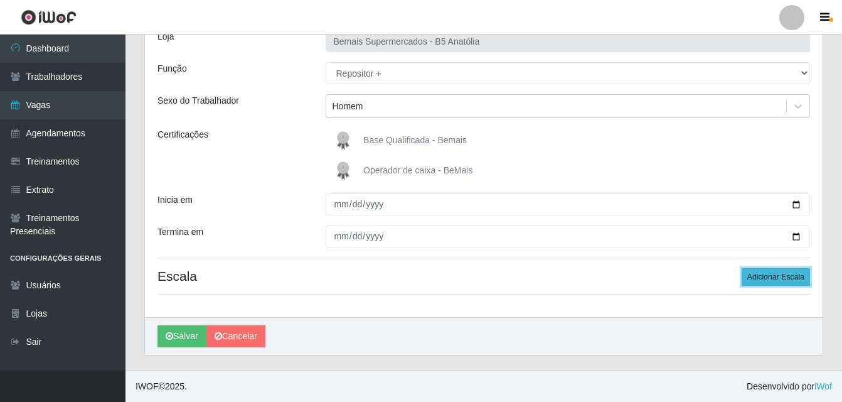
click at [774, 280] on button "Adicionar Escala" at bounding box center [776, 277] width 68 height 18
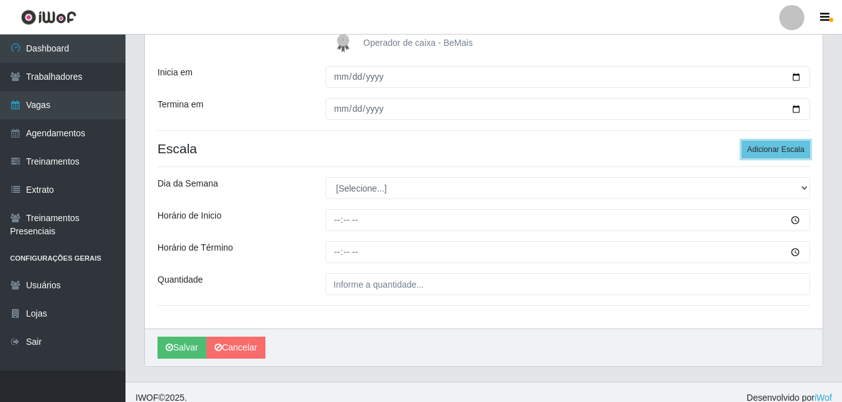
scroll to position [229, 0]
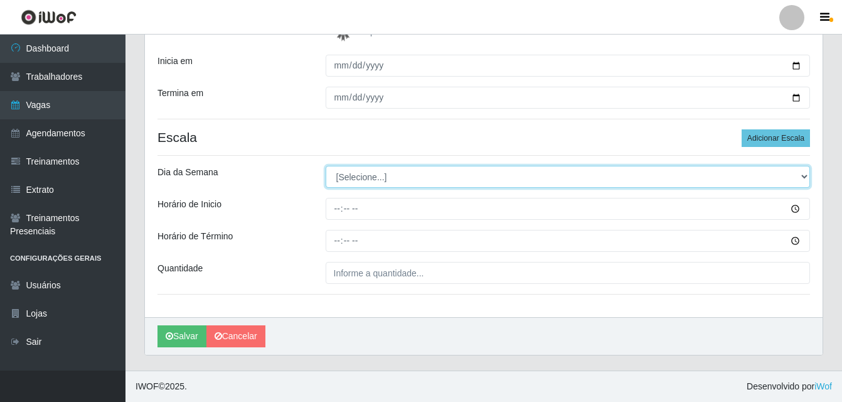
click at [800, 180] on select "[Selecione...] Segunda Terça Quarta Quinta Sexta Sábado Domingo" at bounding box center [568, 177] width 485 height 22
select select "6"
click at [326, 166] on select "[Selecione...] Segunda Terça Quarta Quinta Sexta Sábado Domingo" at bounding box center [568, 177] width 485 height 22
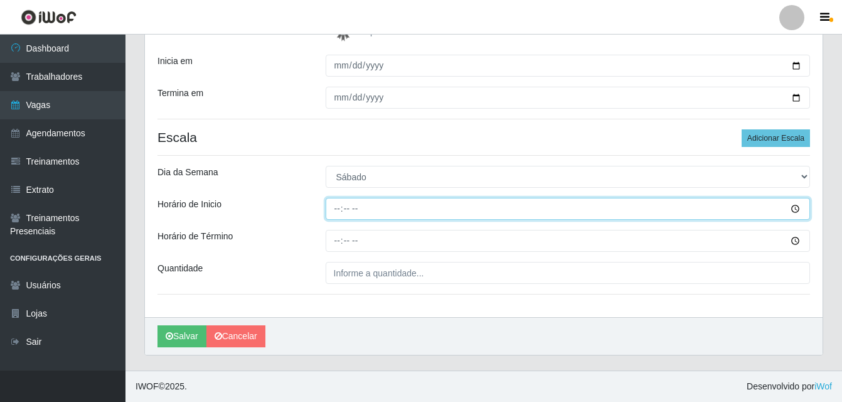
click at [345, 213] on input "Horário de Inicio" at bounding box center [568, 209] width 485 height 22
click at [336, 210] on input "Horário de Inicio" at bounding box center [568, 209] width 485 height 22
type input "15:00"
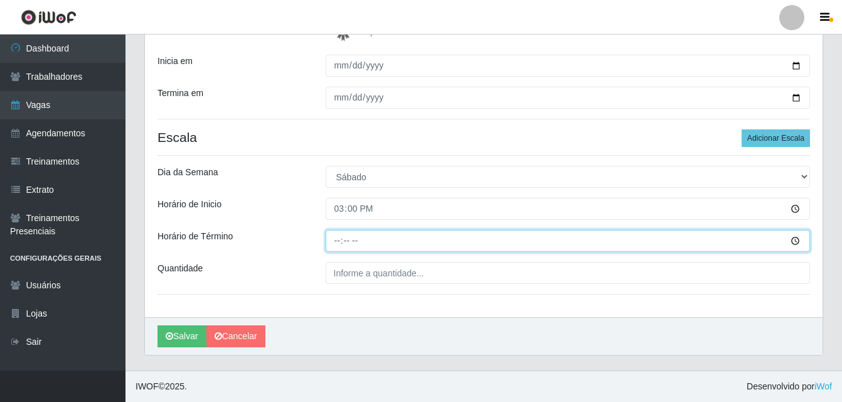
click at [341, 239] on input "Horário de Término" at bounding box center [568, 241] width 485 height 22
type input "21:00"
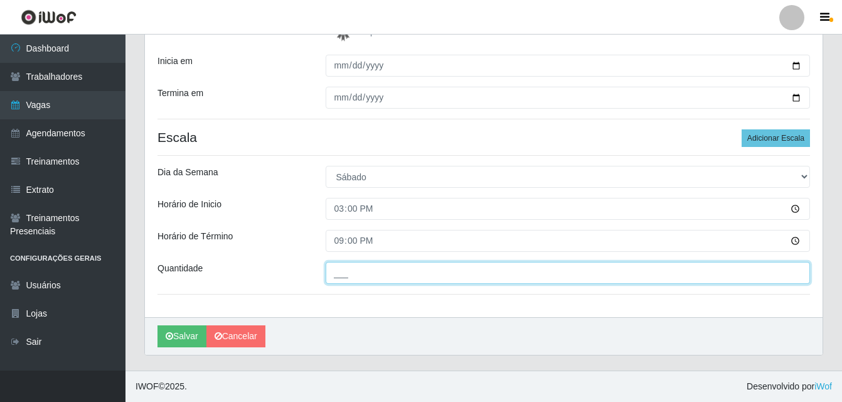
click at [354, 272] on input "___" at bounding box center [568, 273] width 485 height 22
type input "01_"
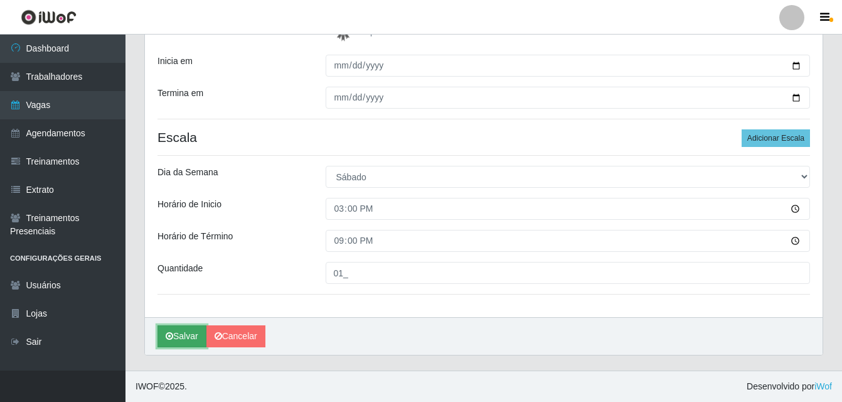
click at [185, 340] on button "Salvar" at bounding box center [182, 336] width 49 height 22
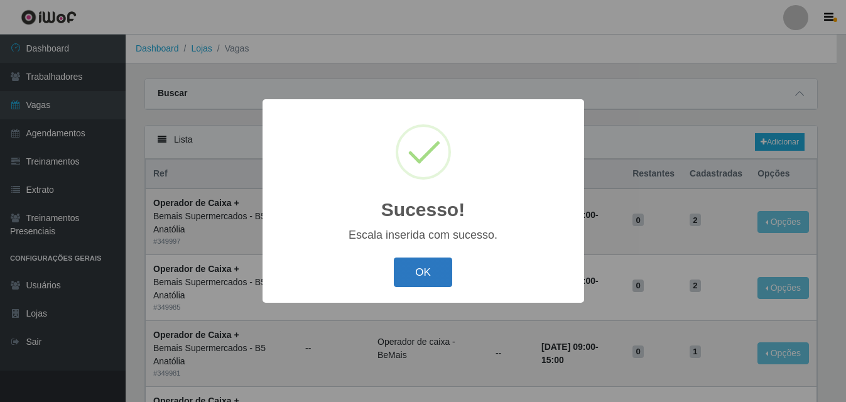
click at [426, 274] on button "OK" at bounding box center [423, 272] width 58 height 30
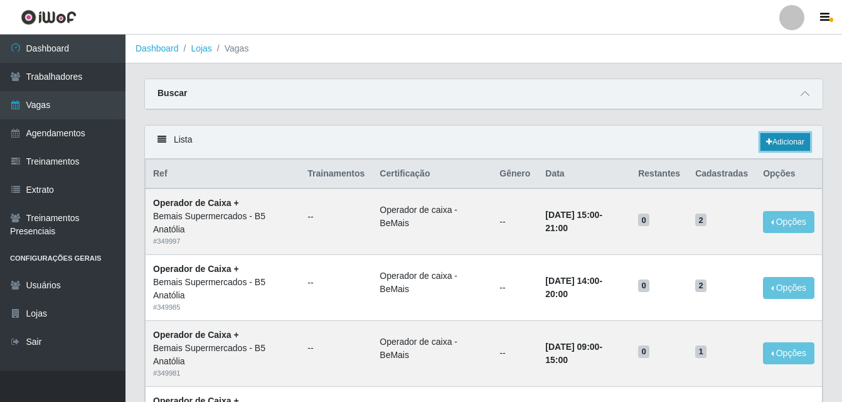
click at [781, 144] on link "Adicionar" at bounding box center [786, 142] width 50 height 18
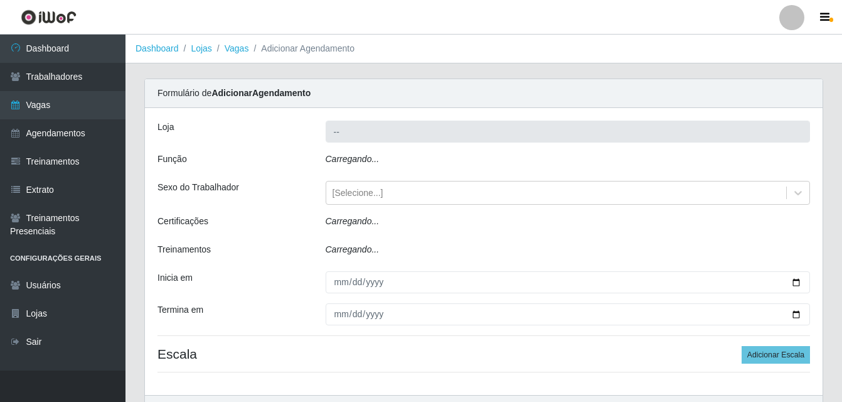
type input "Bemais Supermercados - B5 Anatólia"
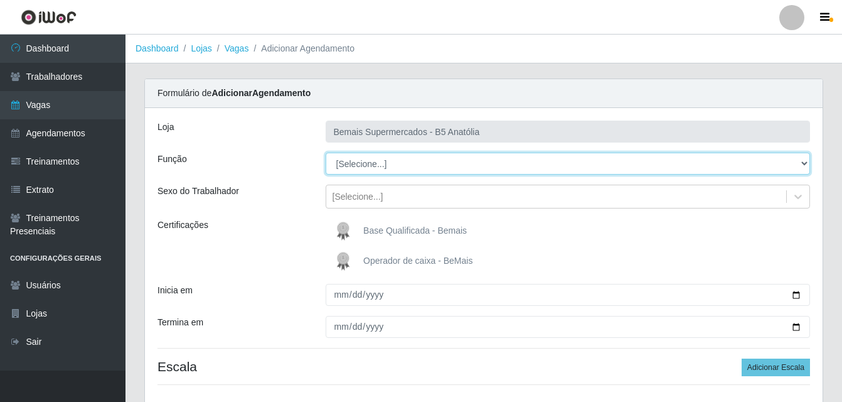
drag, startPoint x: 808, startPoint y: 163, endPoint x: 795, endPoint y: 164, distance: 12.6
click at [806, 163] on select "[Selecione...] ASG ASG + ASG ++ Auxiliar de Estacionamento Auxiliar de Estacion…" at bounding box center [568, 164] width 485 height 22
select select "82"
click at [326, 153] on select "[Selecione...] ASG ASG + ASG ++ Auxiliar de Estacionamento Auxiliar de Estacion…" at bounding box center [568, 164] width 485 height 22
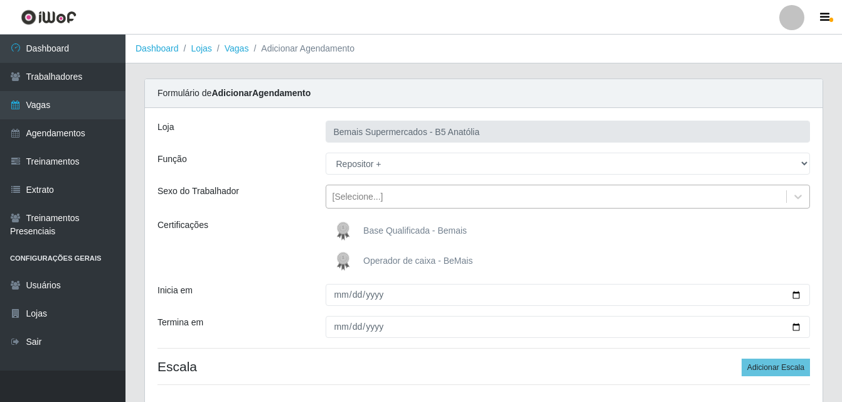
drag, startPoint x: 795, startPoint y: 195, endPoint x: 743, endPoint y: 206, distance: 53.8
click at [796, 196] on icon at bounding box center [799, 197] width 8 height 4
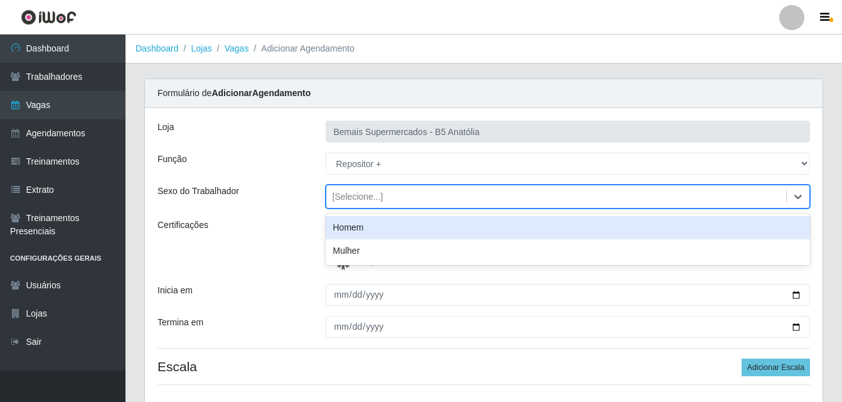
drag, startPoint x: 375, startPoint y: 230, endPoint x: 370, endPoint y: 242, distance: 12.6
click at [375, 231] on div "Homem" at bounding box center [568, 227] width 485 height 23
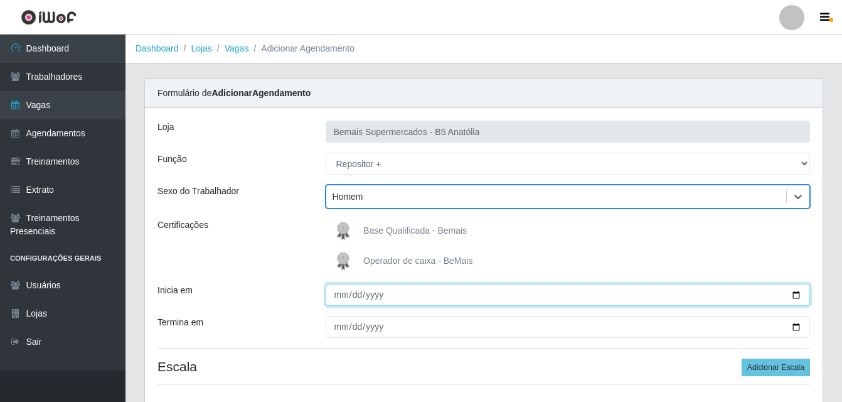
drag, startPoint x: 797, startPoint y: 296, endPoint x: 775, endPoint y: 298, distance: 22.0
click at [796, 296] on input "Inicia em" at bounding box center [568, 295] width 485 height 22
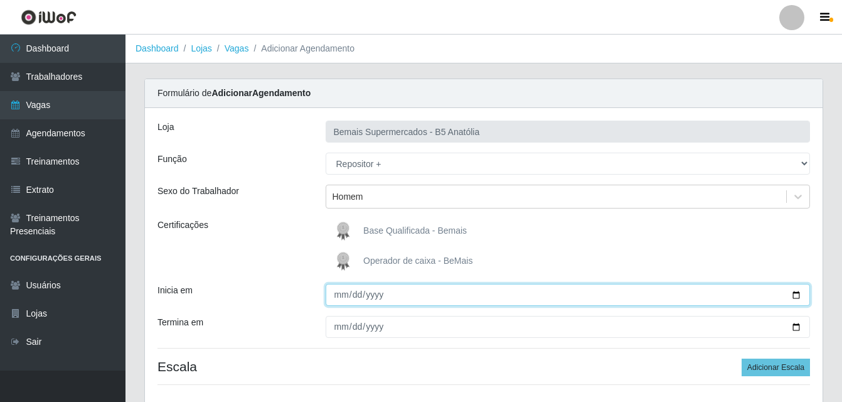
type input "2025-10-05"
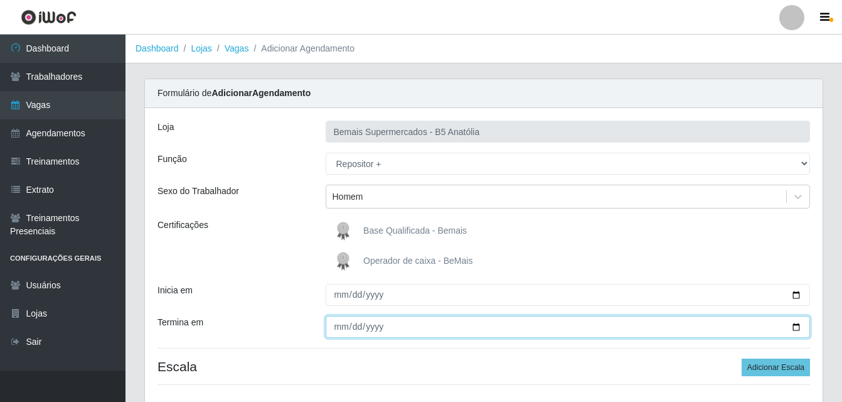
click at [795, 330] on input "Termina em" at bounding box center [568, 327] width 485 height 22
type input "2025-10-05"
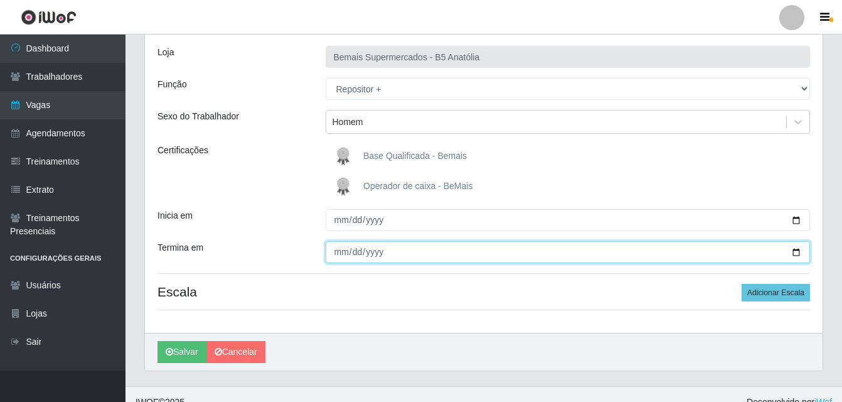
scroll to position [90, 0]
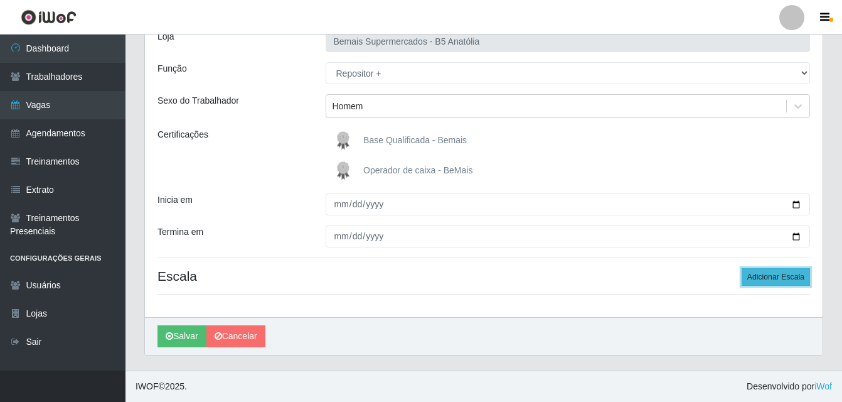
click at [780, 280] on button "Adicionar Escala" at bounding box center [776, 277] width 68 height 18
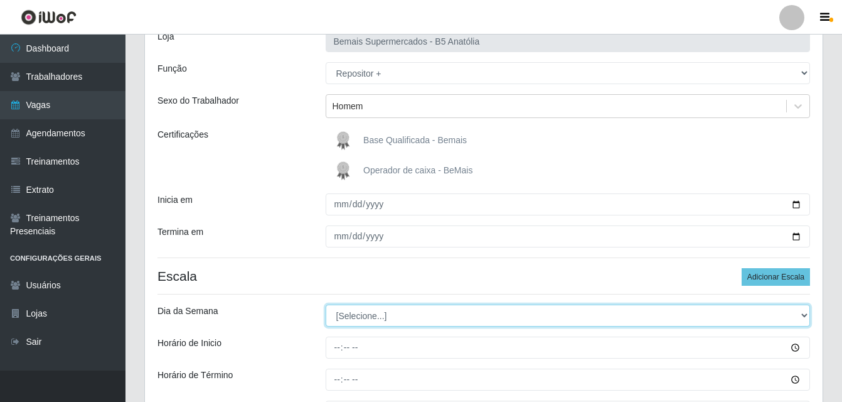
click at [803, 314] on select "[Selecione...] Segunda Terça Quarta Quinta Sexta Sábado Domingo" at bounding box center [568, 315] width 485 height 22
select select "0"
click at [326, 304] on select "[Selecione...] Segunda Terça Quarta Quinta Sexta Sábado Domingo" at bounding box center [568, 315] width 485 height 22
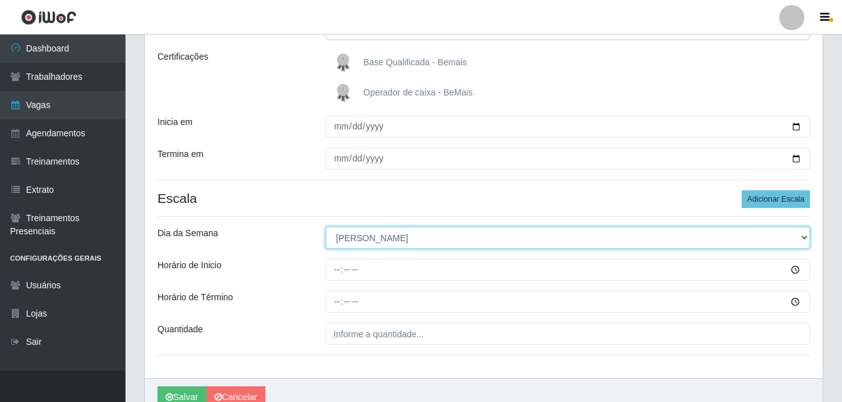
scroll to position [216, 0]
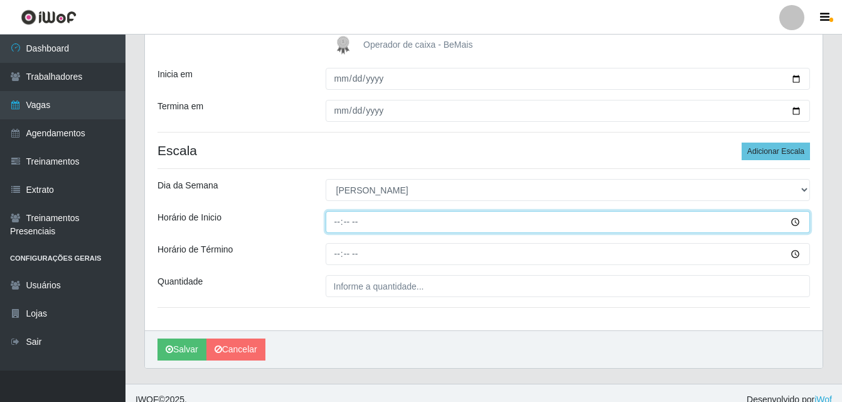
click at [793, 225] on input "Horário de Inicio" at bounding box center [568, 222] width 485 height 22
click at [340, 222] on input "Horário de Inicio" at bounding box center [568, 222] width 485 height 22
type input "14:00"
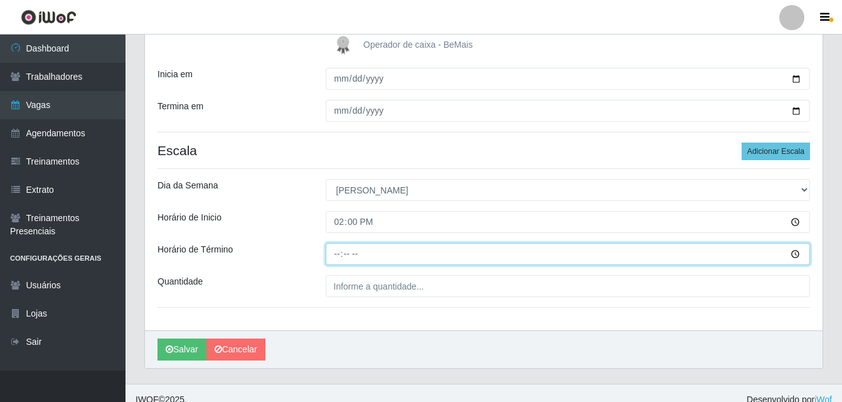
click at [335, 255] on input "Horário de Término" at bounding box center [568, 254] width 485 height 22
type input "20:00"
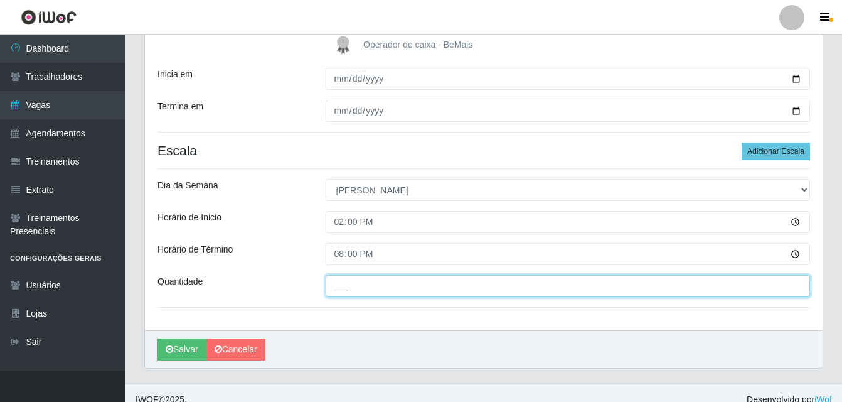
click at [357, 290] on input "___" at bounding box center [568, 286] width 485 height 22
type input "02_"
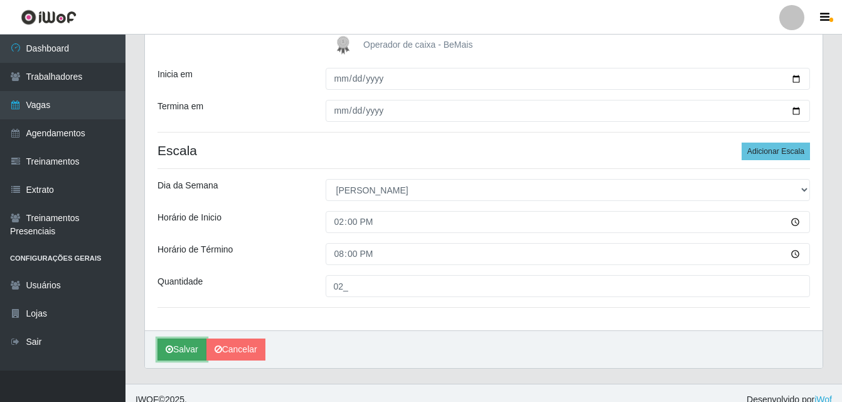
click at [188, 346] on button "Salvar" at bounding box center [182, 349] width 49 height 22
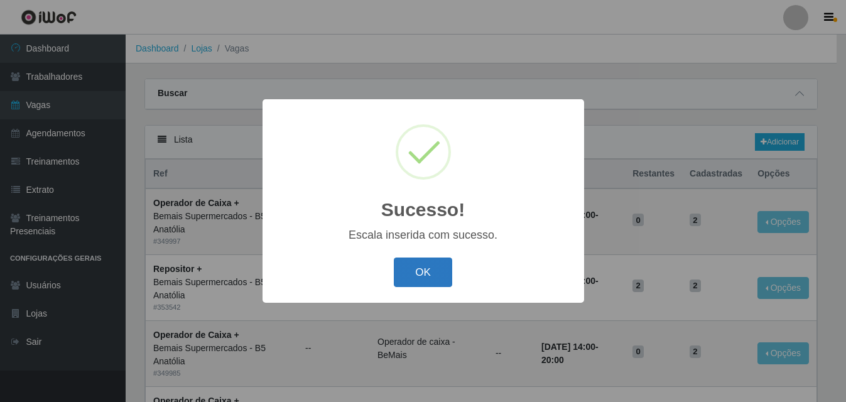
click at [414, 284] on button "OK" at bounding box center [423, 272] width 58 height 30
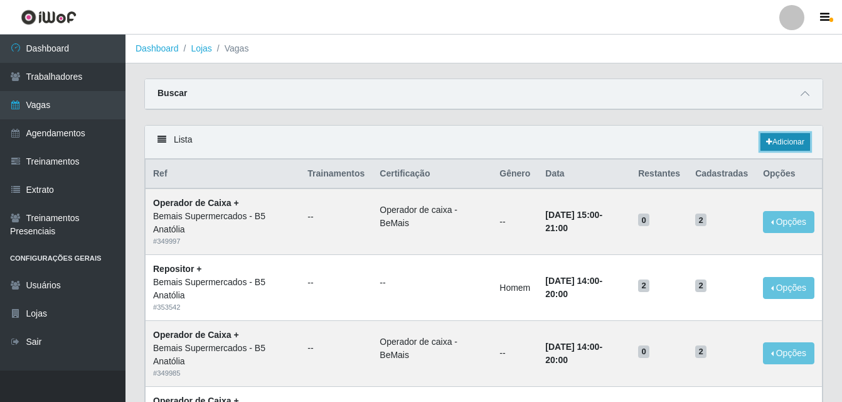
click at [783, 145] on link "Adicionar" at bounding box center [786, 142] width 50 height 18
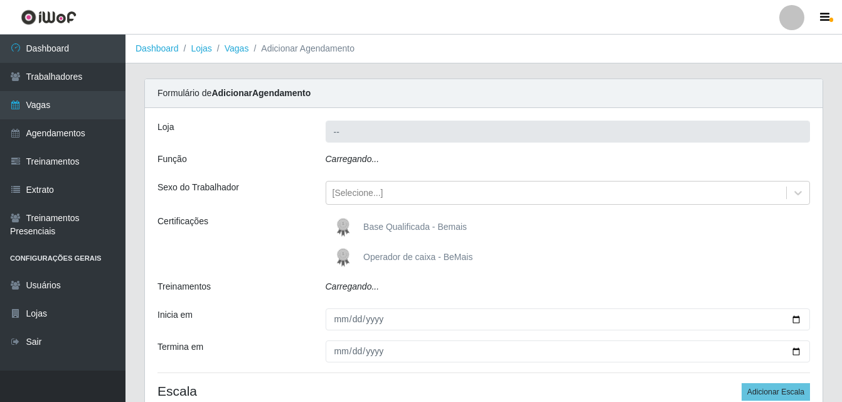
type input "Bemais Supermercados - B5 Anatólia"
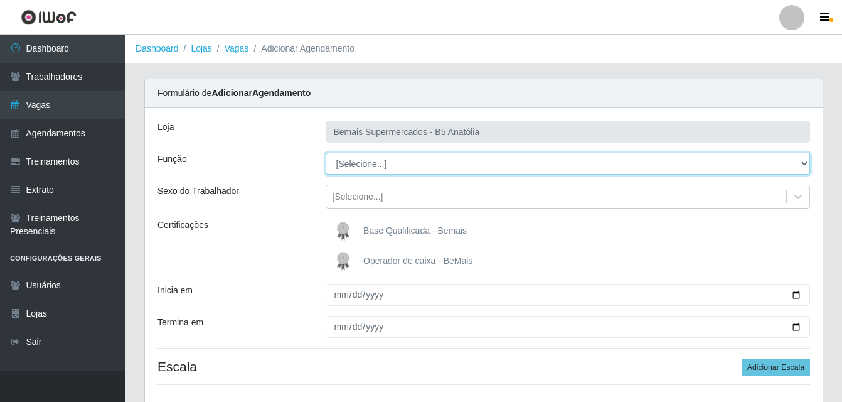
click at [803, 162] on select "[Selecione...] ASG ASG + ASG ++ Auxiliar de Estacionamento Auxiliar de Estacion…" at bounding box center [568, 164] width 485 height 22
select select "82"
click at [326, 153] on select "[Selecione...] ASG ASG + ASG ++ Auxiliar de Estacionamento Auxiliar de Estacion…" at bounding box center [568, 164] width 485 height 22
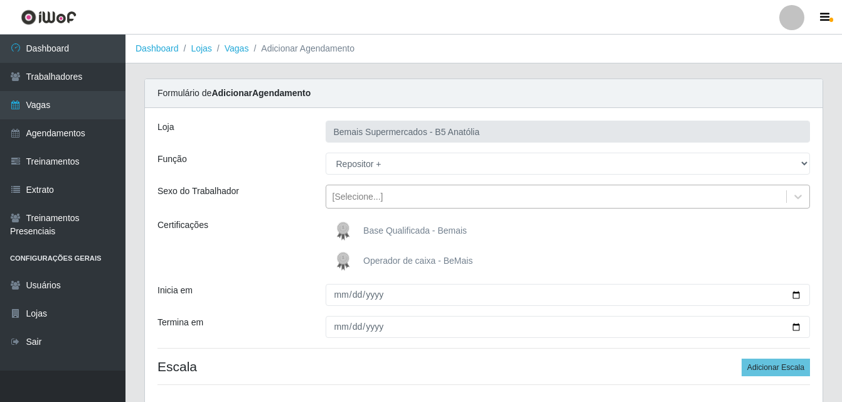
drag, startPoint x: 797, startPoint y: 198, endPoint x: 775, endPoint y: 204, distance: 22.8
click at [797, 198] on icon at bounding box center [798, 196] width 13 height 13
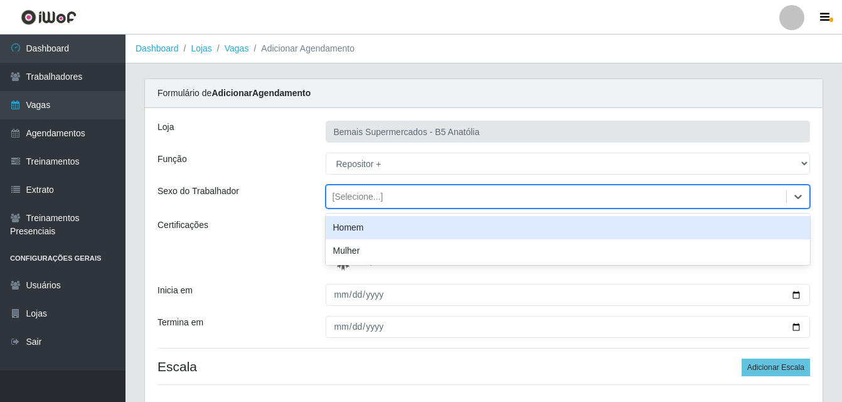
click at [395, 233] on div "Homem" at bounding box center [568, 227] width 485 height 23
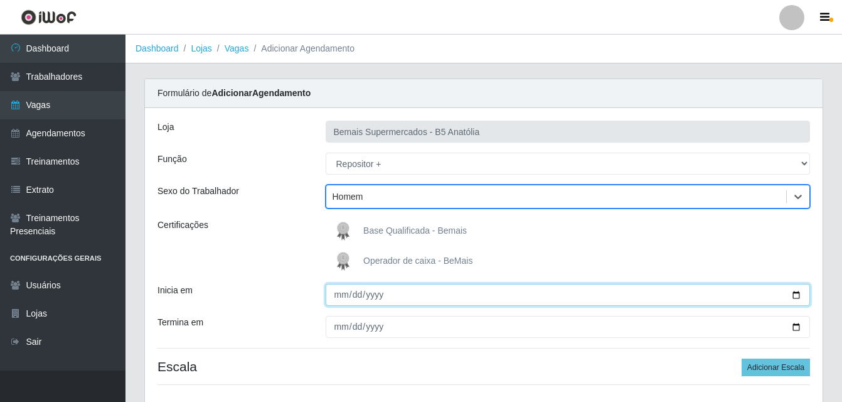
drag, startPoint x: 798, startPoint y: 293, endPoint x: 787, endPoint y: 297, distance: 11.9
click at [798, 294] on input "Inicia em" at bounding box center [568, 295] width 485 height 22
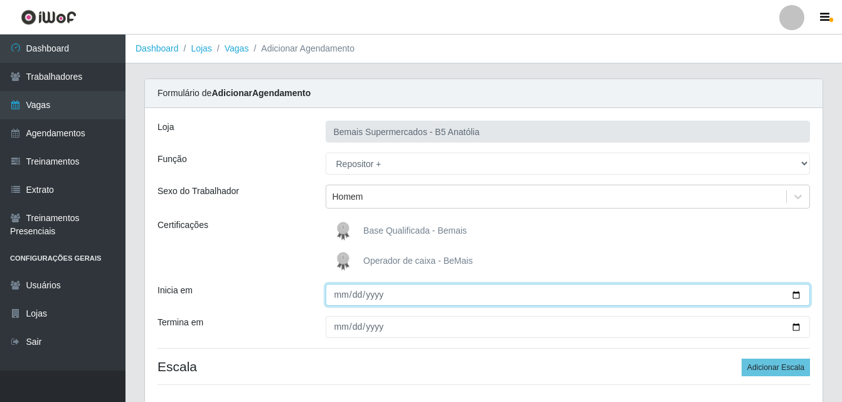
type input "2025-10-06"
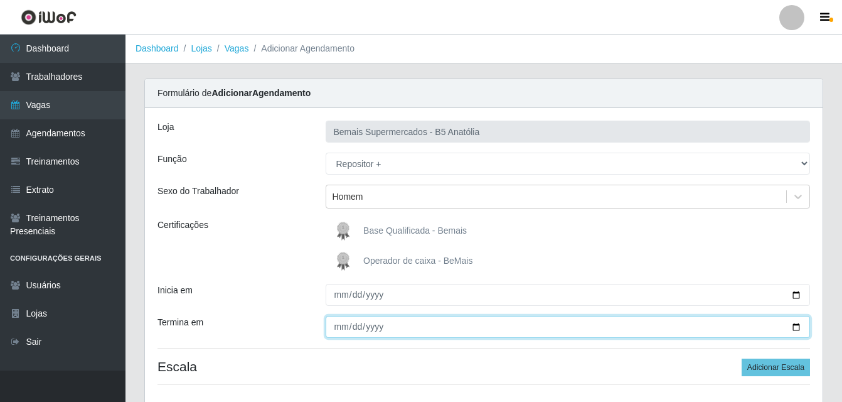
drag, startPoint x: 797, startPoint y: 328, endPoint x: 736, endPoint y: 319, distance: 60.8
click at [795, 328] on input "Termina em" at bounding box center [568, 327] width 485 height 22
type input "2025-10-06"
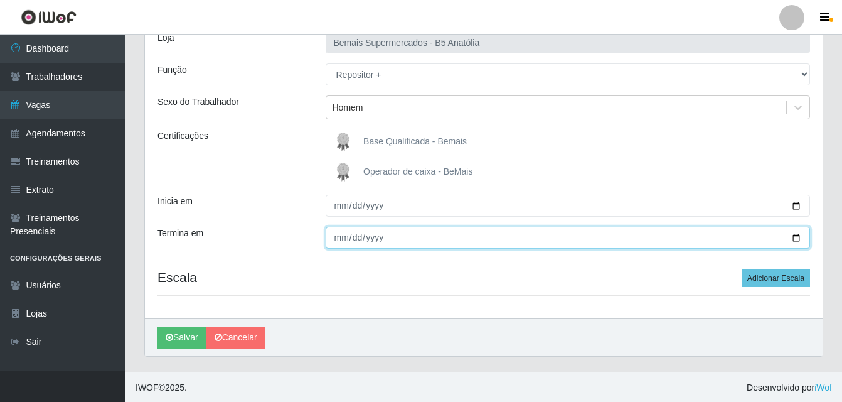
scroll to position [90, 0]
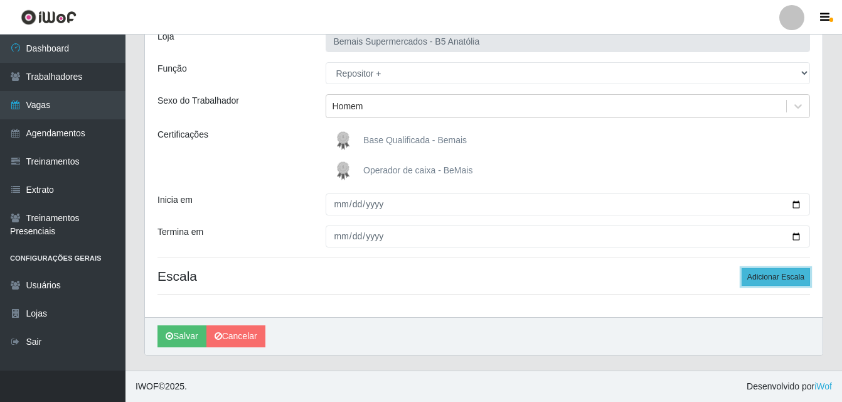
click at [779, 277] on button "Adicionar Escala" at bounding box center [776, 277] width 68 height 18
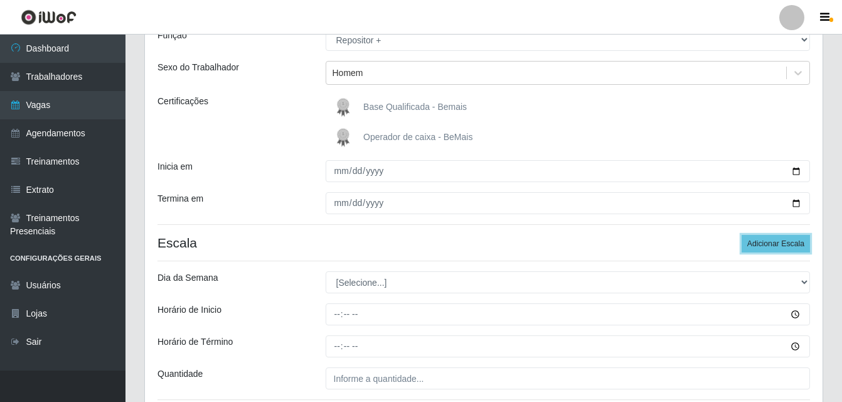
scroll to position [153, 0]
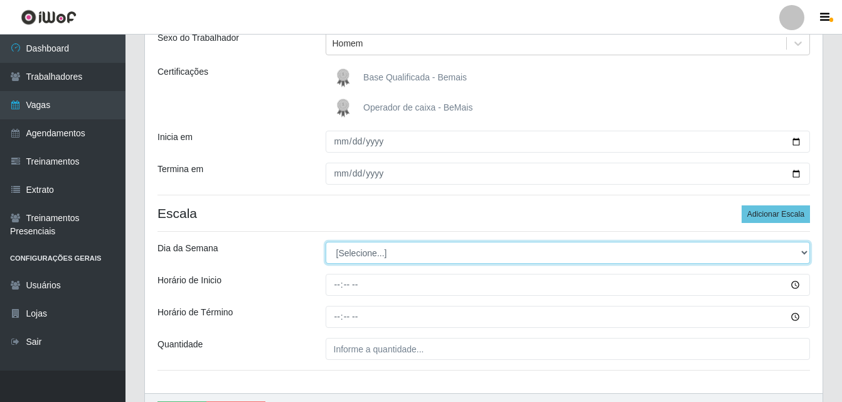
click at [805, 252] on select "[Selecione...] Segunda Terça Quarta Quinta Sexta Sábado Domingo" at bounding box center [568, 253] width 485 height 22
select select "1"
click at [326, 242] on select "[Selecione...] Segunda Terça Quarta Quinta Sexta Sábado Domingo" at bounding box center [568, 253] width 485 height 22
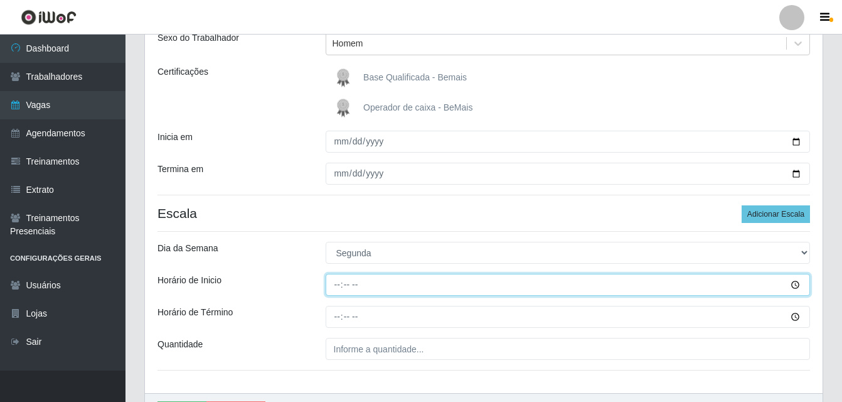
click at [336, 287] on input "Horário de Inicio" at bounding box center [568, 285] width 485 height 22
type input "07:00"
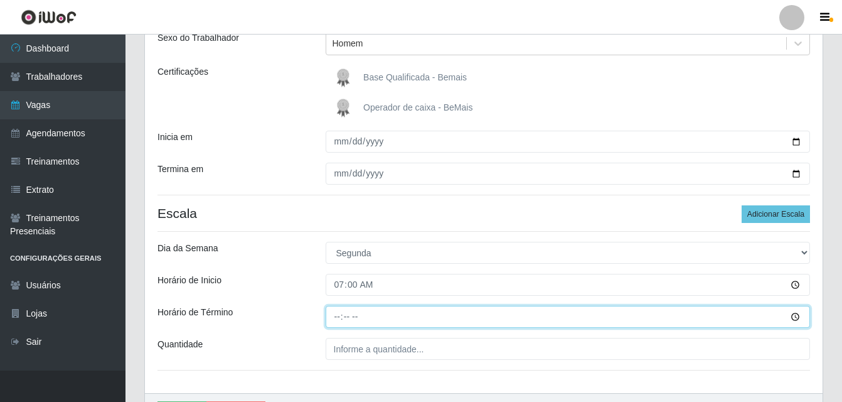
click at [341, 317] on input "Horário de Término" at bounding box center [568, 317] width 485 height 22
type input "13:00"
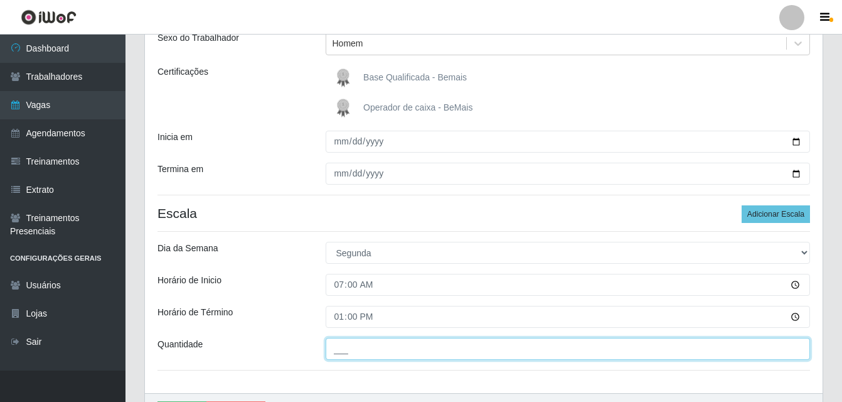
click at [352, 352] on input "___" at bounding box center [568, 349] width 485 height 22
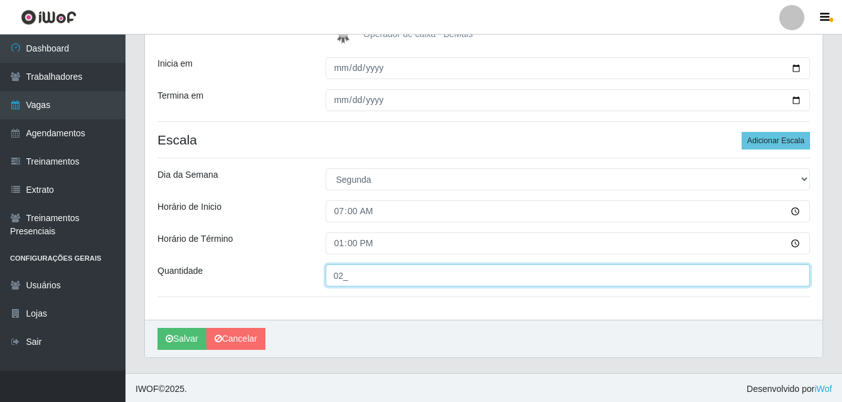
scroll to position [229, 0]
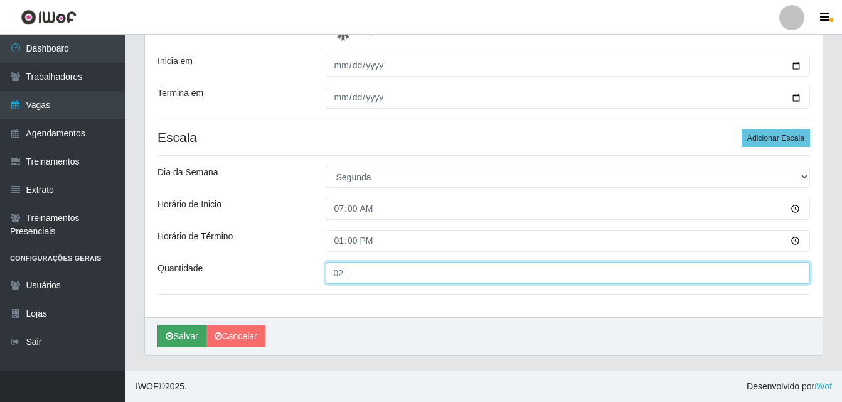
type input "02_"
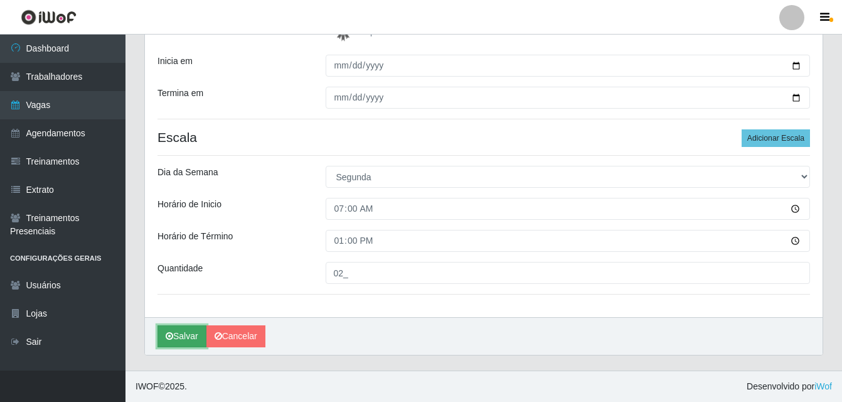
click at [191, 333] on button "Salvar" at bounding box center [182, 336] width 49 height 22
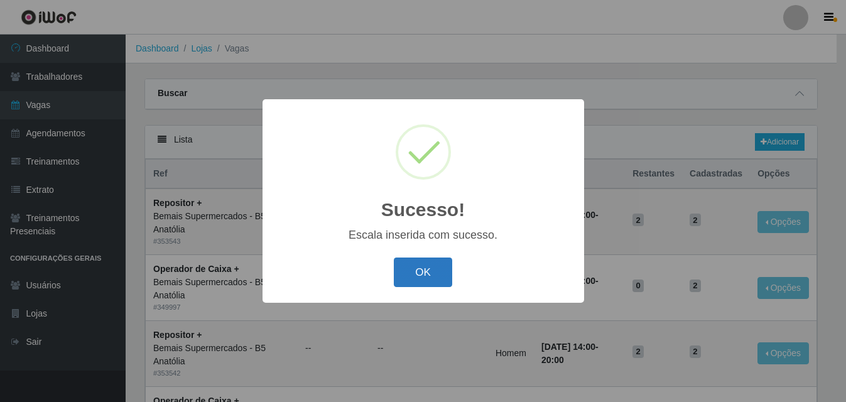
click at [414, 271] on button "OK" at bounding box center [423, 272] width 58 height 30
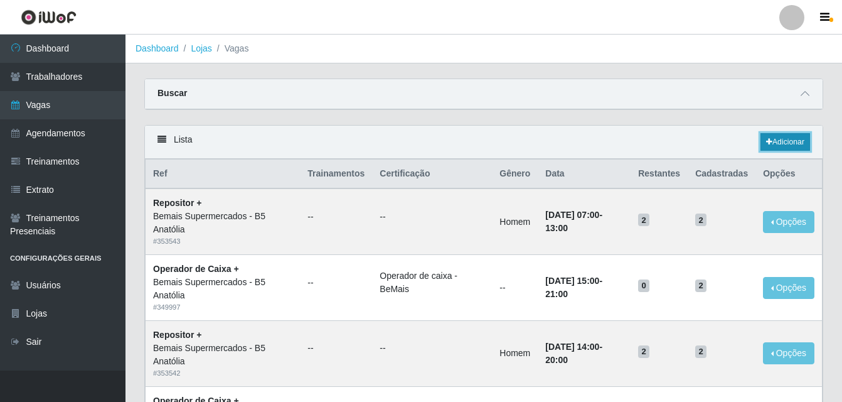
click at [780, 142] on link "Adicionar" at bounding box center [786, 142] width 50 height 18
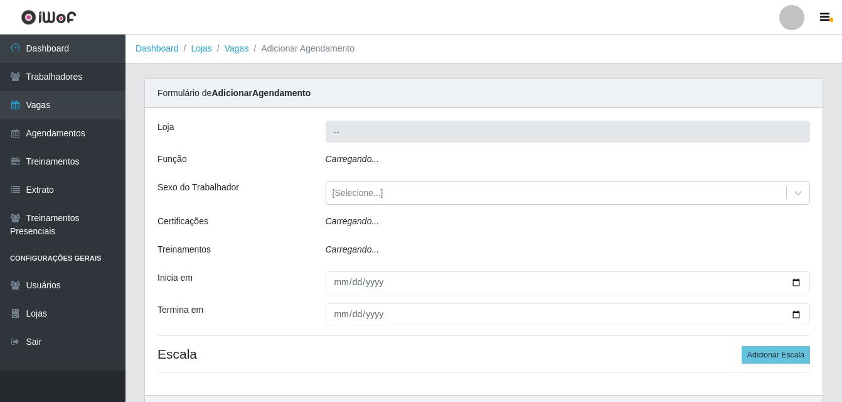
type input "Bemais Supermercados - B5 Anatólia"
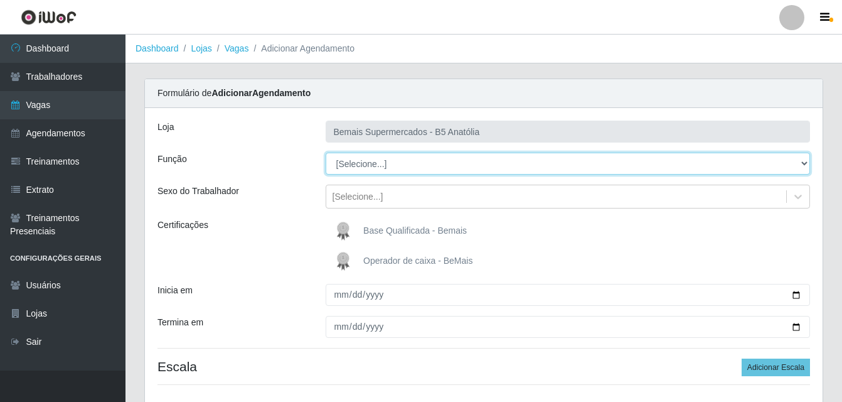
click at [804, 162] on select "[Selecione...] ASG ASG + ASG ++ Auxiliar de Estacionamento Auxiliar de Estacion…" at bounding box center [568, 164] width 485 height 22
select select "82"
click at [326, 153] on select "[Selecione...] ASG ASG + ASG ++ Auxiliar de Estacionamento Auxiliar de Estacion…" at bounding box center [568, 164] width 485 height 22
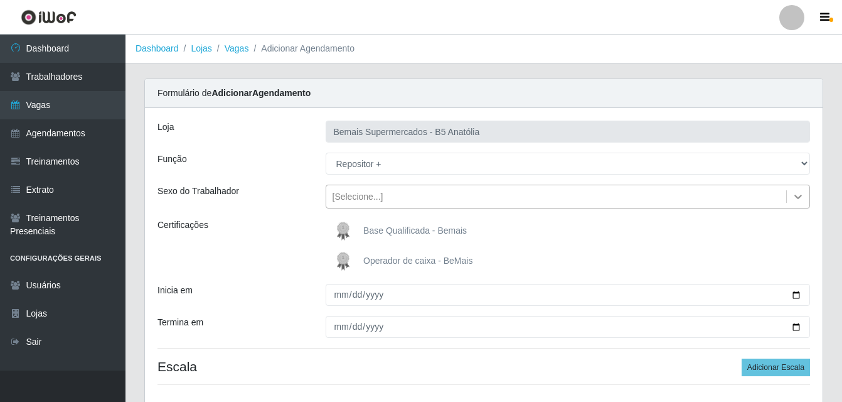
click at [793, 195] on icon at bounding box center [798, 196] width 13 height 13
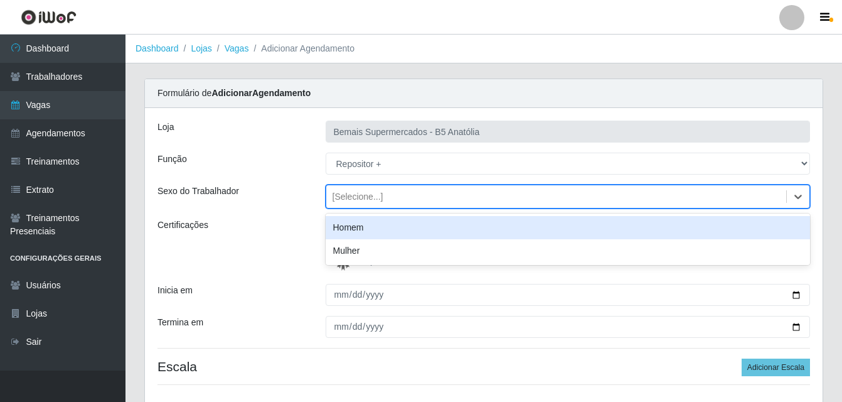
click at [397, 227] on div "Homem" at bounding box center [568, 227] width 485 height 23
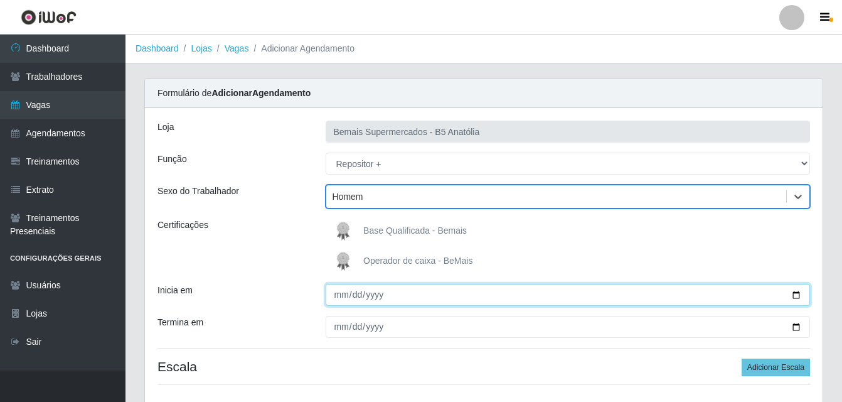
click at [793, 298] on input "Inicia em" at bounding box center [568, 295] width 485 height 22
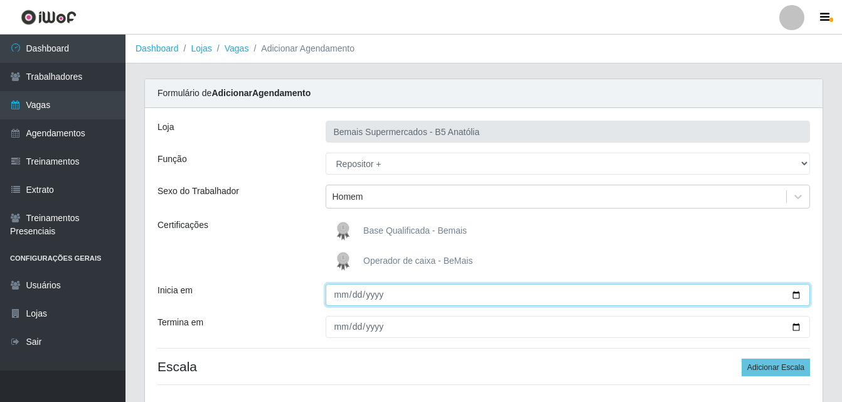
type input "2025-10-07"
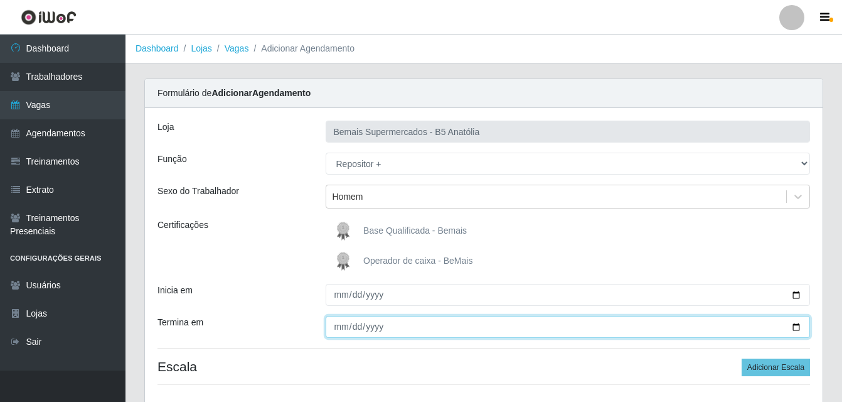
click at [793, 328] on input "Termina em" at bounding box center [568, 327] width 485 height 22
type input "2025-10-07"
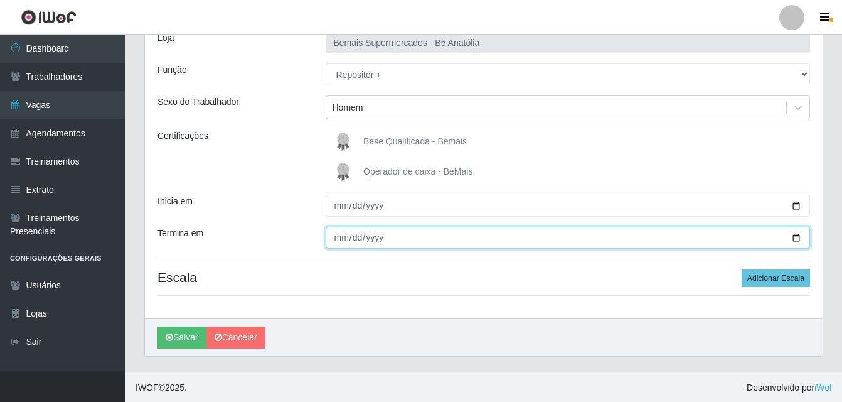
scroll to position [90, 0]
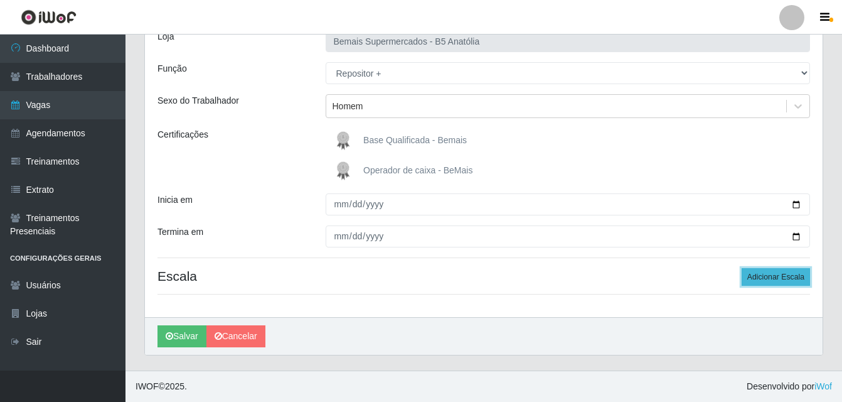
click at [773, 278] on button "Adicionar Escala" at bounding box center [776, 277] width 68 height 18
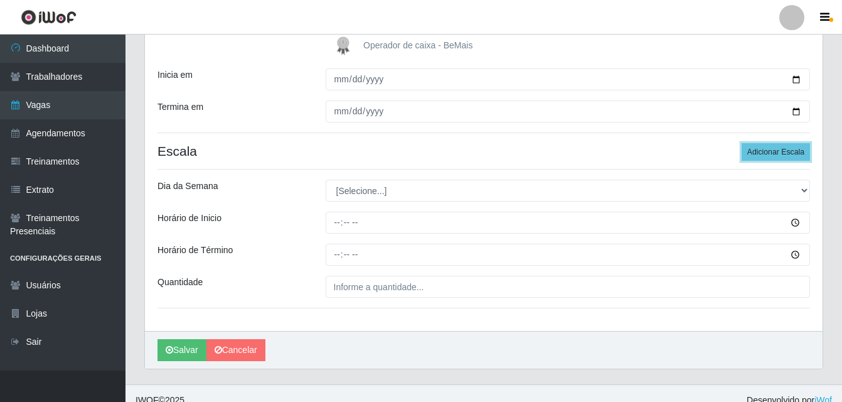
scroll to position [216, 0]
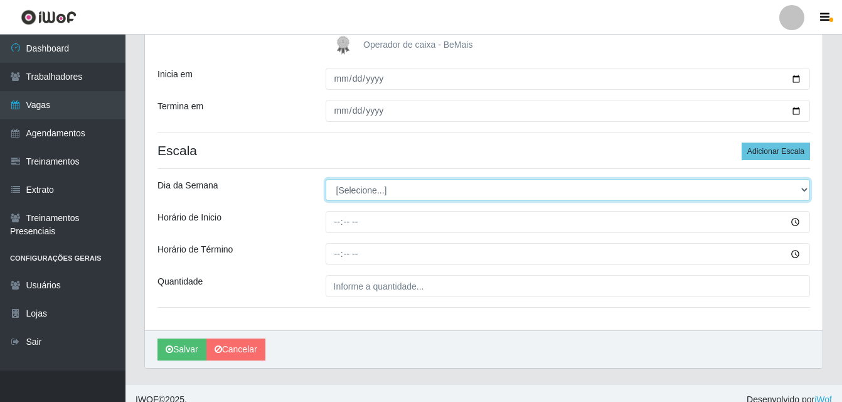
drag, startPoint x: 801, startPoint y: 190, endPoint x: 756, endPoint y: 199, distance: 46.0
click at [801, 190] on select "[Selecione...] Segunda Terça Quarta Quinta Sexta Sábado Domingo" at bounding box center [568, 190] width 485 height 22
select select "2"
click at [326, 179] on select "[Selecione...] Segunda Terça Quarta Quinta Sexta Sábado Domingo" at bounding box center [568, 190] width 485 height 22
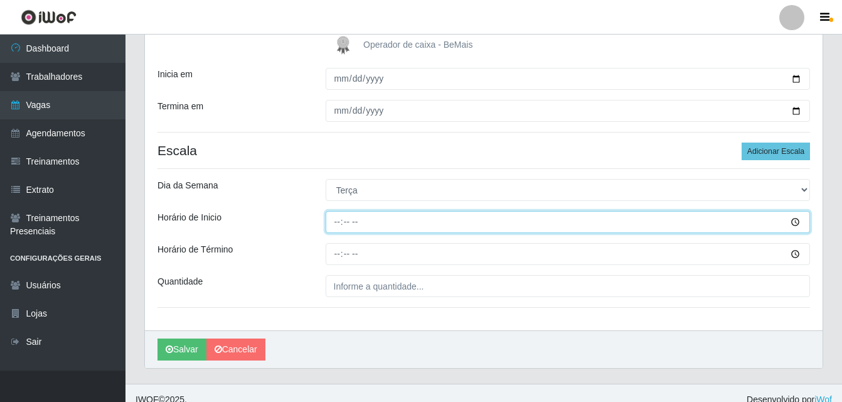
click at [340, 223] on input "Horário de Inicio" at bounding box center [568, 222] width 485 height 22
type input "08:00"
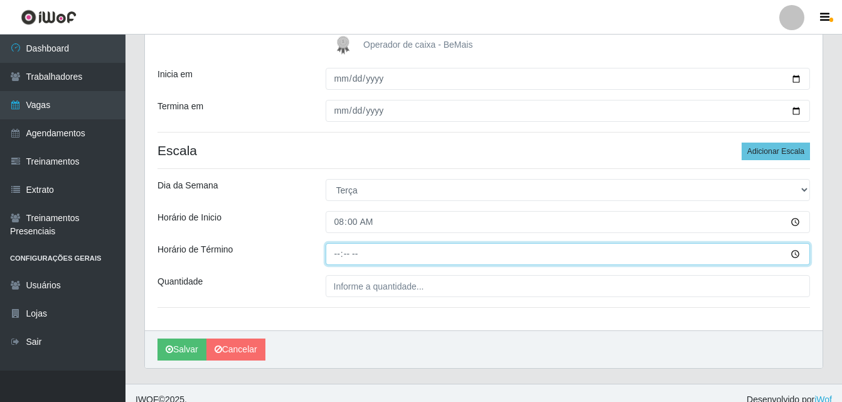
click at [338, 250] on input "Horário de Término" at bounding box center [568, 254] width 485 height 22
type input "14:00"
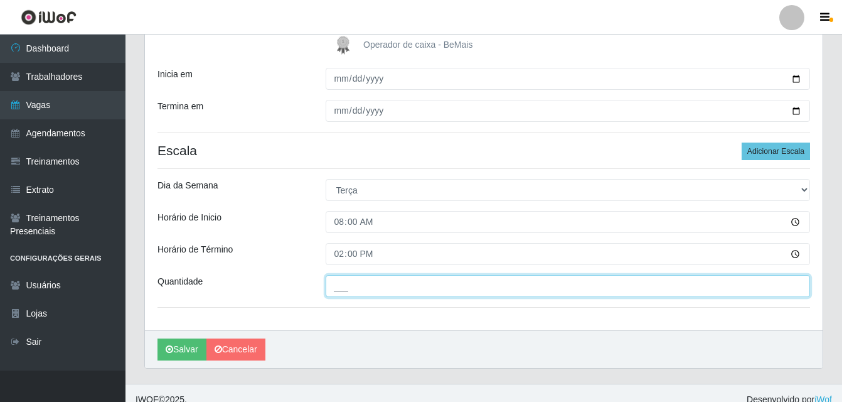
click at [383, 287] on input "___" at bounding box center [568, 286] width 485 height 22
type input "01_"
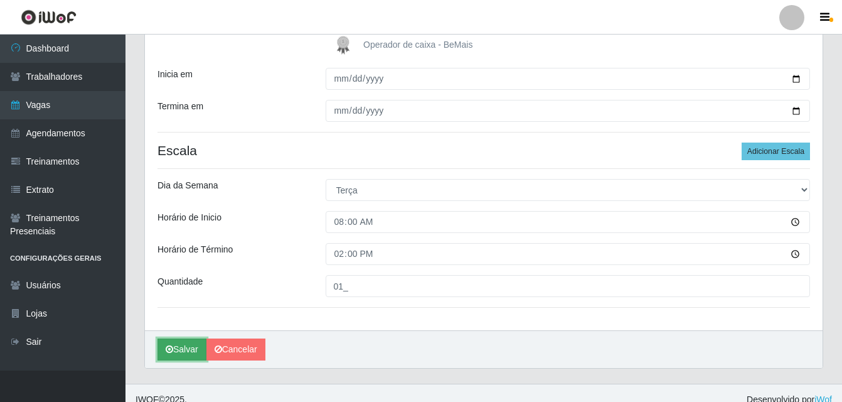
click at [180, 346] on button "Salvar" at bounding box center [182, 349] width 49 height 22
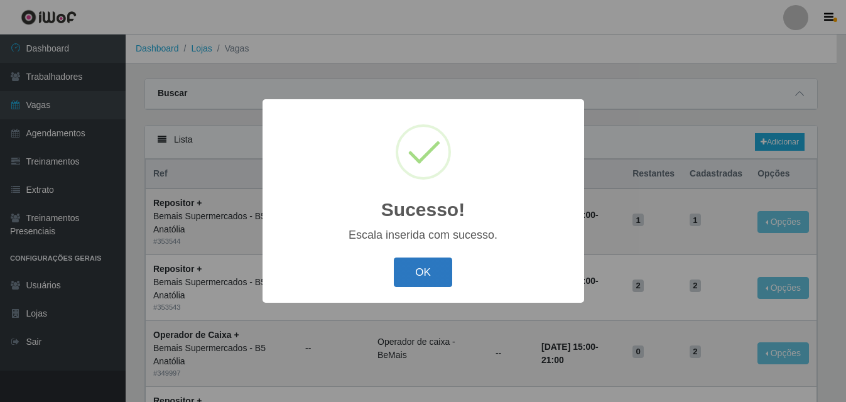
click at [424, 272] on button "OK" at bounding box center [423, 272] width 58 height 30
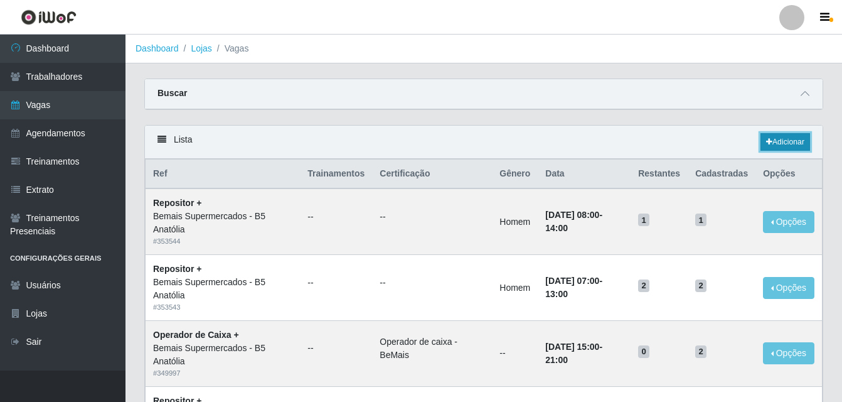
click at [781, 142] on link "Adicionar" at bounding box center [786, 142] width 50 height 18
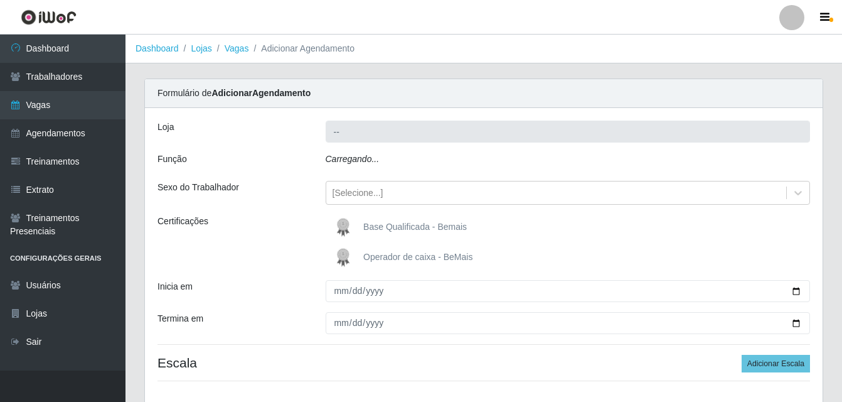
type input "Bemais Supermercados - B5 Anatólia"
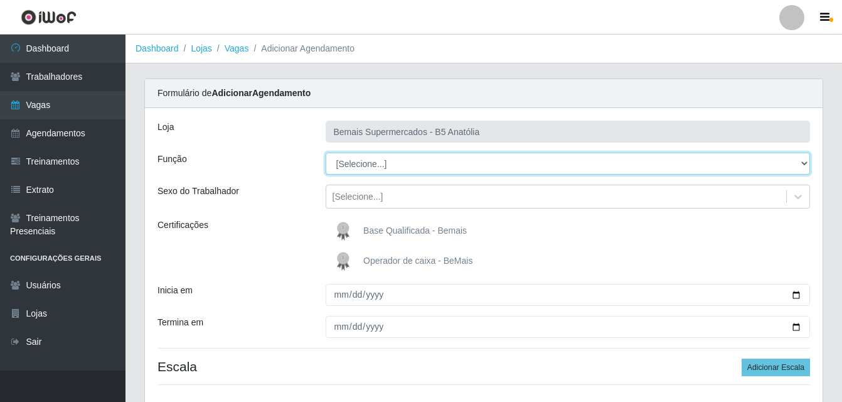
click at [802, 164] on select "[Selecione...] ASG ASG + ASG ++ Auxiliar de Estacionamento Auxiliar de Estacion…" at bounding box center [568, 164] width 485 height 22
select select "82"
click at [326, 153] on select "[Selecione...] ASG ASG + ASG ++ Auxiliar de Estacionamento Auxiliar de Estacion…" at bounding box center [568, 164] width 485 height 22
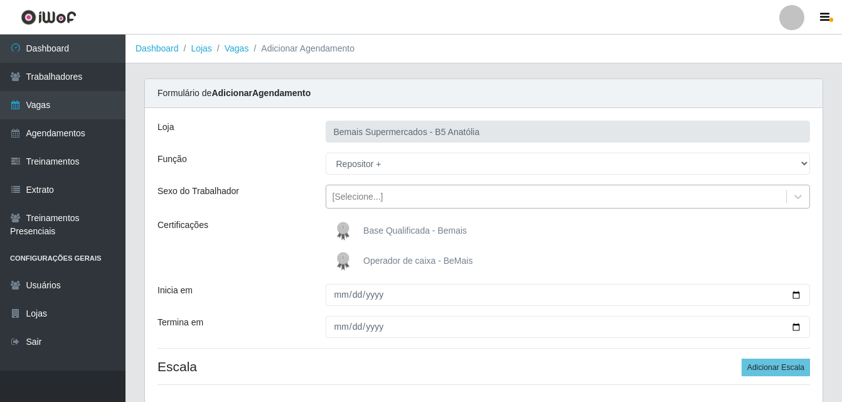
drag, startPoint x: 795, startPoint y: 200, endPoint x: 783, endPoint y: 195, distance: 12.7
click at [795, 199] on icon at bounding box center [798, 196] width 13 height 13
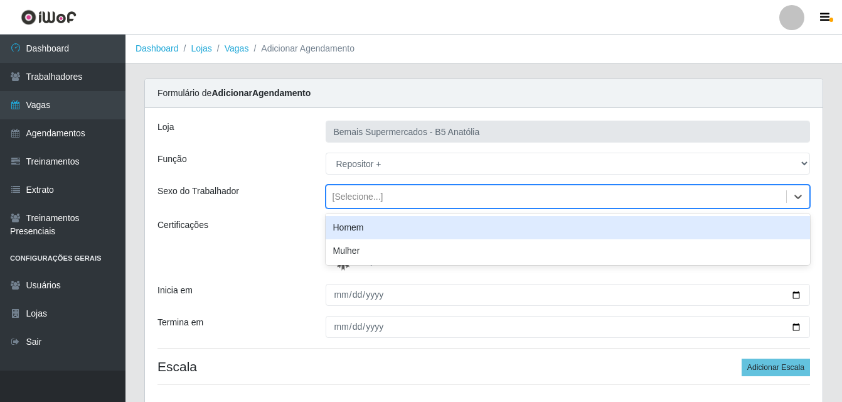
click at [461, 228] on div "Homem" at bounding box center [568, 227] width 485 height 23
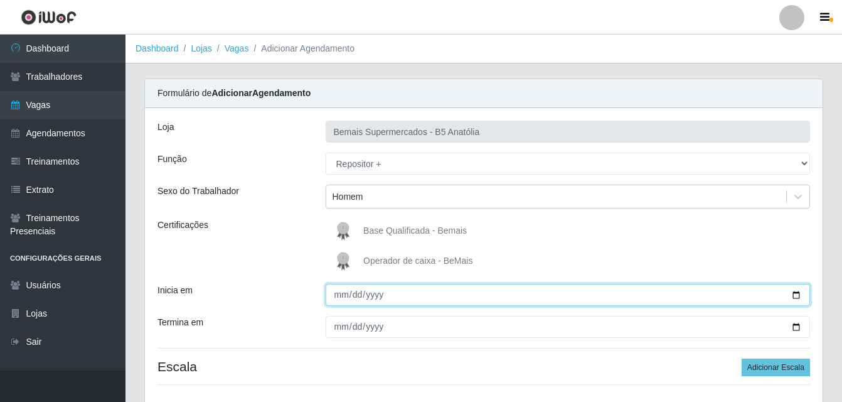
click at [793, 293] on input "Inicia em" at bounding box center [568, 295] width 485 height 22
type input "2025-10-07"
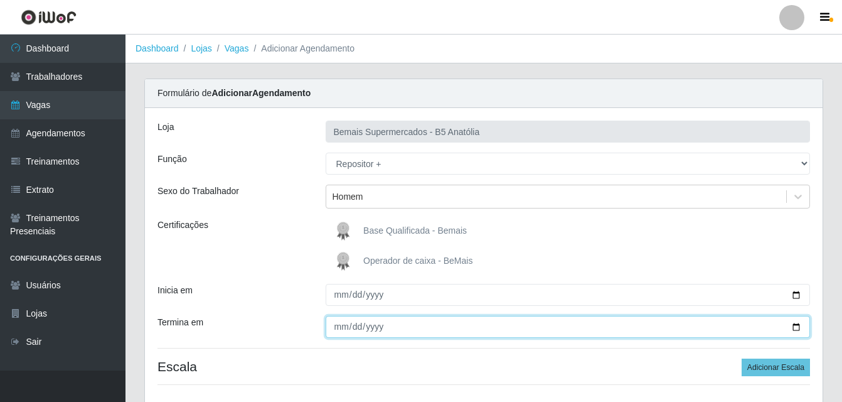
click at [797, 328] on input "Termina em" at bounding box center [568, 327] width 485 height 22
type input "2025-10-07"
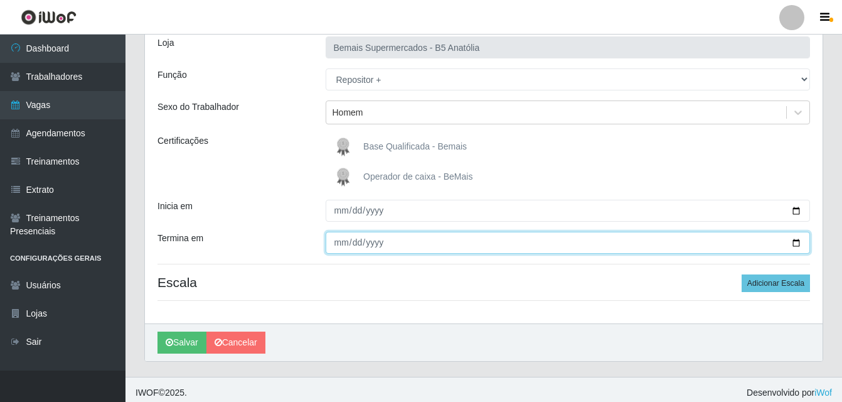
scroll to position [90, 0]
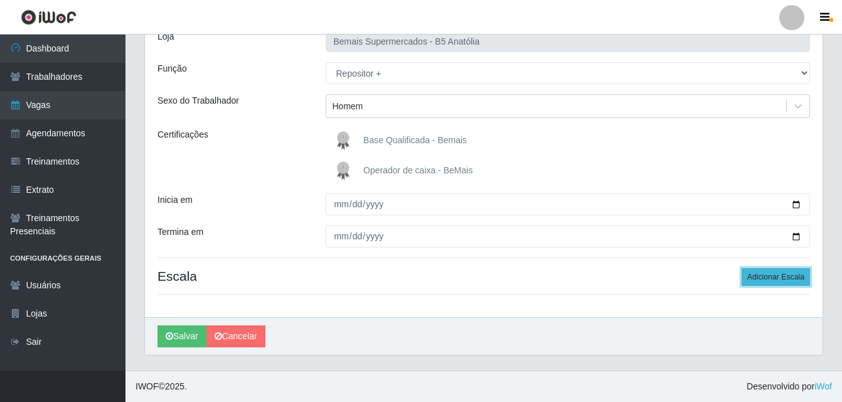
click at [771, 277] on button "Adicionar Escala" at bounding box center [776, 277] width 68 height 18
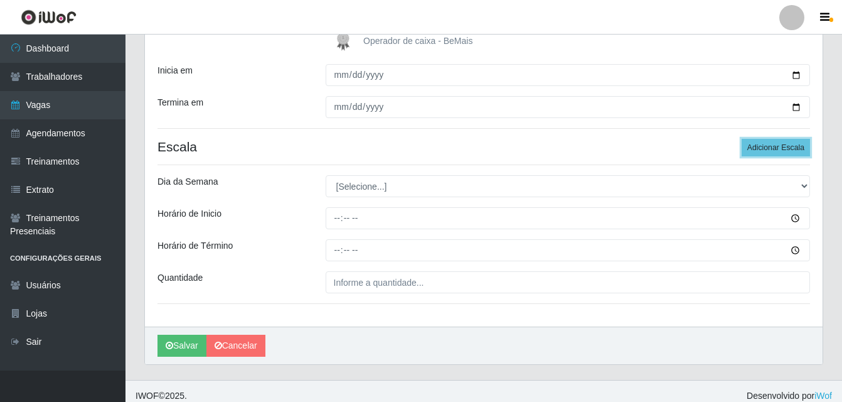
scroll to position [229, 0]
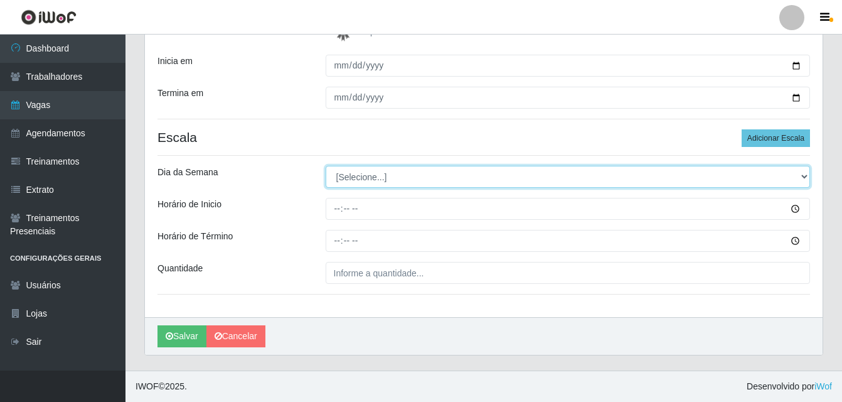
drag, startPoint x: 806, startPoint y: 176, endPoint x: 795, endPoint y: 179, distance: 11.1
click at [804, 176] on select "[Selecione...] Segunda Terça Quarta Quinta Sexta Sábado Domingo" at bounding box center [568, 177] width 485 height 22
select select "2"
click at [326, 166] on select "[Selecione...] Segunda Terça Quarta Quinta Sexta Sábado Domingo" at bounding box center [568, 177] width 485 height 22
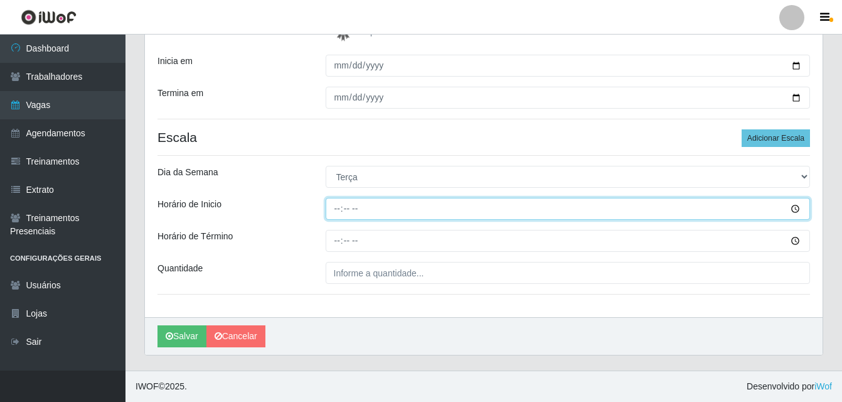
click at [340, 210] on input "Horário de Inicio" at bounding box center [568, 209] width 485 height 22
type input "15:00"
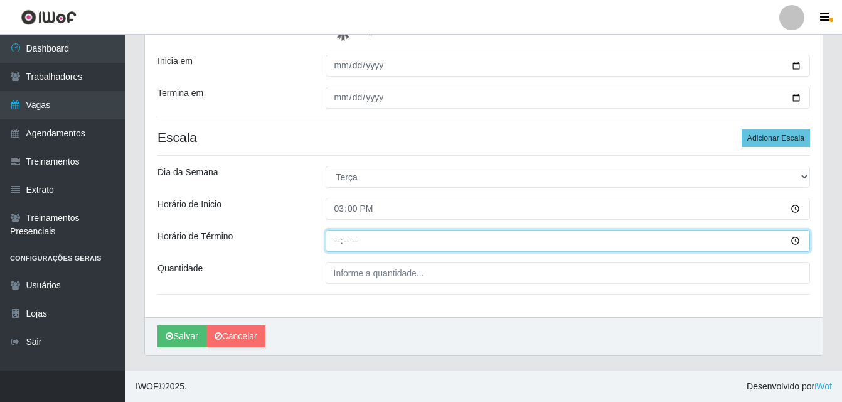
click at [335, 239] on input "Horário de Término" at bounding box center [568, 241] width 485 height 22
type input "21:00"
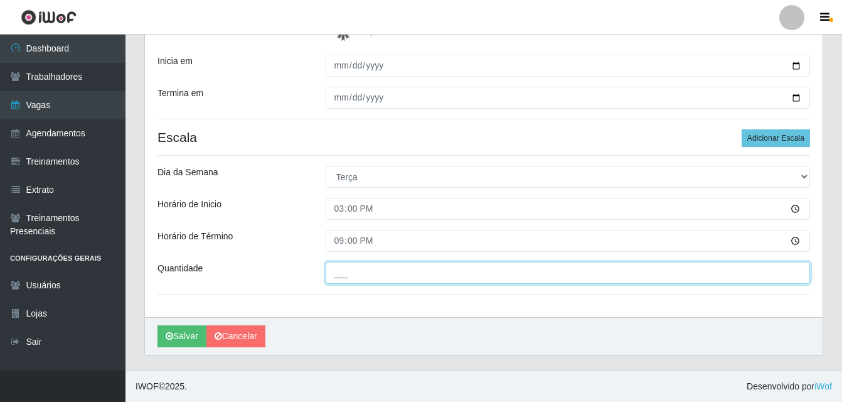
click at [358, 276] on input "___" at bounding box center [568, 273] width 485 height 22
type input "01_"
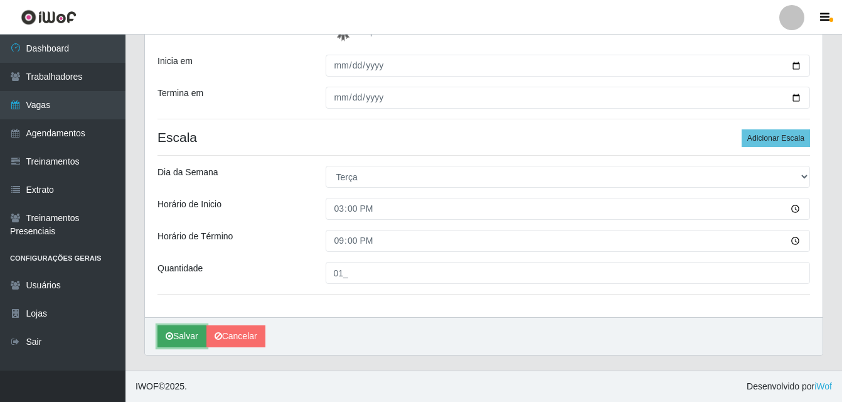
click at [176, 333] on button "Salvar" at bounding box center [182, 336] width 49 height 22
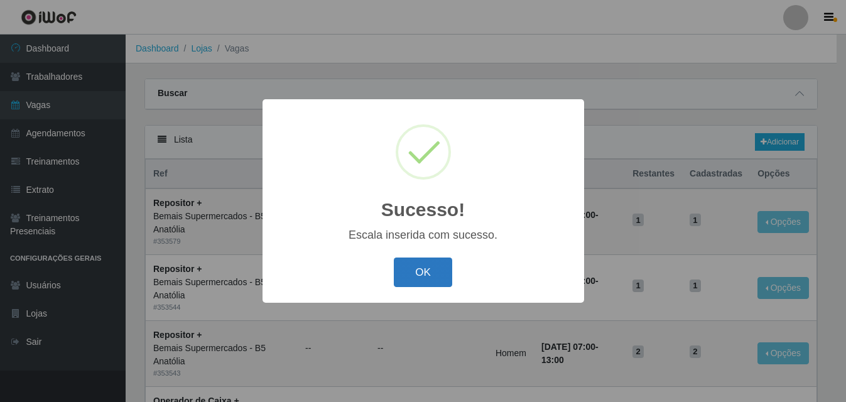
click at [431, 281] on button "OK" at bounding box center [423, 272] width 58 height 30
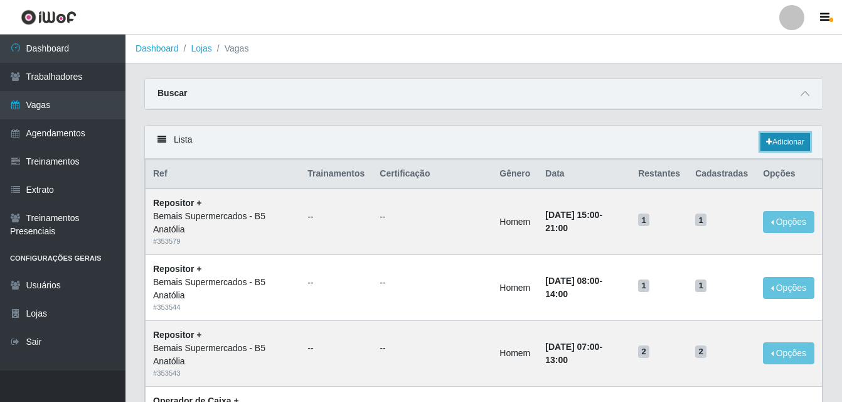
click at [773, 136] on link "Adicionar" at bounding box center [786, 142] width 50 height 18
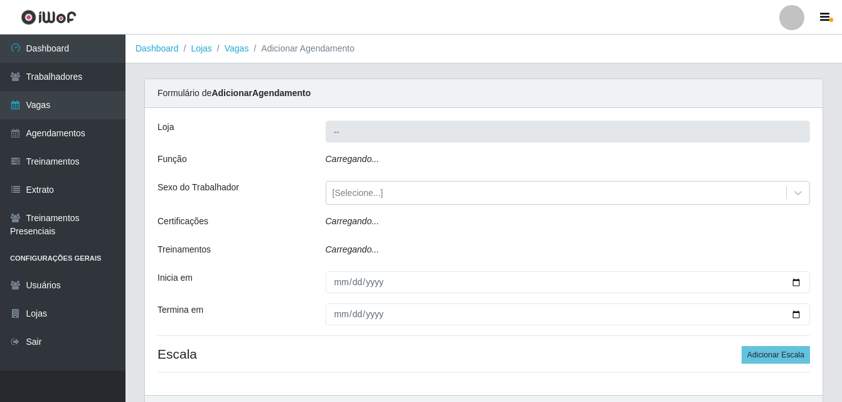
type input "Bemais Supermercados - B5 Anatólia"
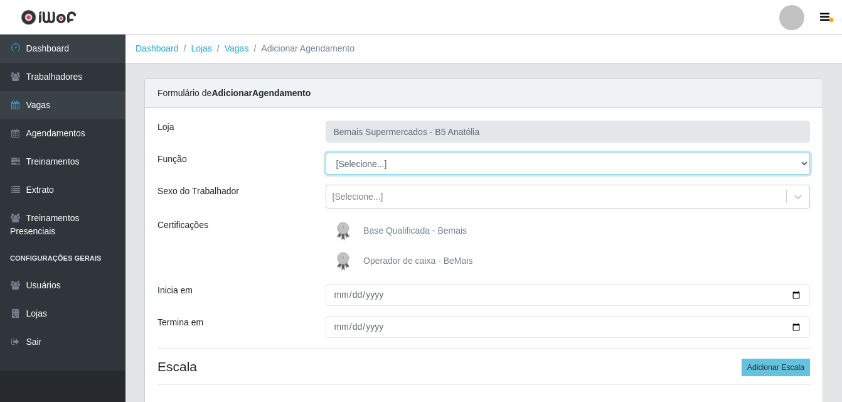
drag, startPoint x: 805, startPoint y: 162, endPoint x: 768, endPoint y: 169, distance: 37.7
click at [805, 162] on select "[Selecione...] ASG ASG + ASG ++ Auxiliar de Estacionamento Auxiliar de Estacion…" at bounding box center [568, 164] width 485 height 22
select select "82"
click at [326, 153] on select "[Selecione...] ASG ASG + ASG ++ Auxiliar de Estacionamento Auxiliar de Estacion…" at bounding box center [568, 164] width 485 height 22
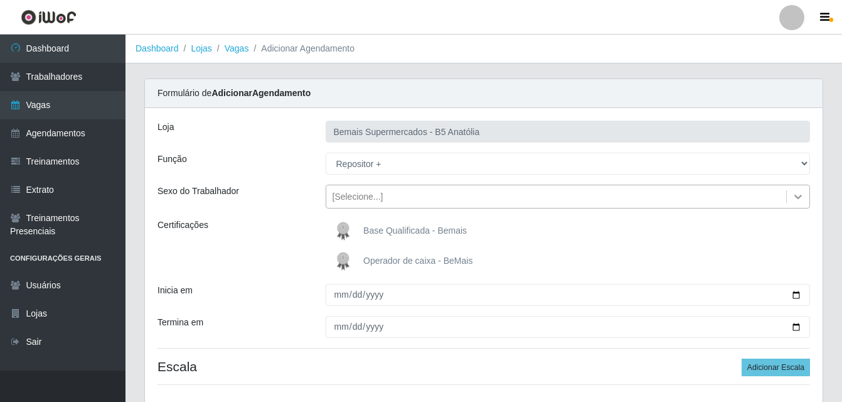
click at [796, 198] on icon at bounding box center [798, 196] width 13 height 13
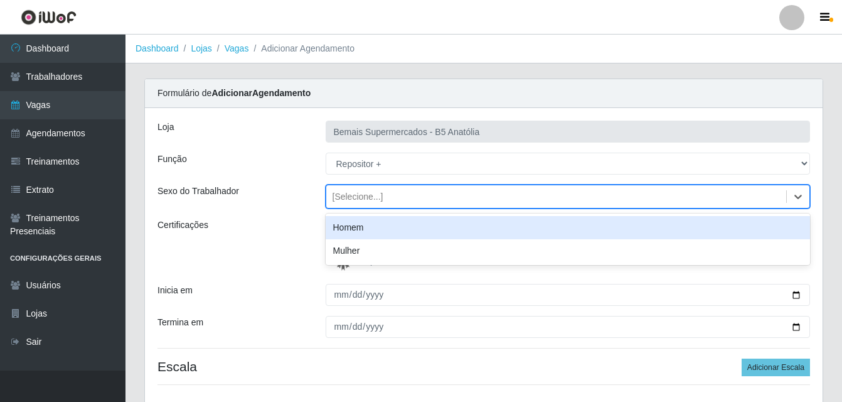
click at [373, 229] on div "Homem" at bounding box center [568, 227] width 485 height 23
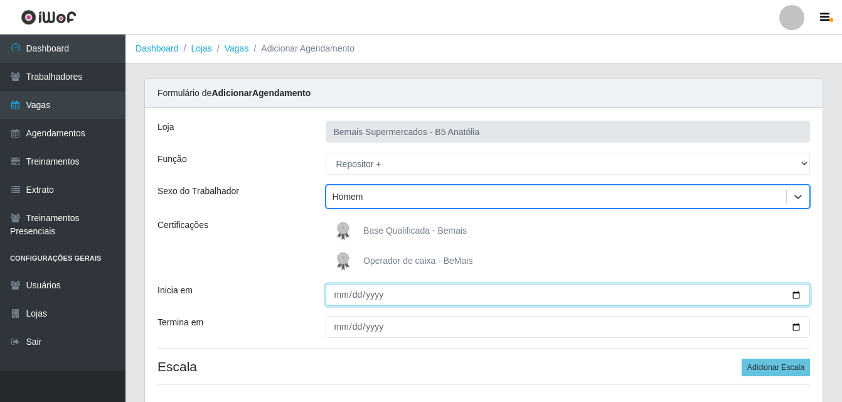
click at [793, 295] on input "Inicia em" at bounding box center [568, 295] width 485 height 22
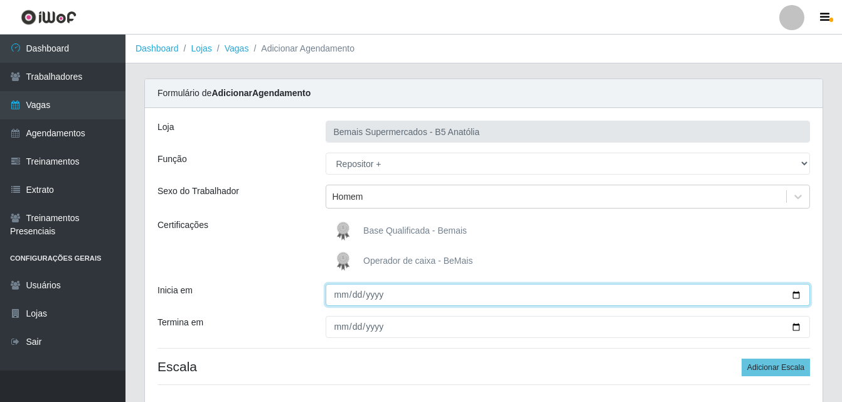
type input "2025-10-08"
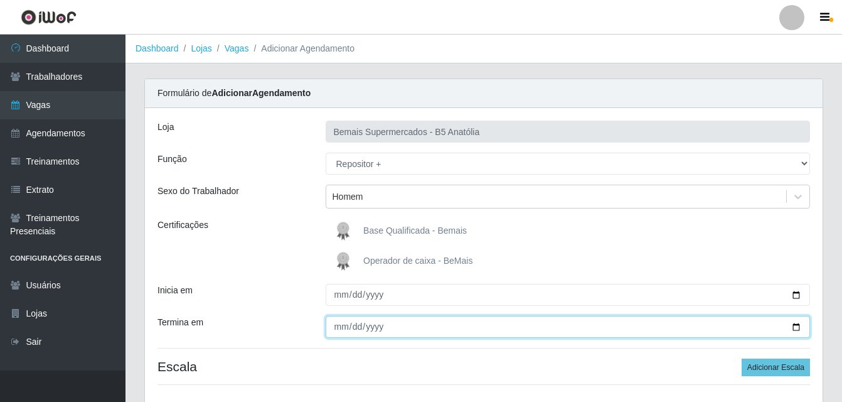
click at [794, 326] on input "Termina em" at bounding box center [568, 327] width 485 height 22
type input "2025-10-08"
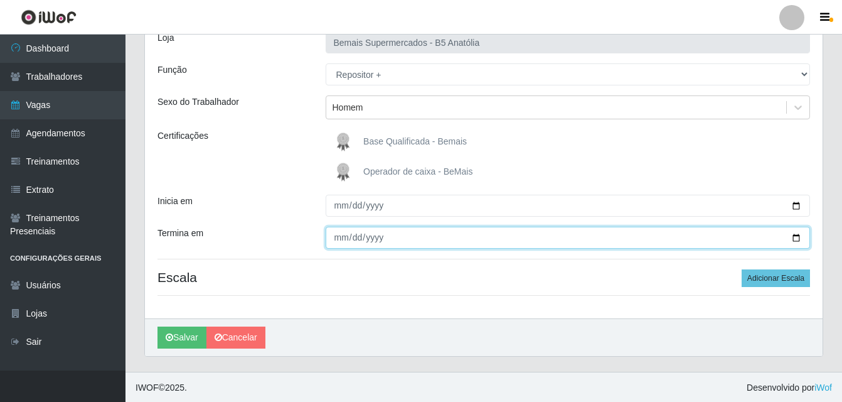
scroll to position [90, 0]
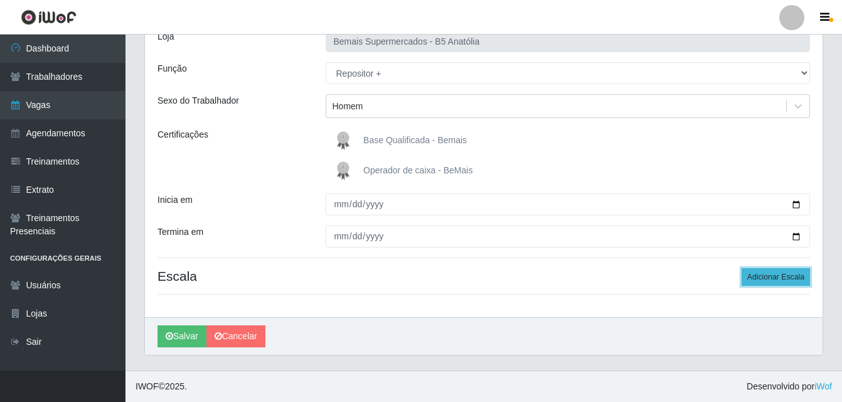
drag, startPoint x: 787, startPoint y: 276, endPoint x: 752, endPoint y: 276, distance: 34.5
click at [787, 276] on button "Adicionar Escala" at bounding box center [776, 277] width 68 height 18
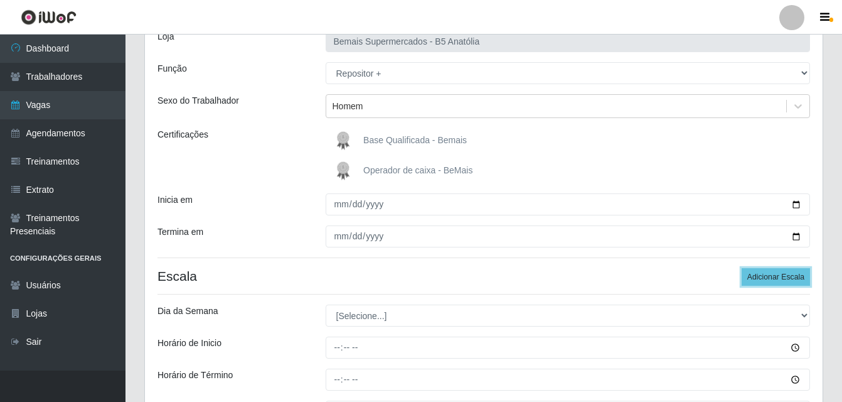
scroll to position [153, 0]
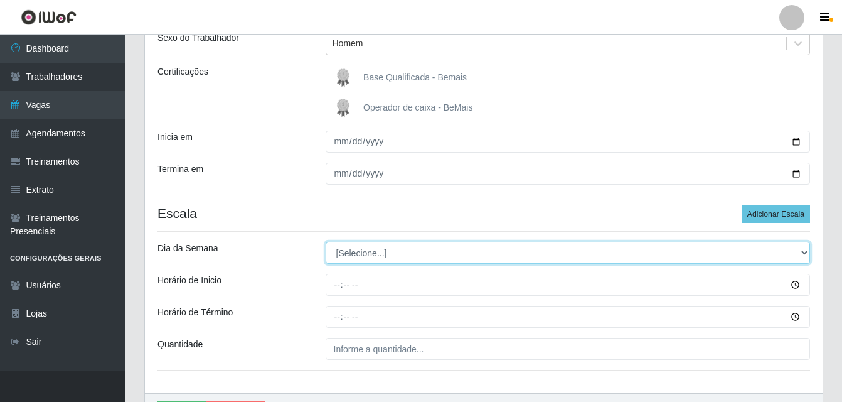
drag, startPoint x: 800, startPoint y: 255, endPoint x: 783, endPoint y: 255, distance: 17.6
click at [800, 255] on select "[Selecione...] Segunda Terça Quarta Quinta Sexta Sábado Domingo" at bounding box center [568, 253] width 485 height 22
select select "3"
click at [326, 242] on select "[Selecione...] Segunda Terça Quarta Quinta Sexta Sábado Domingo" at bounding box center [568, 253] width 485 height 22
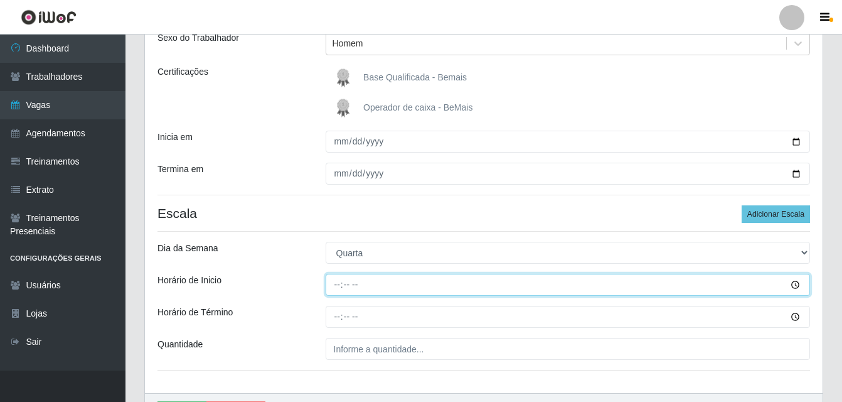
click at [335, 286] on input "Horário de Inicio" at bounding box center [568, 285] width 485 height 22
type input "08:00"
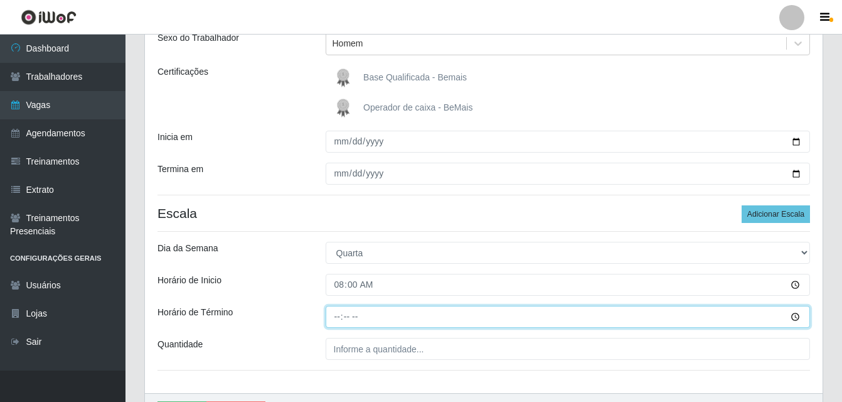
click at [338, 319] on input "Horário de Término" at bounding box center [568, 317] width 485 height 22
type input "14:00"
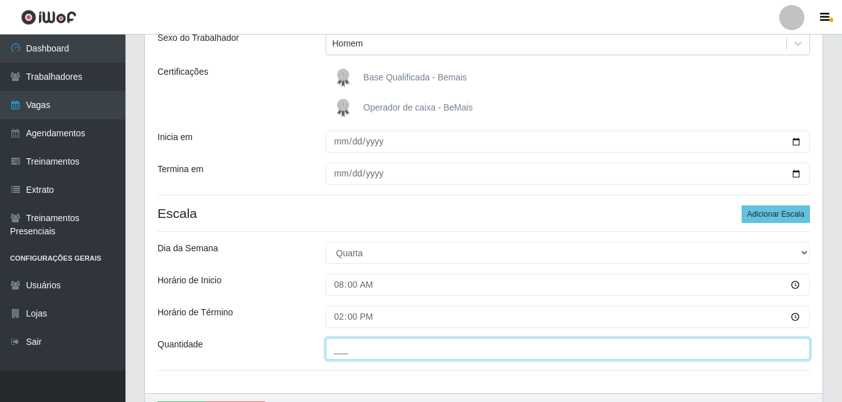
click at [346, 353] on input "___" at bounding box center [568, 349] width 485 height 22
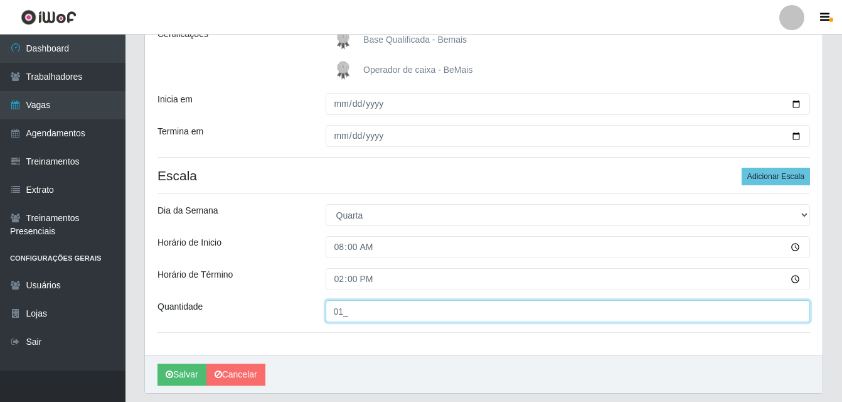
scroll to position [229, 0]
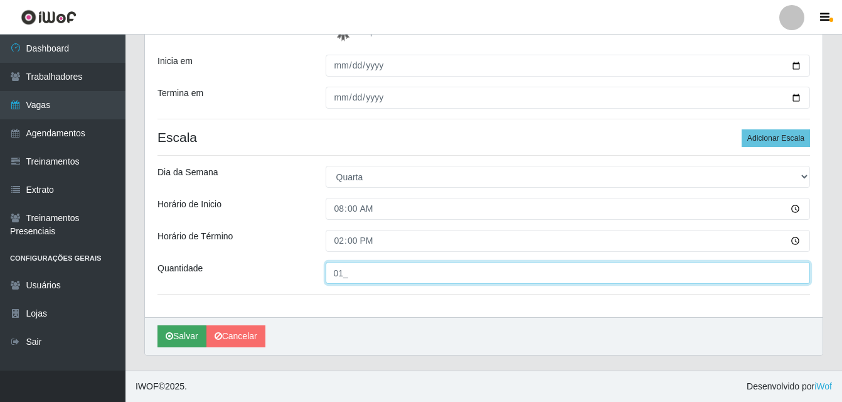
type input "01_"
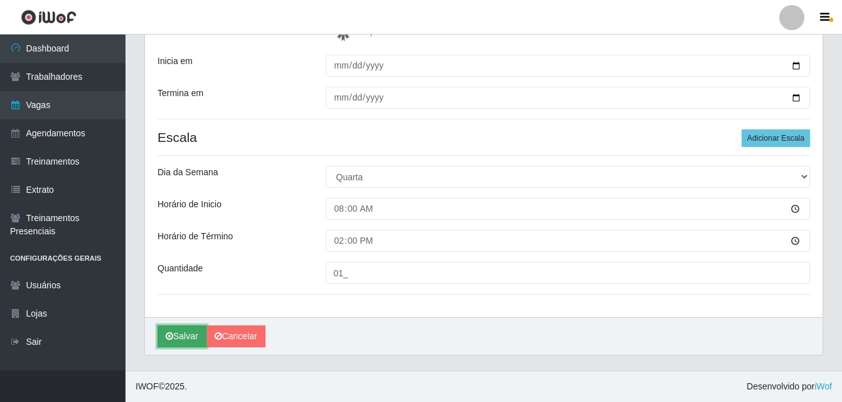
click at [192, 333] on button "Salvar" at bounding box center [182, 336] width 49 height 22
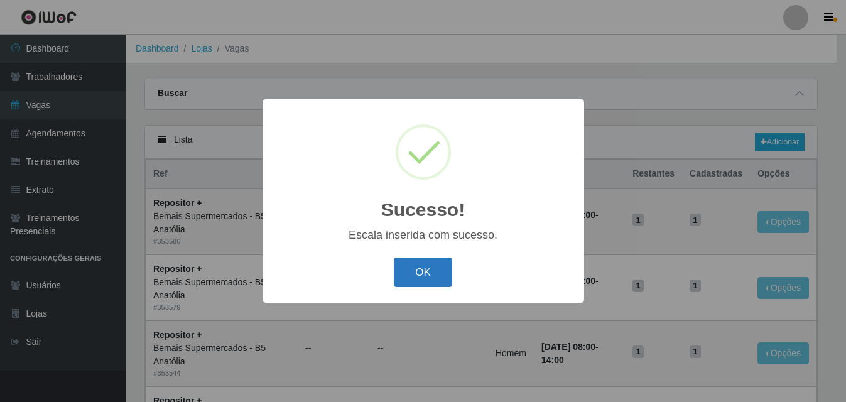
click at [422, 277] on button "OK" at bounding box center [423, 272] width 58 height 30
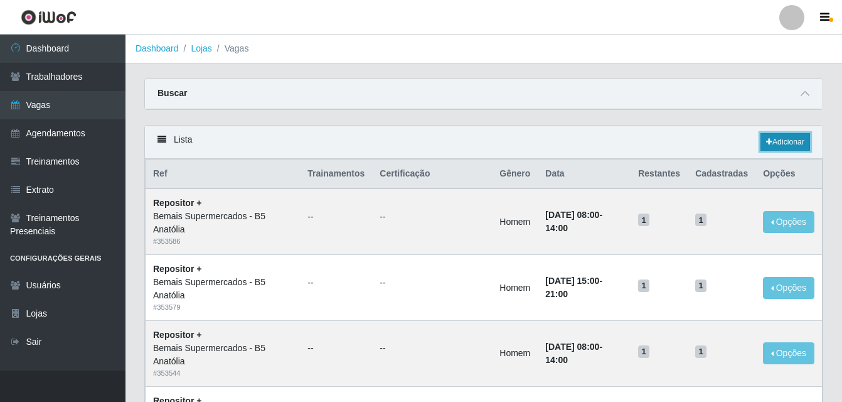
click at [788, 143] on link "Adicionar" at bounding box center [786, 142] width 50 height 18
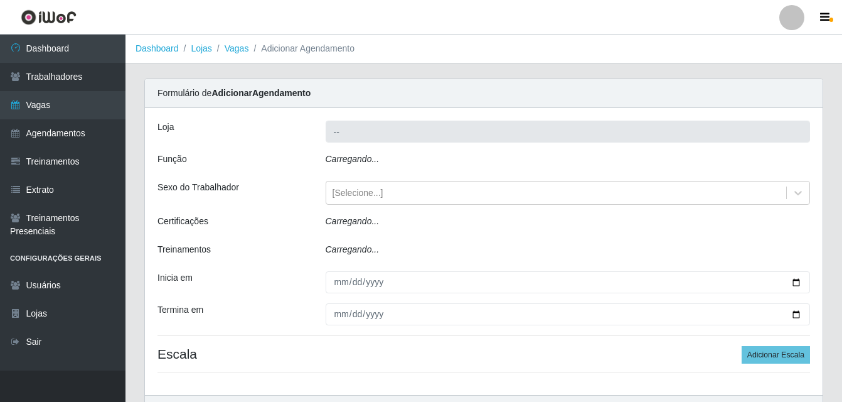
type input "Bemais Supermercados - B5 Anatólia"
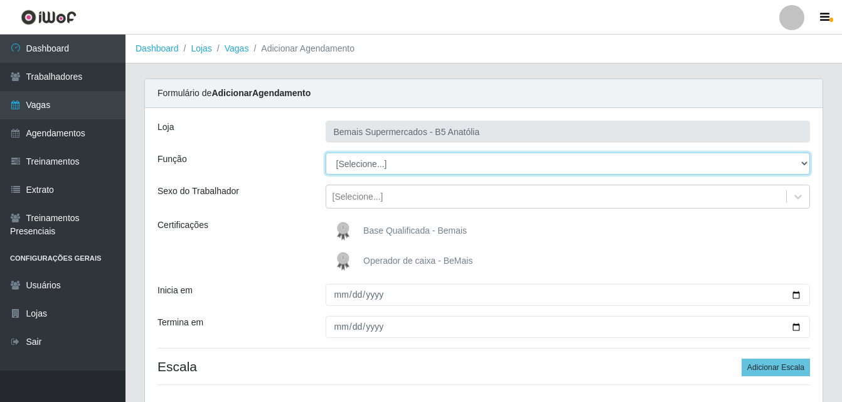
click at [798, 163] on select "[Selecione...] ASG ASG + ASG ++ Auxiliar de Estacionamento Auxiliar de Estacion…" at bounding box center [568, 164] width 485 height 22
select select "82"
click at [326, 153] on select "[Selecione...] ASG ASG + ASG ++ Auxiliar de Estacionamento Auxiliar de Estacion…" at bounding box center [568, 164] width 485 height 22
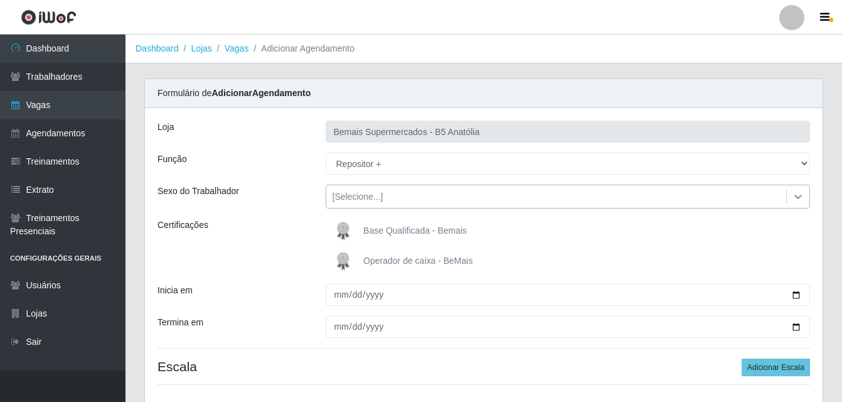
click at [795, 195] on icon at bounding box center [798, 196] width 13 height 13
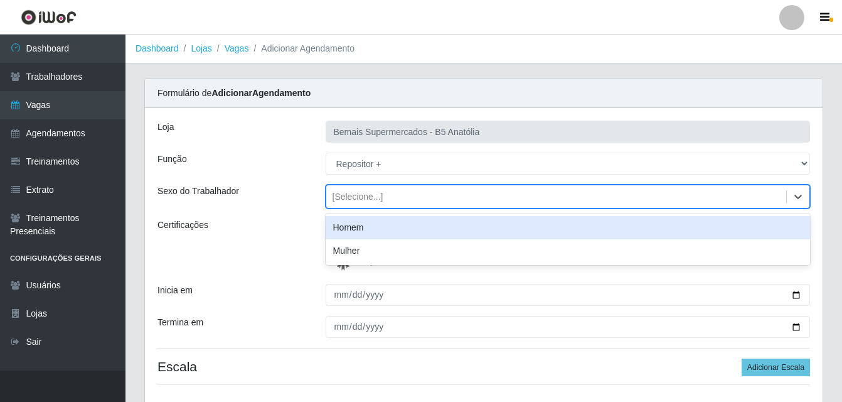
click at [382, 229] on div "Homem" at bounding box center [568, 227] width 485 height 23
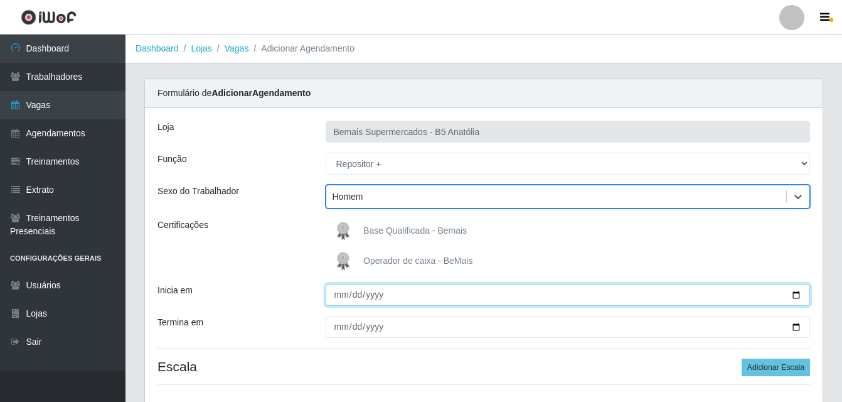
click at [790, 294] on input "Inicia em" at bounding box center [568, 295] width 485 height 22
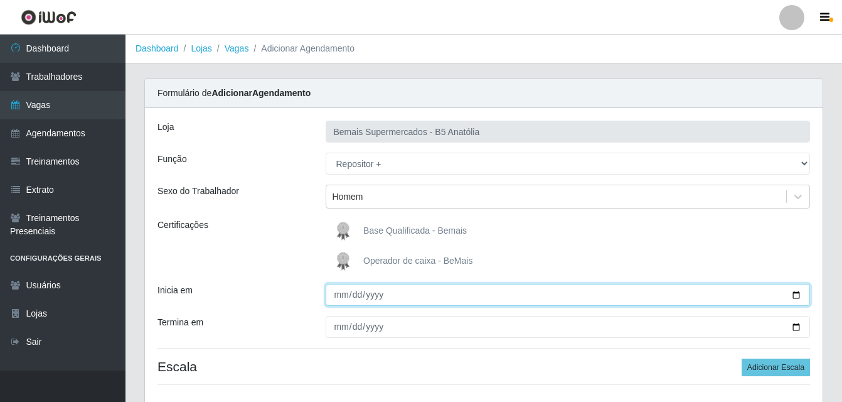
click at [798, 296] on input "Inicia em" at bounding box center [568, 295] width 485 height 22
type input "2025-10-08"
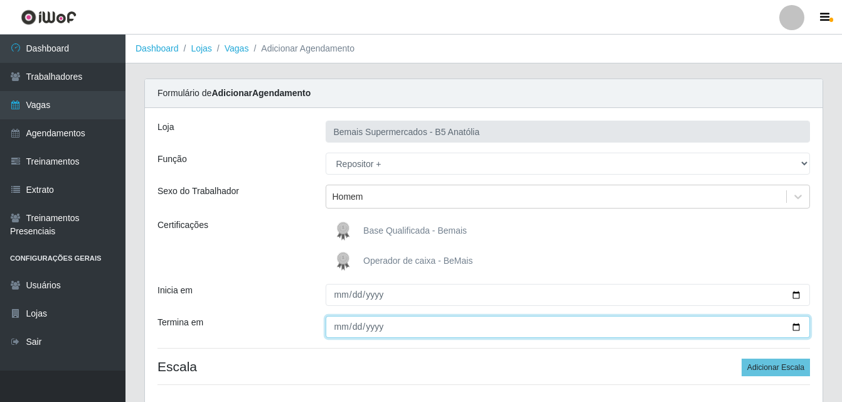
click at [797, 325] on input "Termina em" at bounding box center [568, 327] width 485 height 22
type input "2025-10-08"
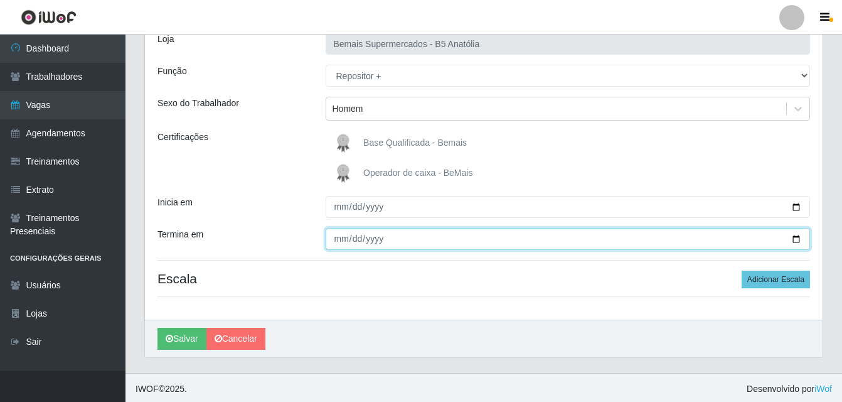
scroll to position [90, 0]
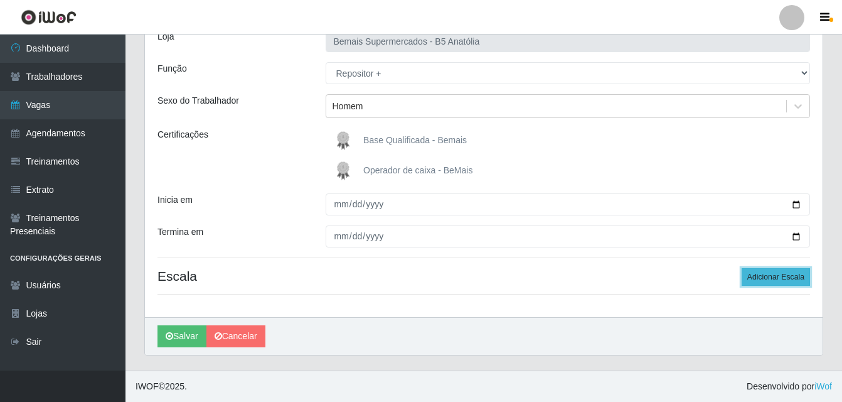
click at [766, 277] on button "Adicionar Escala" at bounding box center [776, 277] width 68 height 18
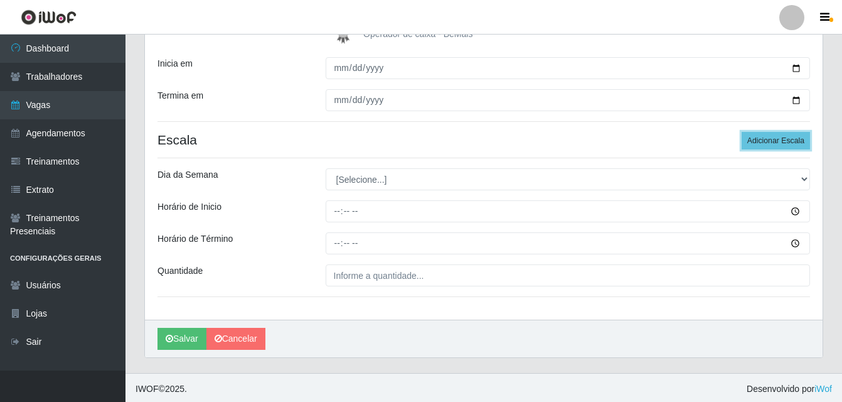
scroll to position [229, 0]
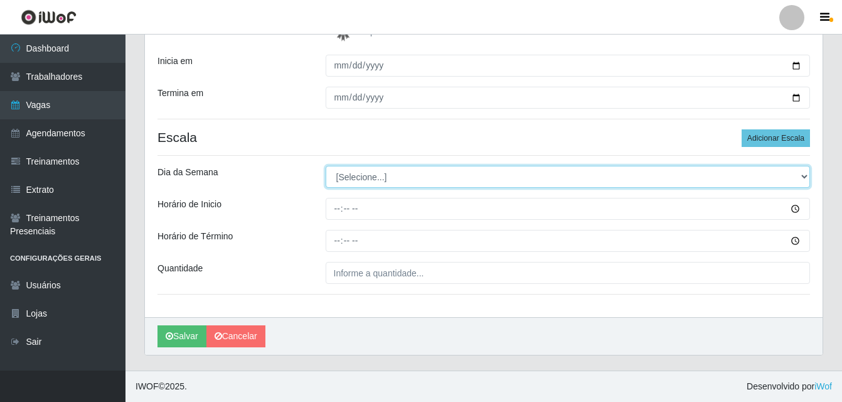
click at [803, 176] on select "[Selecione...] Segunda Terça Quarta Quinta Sexta Sábado Domingo" at bounding box center [568, 177] width 485 height 22
select select "3"
click at [326, 166] on select "[Selecione...] Segunda Terça Quarta Quinta Sexta Sábado Domingo" at bounding box center [568, 177] width 485 height 22
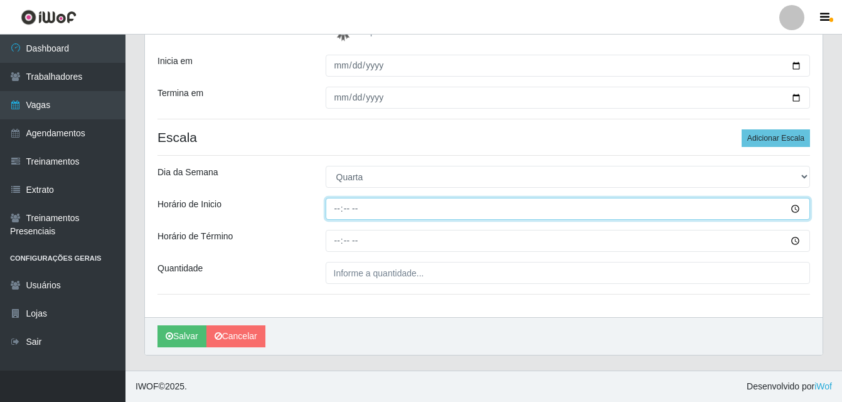
click at [338, 213] on input "Horário de Inicio" at bounding box center [568, 209] width 485 height 22
type input "15:00"
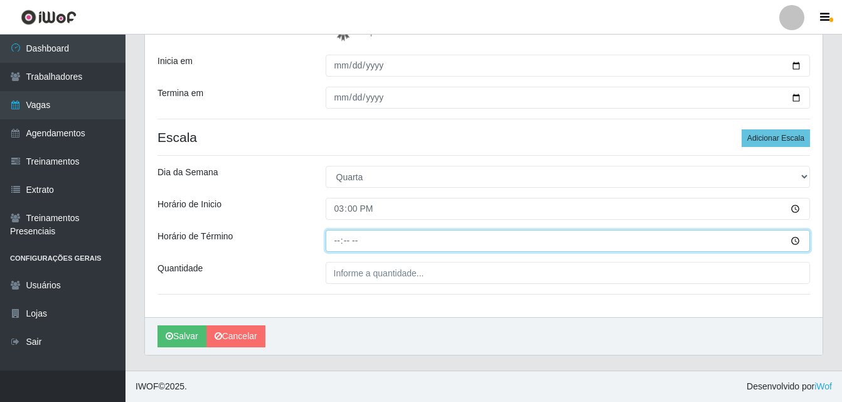
click at [341, 240] on input "Horário de Término" at bounding box center [568, 241] width 485 height 22
type input "21:00"
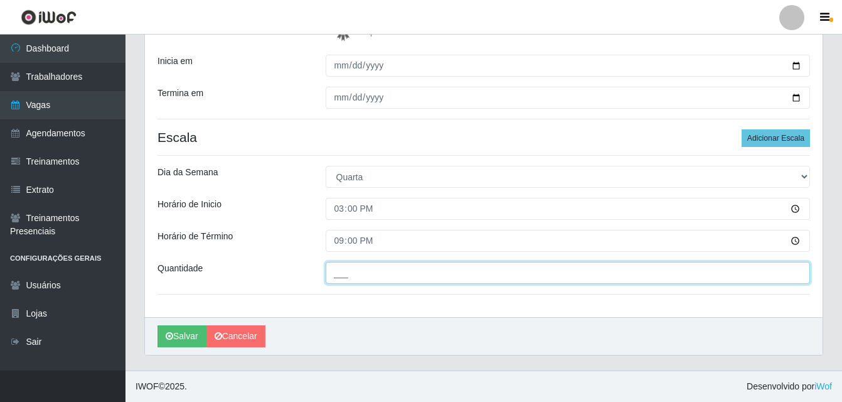
click at [357, 272] on input "___" at bounding box center [568, 273] width 485 height 22
type input "01_"
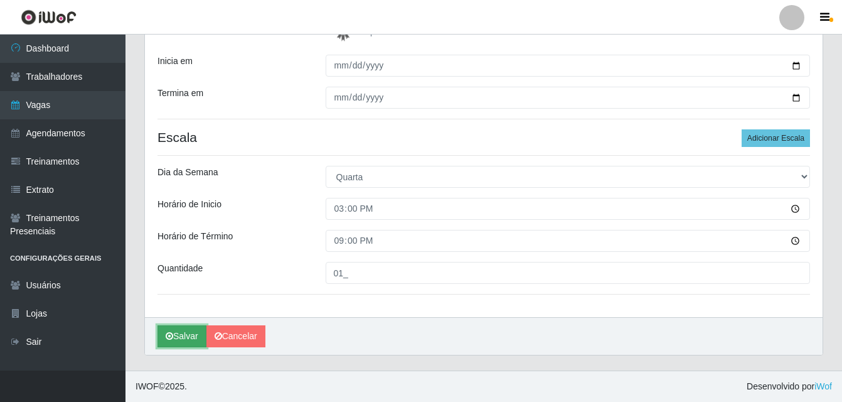
click at [193, 335] on button "Salvar" at bounding box center [182, 336] width 49 height 22
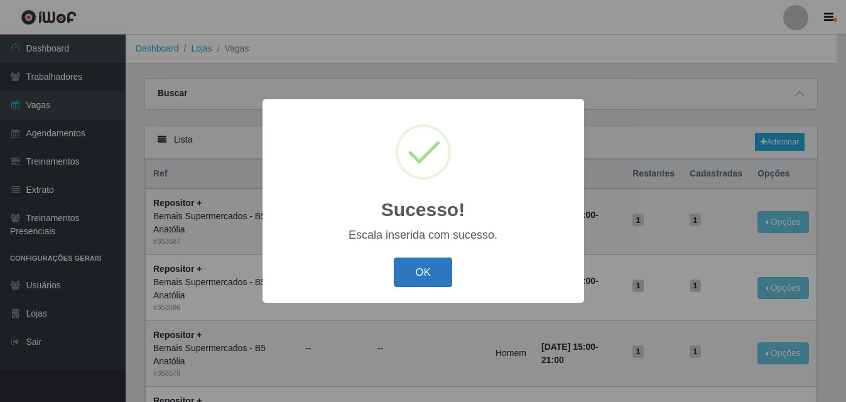
click at [428, 275] on button "OK" at bounding box center [423, 272] width 58 height 30
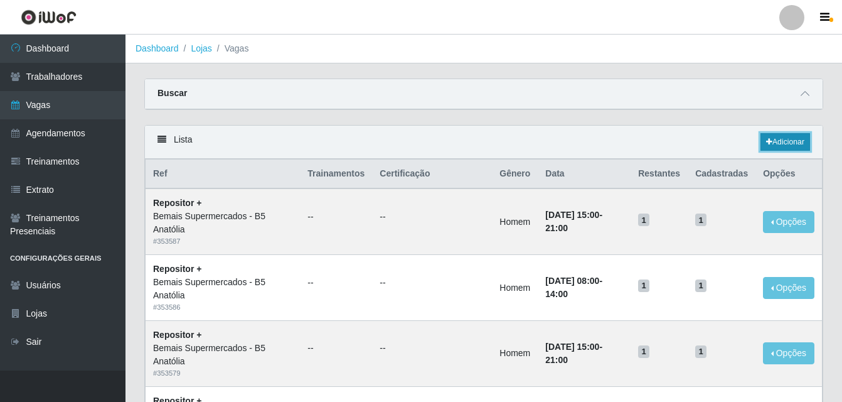
click at [789, 146] on link "Adicionar" at bounding box center [786, 142] width 50 height 18
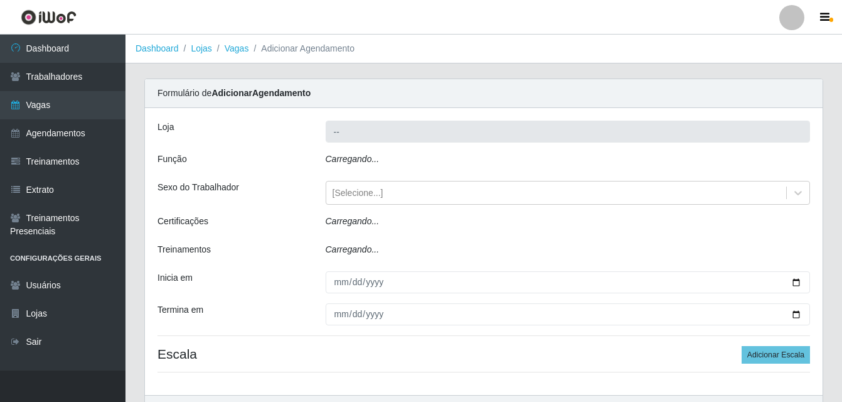
type input "Bemais Supermercados - B5 Anatólia"
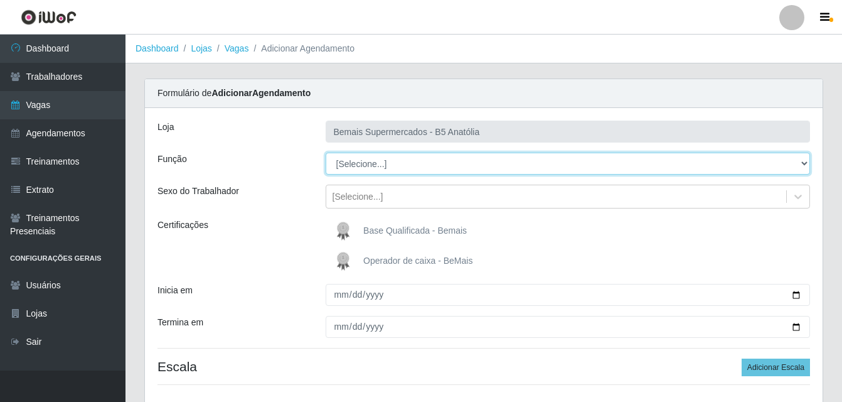
drag, startPoint x: 803, startPoint y: 163, endPoint x: 797, endPoint y: 163, distance: 6.9
click at [803, 163] on select "[Selecione...] ASG ASG + ASG ++ Auxiliar de Estacionamento Auxiliar de Estacion…" at bounding box center [568, 164] width 485 height 22
select select "82"
click at [326, 153] on select "[Selecione...] ASG ASG + ASG ++ Auxiliar de Estacionamento Auxiliar de Estacion…" at bounding box center [568, 164] width 485 height 22
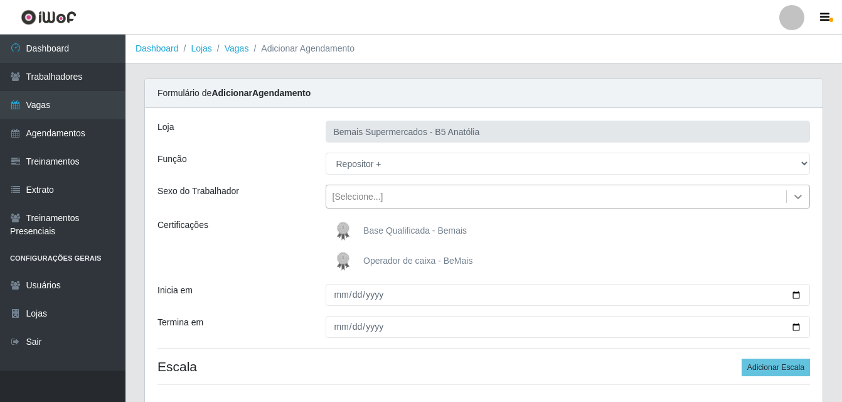
click at [798, 196] on icon at bounding box center [798, 196] width 13 height 13
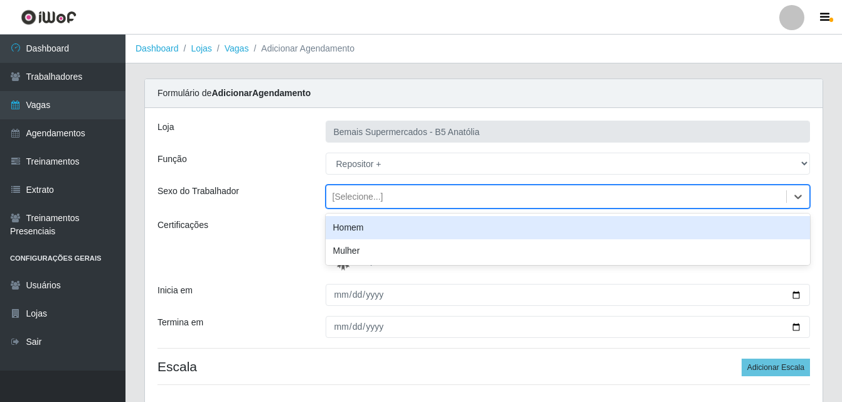
click at [454, 226] on div "Homem" at bounding box center [568, 227] width 485 height 23
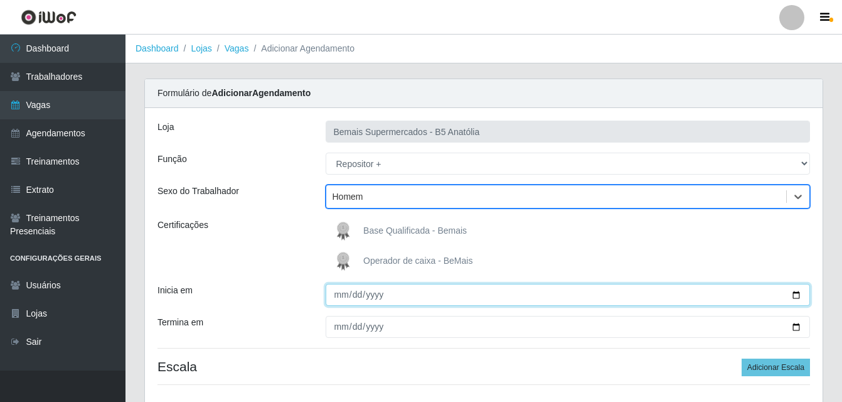
click at [794, 296] on input "Inicia em" at bounding box center [568, 295] width 485 height 22
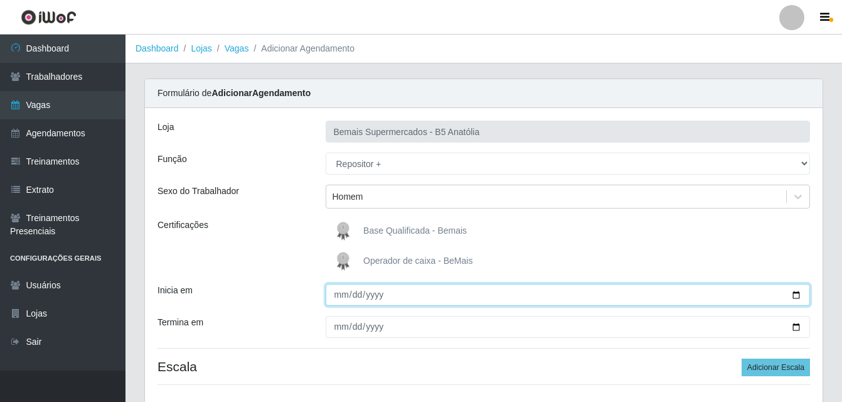
type input "2025-10-09"
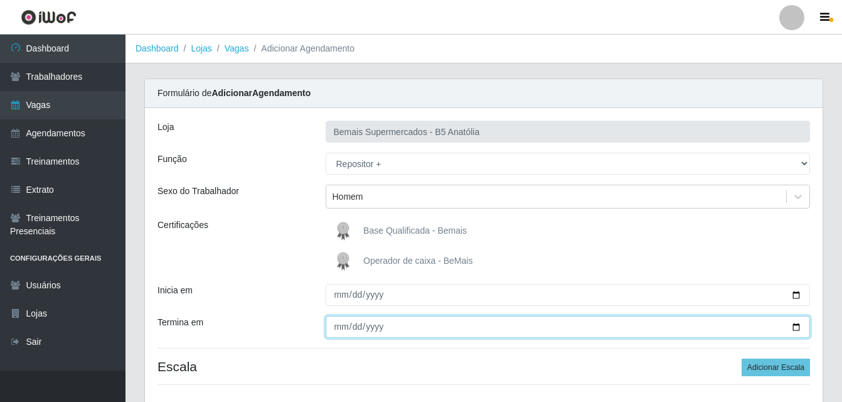
drag, startPoint x: 796, startPoint y: 330, endPoint x: 609, endPoint y: 291, distance: 190.4
click at [793, 328] on input "Termina em" at bounding box center [568, 327] width 485 height 22
type input "2025-10-09"
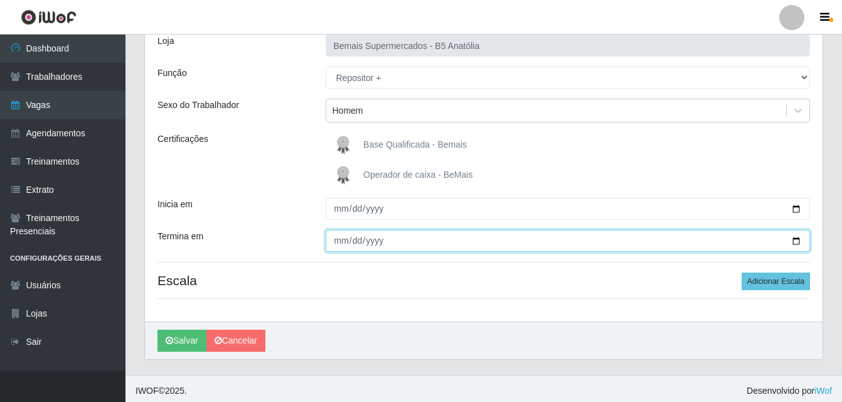
scroll to position [90, 0]
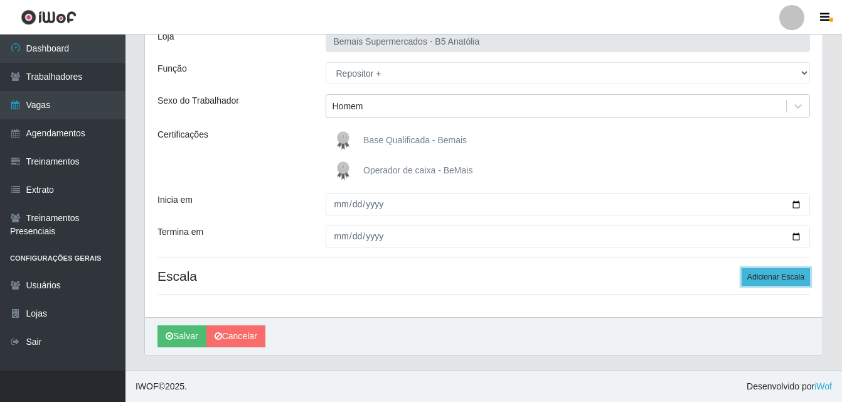
click at [765, 274] on button "Adicionar Escala" at bounding box center [776, 277] width 68 height 18
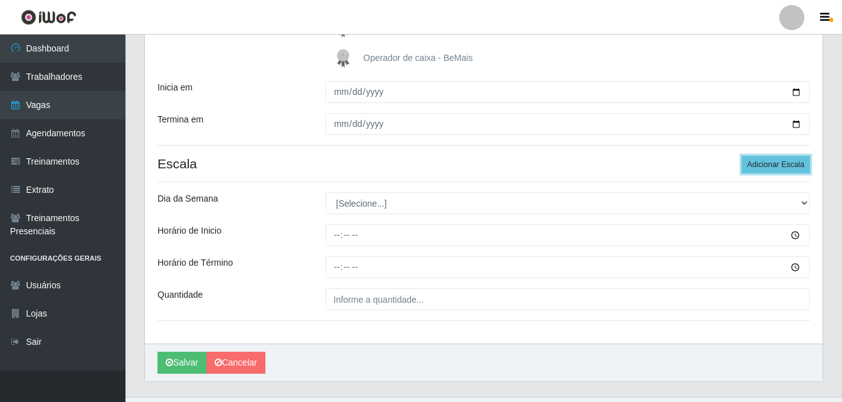
scroll to position [216, 0]
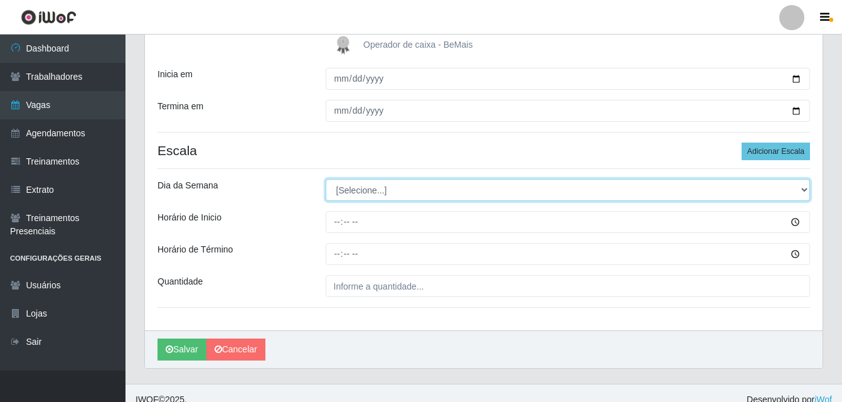
drag, startPoint x: 800, startPoint y: 190, endPoint x: 751, endPoint y: 200, distance: 50.1
click at [800, 190] on select "[Selecione...] Segunda Terça Quarta Quinta Sexta Sábado Domingo" at bounding box center [568, 190] width 485 height 22
select select "4"
click at [326, 179] on select "[Selecione...] Segunda Terça Quarta Quinta Sexta Sábado Domingo" at bounding box center [568, 190] width 485 height 22
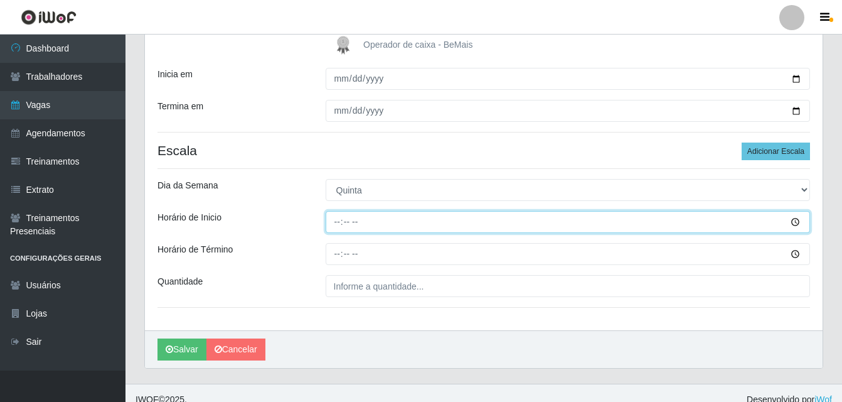
click at [340, 222] on input "Horário de Inicio" at bounding box center [568, 222] width 485 height 22
type input "08:00"
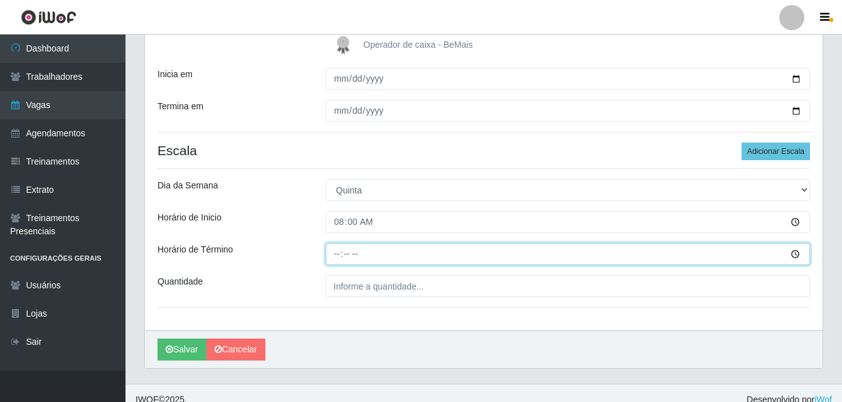
click at [343, 254] on input "Horário de Término" at bounding box center [568, 254] width 485 height 22
type input "14:00"
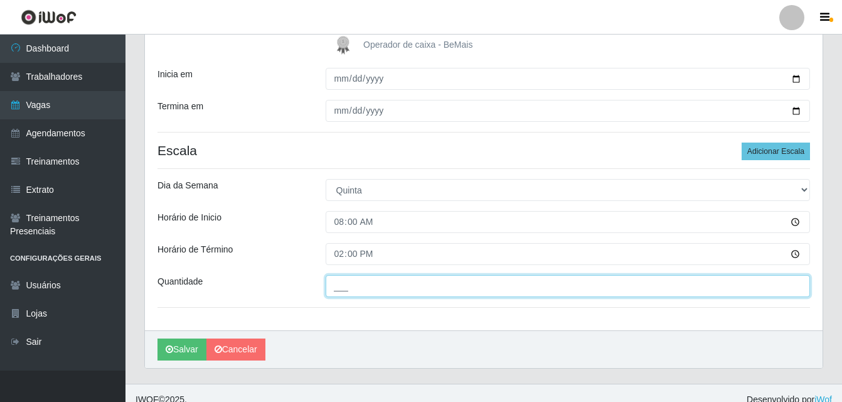
click at [353, 282] on input "___" at bounding box center [568, 286] width 485 height 22
type input "01_"
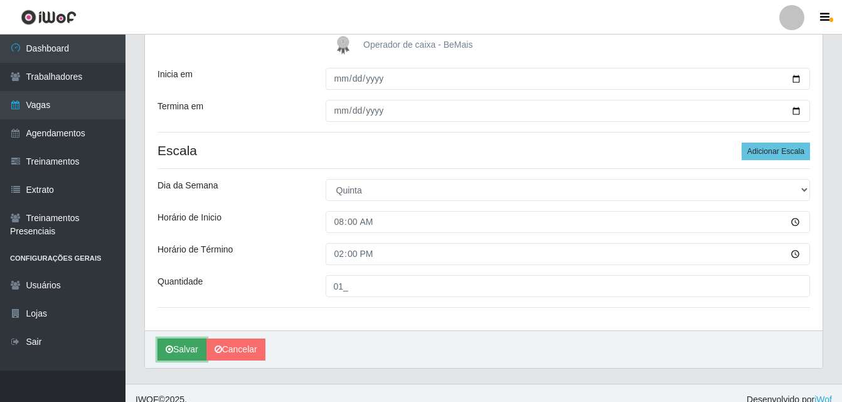
click at [180, 354] on button "Salvar" at bounding box center [182, 349] width 49 height 22
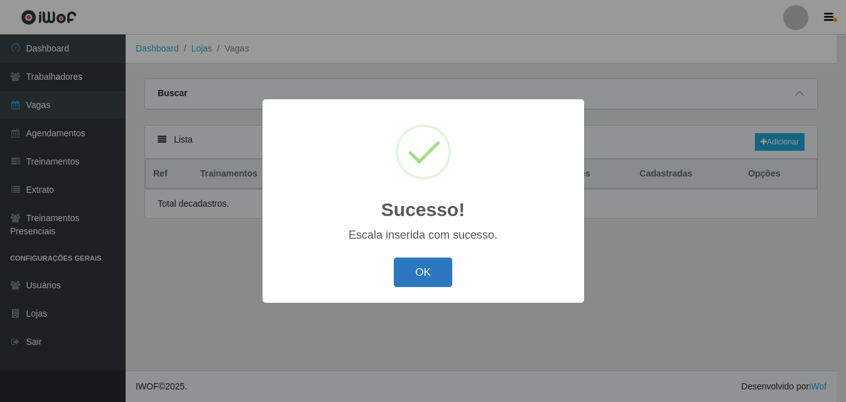
click at [421, 276] on button "OK" at bounding box center [423, 272] width 58 height 30
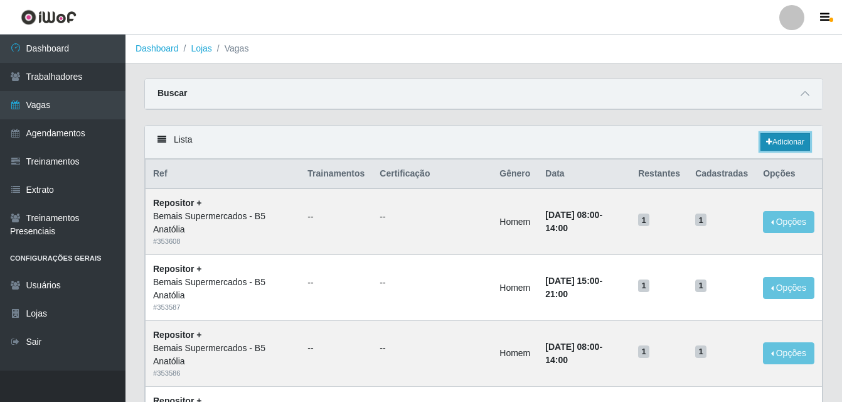
click at [789, 148] on link "Adicionar" at bounding box center [786, 142] width 50 height 18
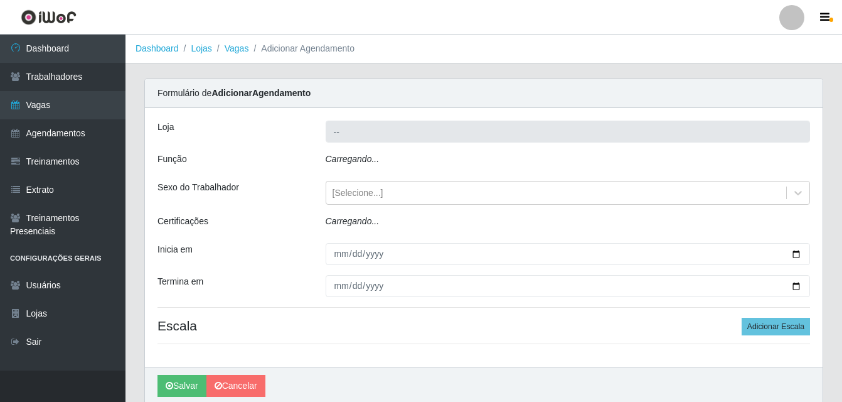
type input "Bemais Supermercados - B5 Anatólia"
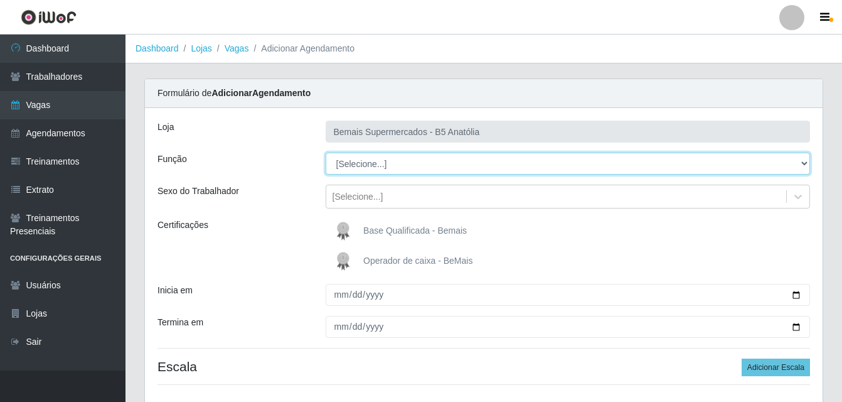
drag, startPoint x: 803, startPoint y: 165, endPoint x: 770, endPoint y: 174, distance: 34.4
click at [803, 165] on select "[Selecione...] ASG ASG + ASG ++ Auxiliar de Estacionamento Auxiliar de Estacion…" at bounding box center [568, 164] width 485 height 22
select select "82"
click at [326, 153] on select "[Selecione...] ASG ASG + ASG ++ Auxiliar de Estacionamento Auxiliar de Estacion…" at bounding box center [568, 164] width 485 height 22
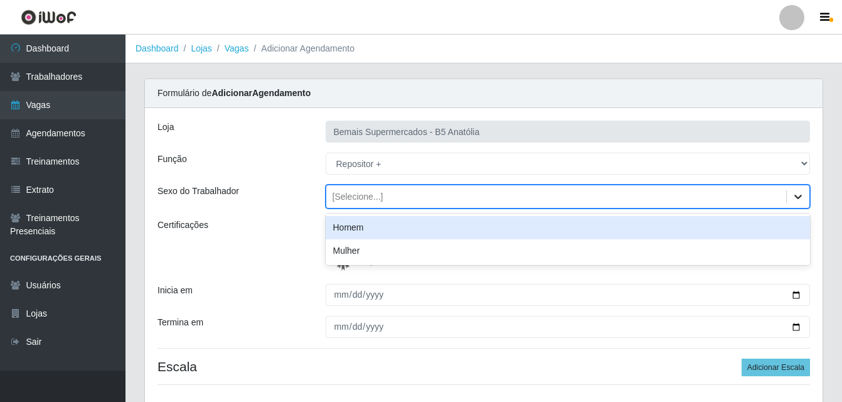
click at [794, 199] on icon at bounding box center [798, 196] width 13 height 13
click at [435, 228] on div "Homem" at bounding box center [568, 227] width 485 height 23
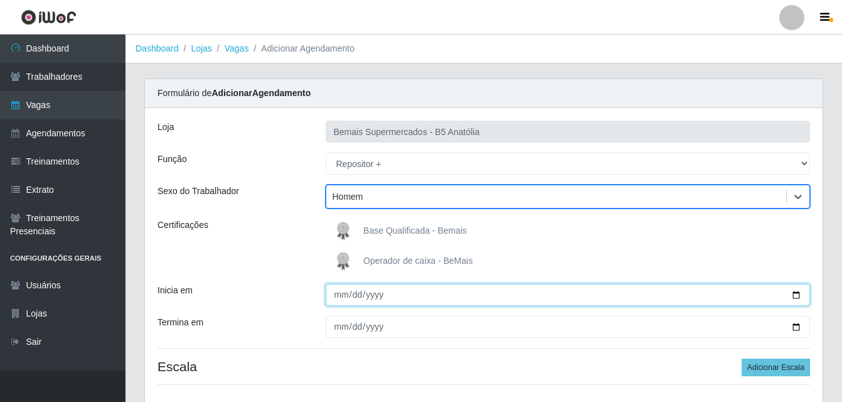
click at [793, 296] on input "Inicia em" at bounding box center [568, 295] width 485 height 22
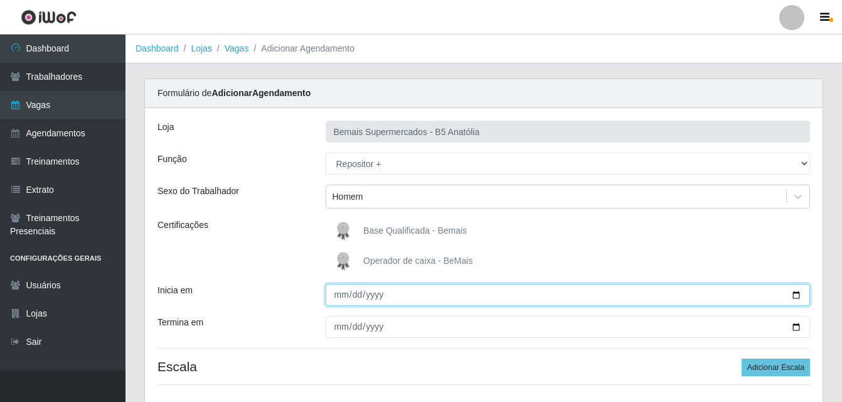
type input "2025-10-09"
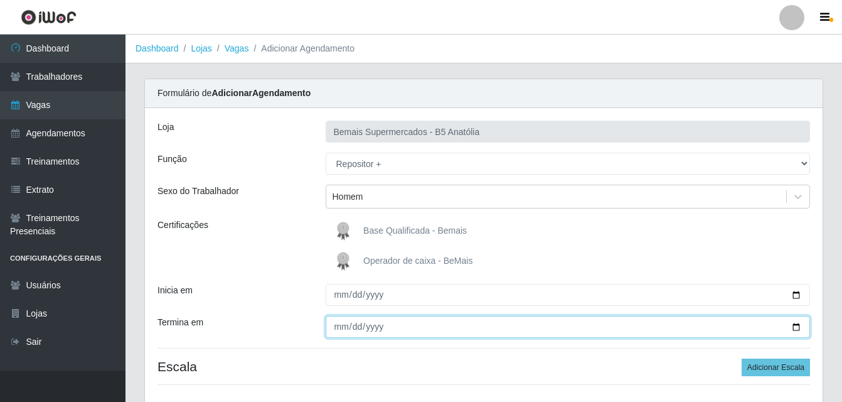
click at [797, 328] on input "Termina em" at bounding box center [568, 327] width 485 height 22
type input "2025-10-09"
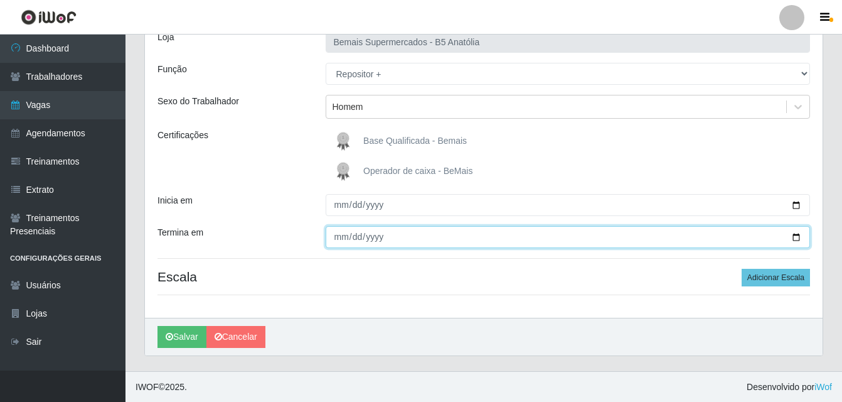
scroll to position [90, 0]
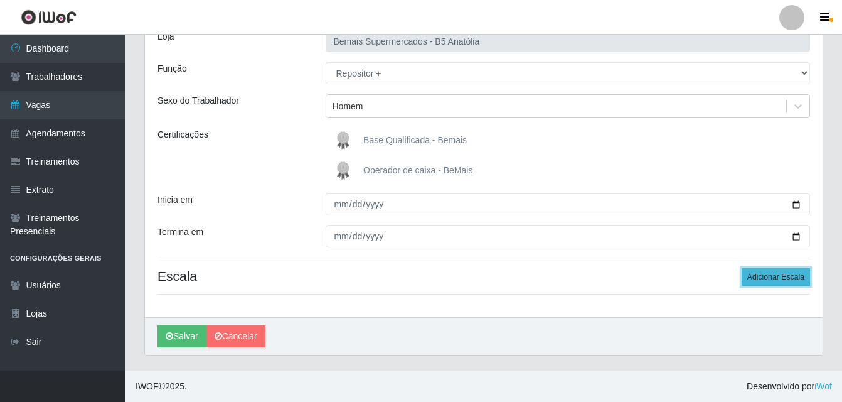
drag, startPoint x: 780, startPoint y: 276, endPoint x: 770, endPoint y: 282, distance: 11.8
click at [780, 277] on button "Adicionar Escala" at bounding box center [776, 277] width 68 height 18
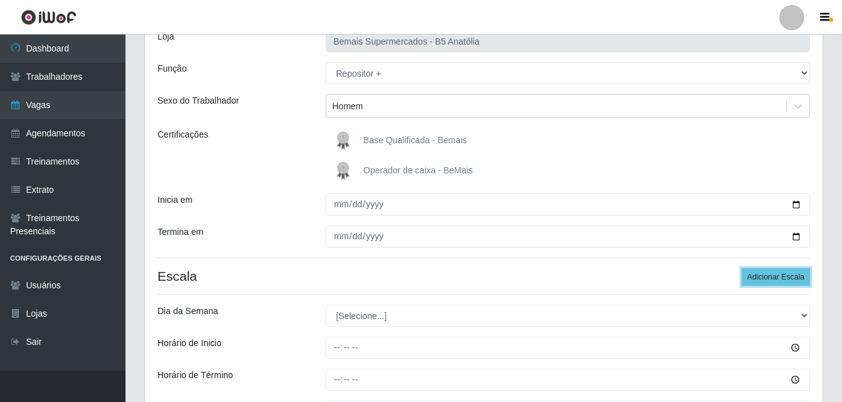
scroll to position [153, 0]
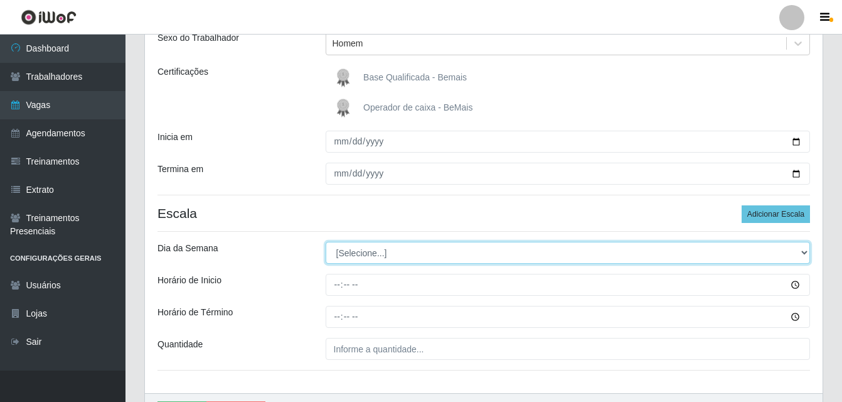
click at [798, 254] on select "[Selecione...] Segunda Terça Quarta Quinta Sexta Sábado Domingo" at bounding box center [568, 253] width 485 height 22
select select "4"
click at [326, 242] on select "[Selecione...] Segunda Terça Quarta Quinta Sexta Sábado Domingo" at bounding box center [568, 253] width 485 height 22
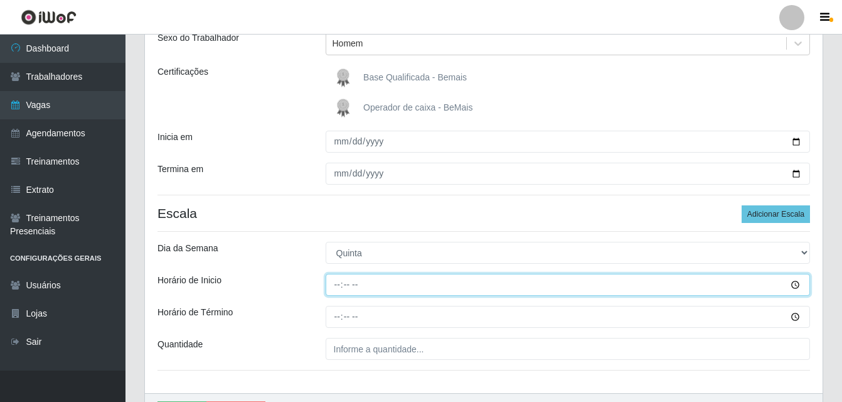
click at [793, 286] on input "Horário de Inicio" at bounding box center [568, 285] width 485 height 22
click at [341, 286] on input "Horário de Inicio" at bounding box center [568, 285] width 485 height 22
type input "15:00"
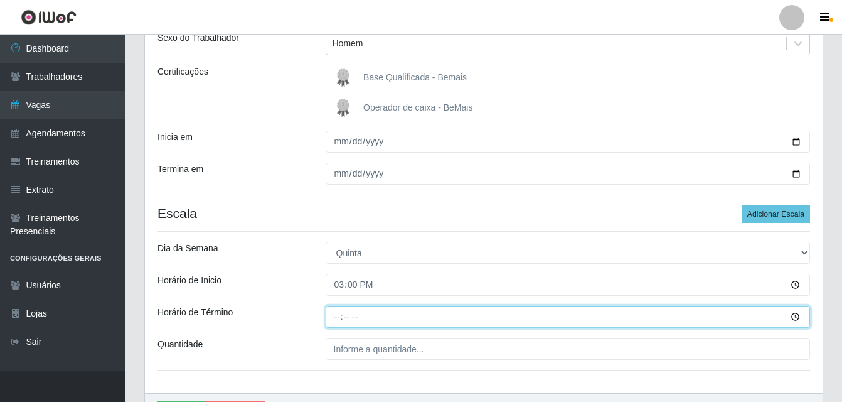
click at [338, 322] on input "Horário de Término" at bounding box center [568, 317] width 485 height 22
type input "21:00"
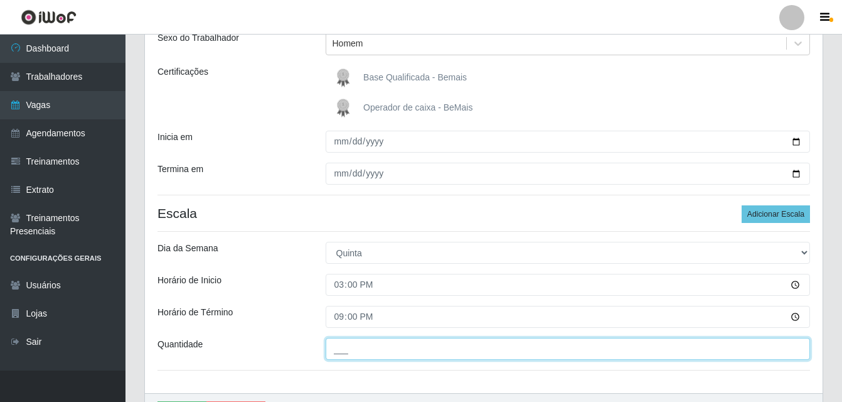
click at [369, 347] on input "___" at bounding box center [568, 349] width 485 height 22
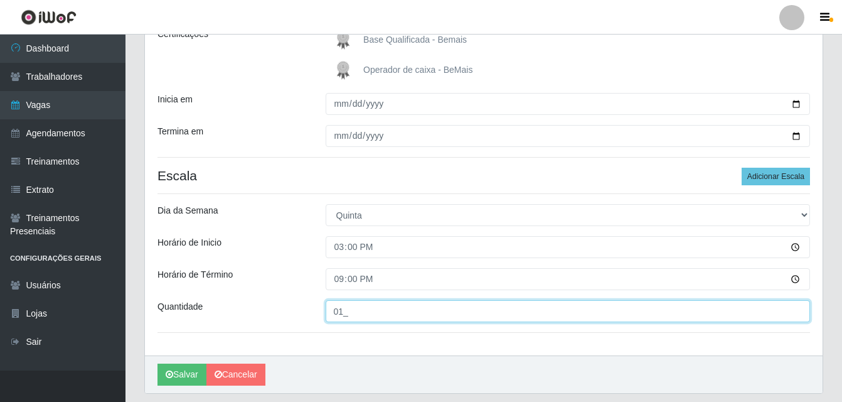
scroll to position [229, 0]
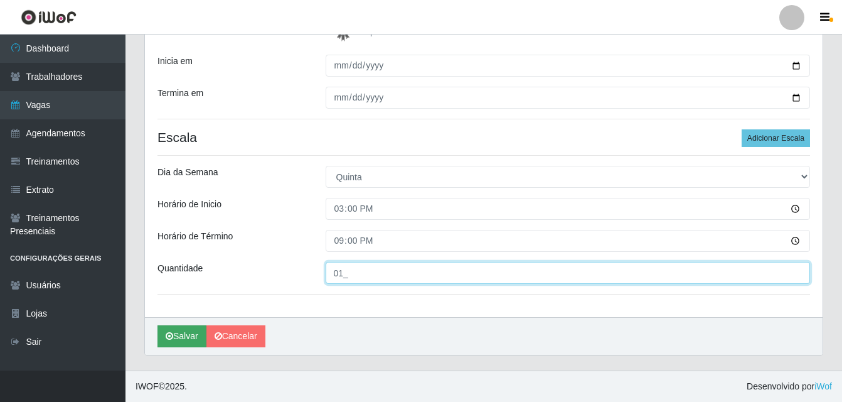
type input "01_"
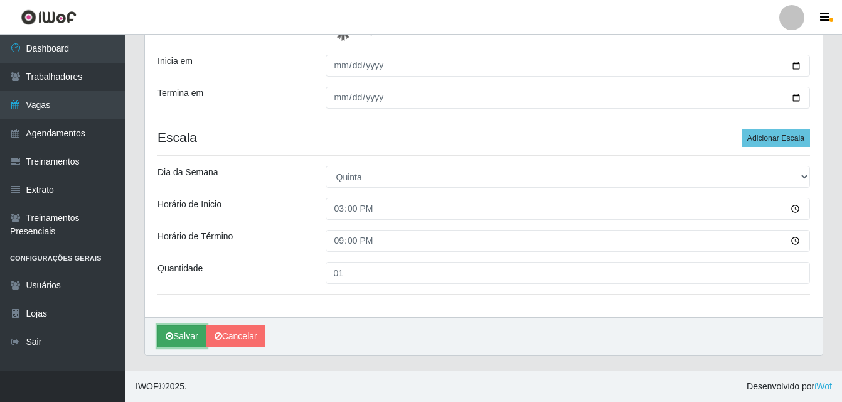
click at [191, 339] on button "Salvar" at bounding box center [182, 336] width 49 height 22
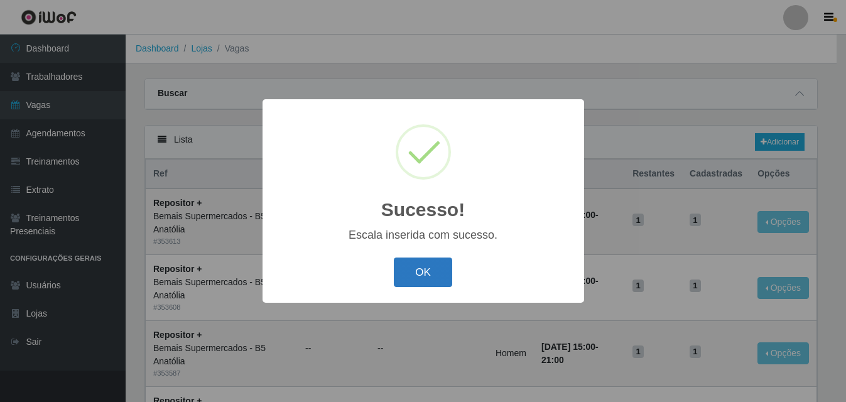
click at [416, 280] on button "OK" at bounding box center [423, 272] width 58 height 30
